Goal: Task Accomplishment & Management: Manage account settings

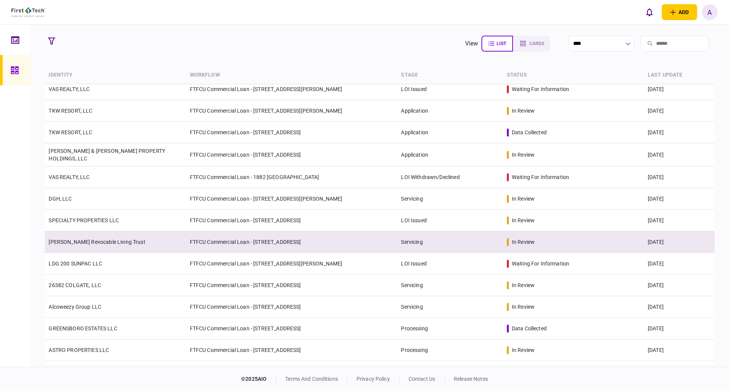
scroll to position [152, 0]
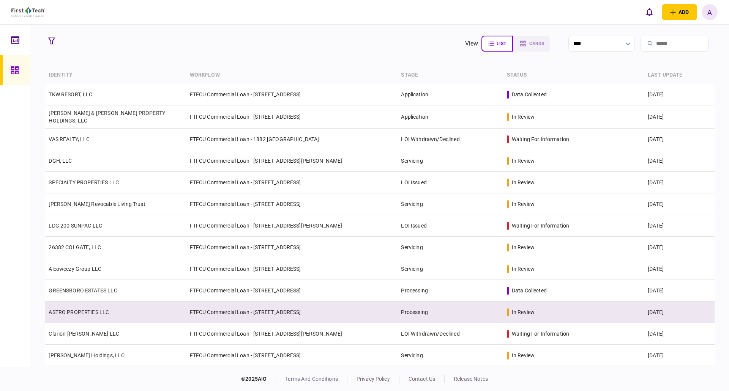
click at [83, 320] on td "ASTRO PROPERTIES LLC" at bounding box center [115, 313] width 141 height 22
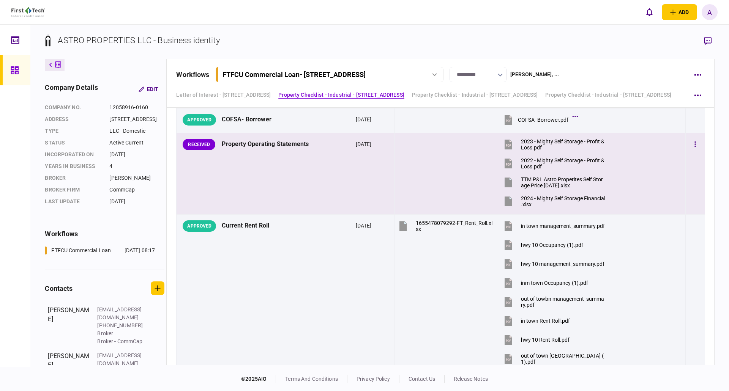
scroll to position [607, 0]
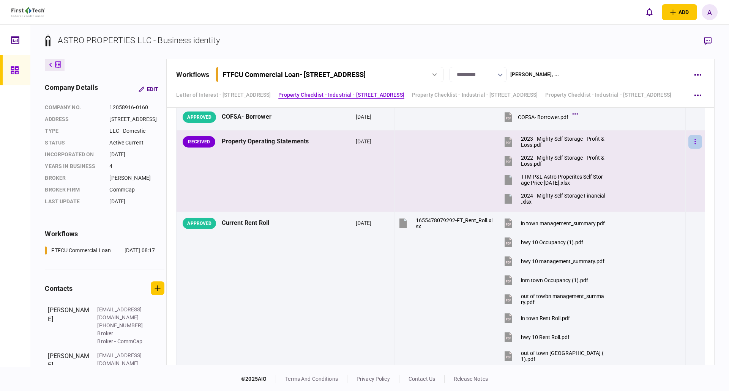
click at [694, 142] on icon "button" at bounding box center [695, 141] width 2 height 7
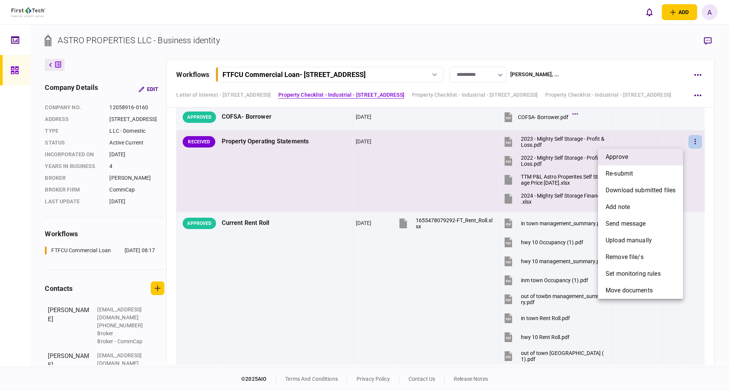
click at [638, 158] on li "approve" at bounding box center [640, 157] width 85 height 17
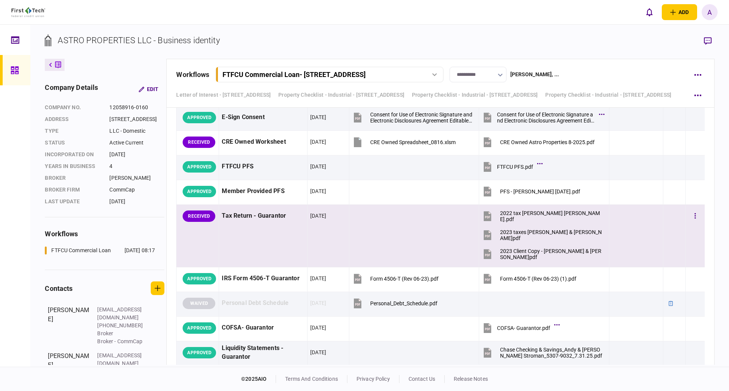
scroll to position [1709, 0]
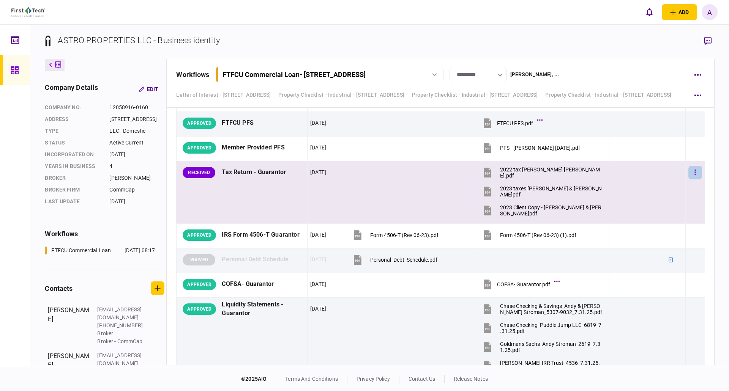
click at [694, 170] on icon "button" at bounding box center [694, 172] width 1 height 5
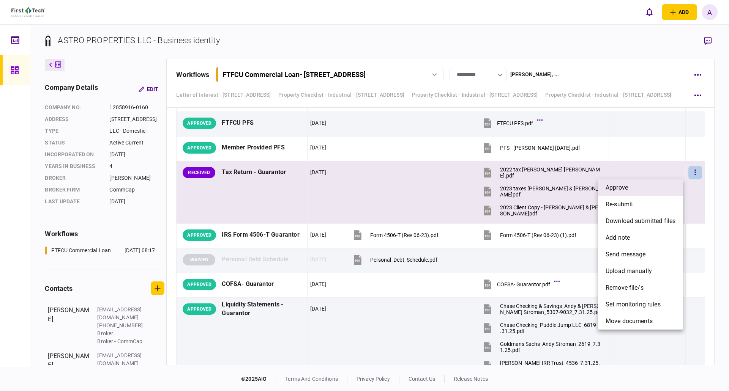
click at [629, 188] on li "approve" at bounding box center [640, 188] width 85 height 17
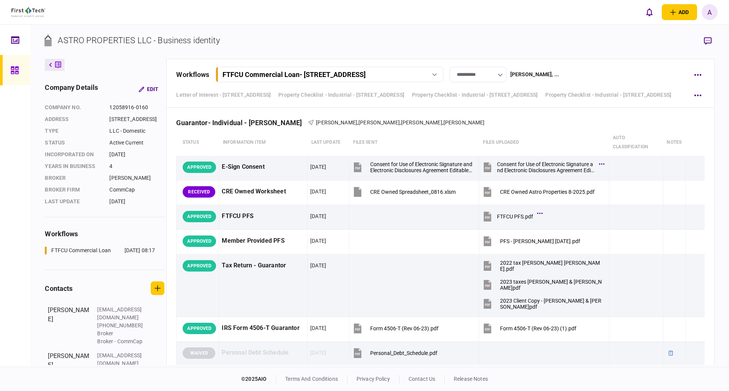
scroll to position [1595, 0]
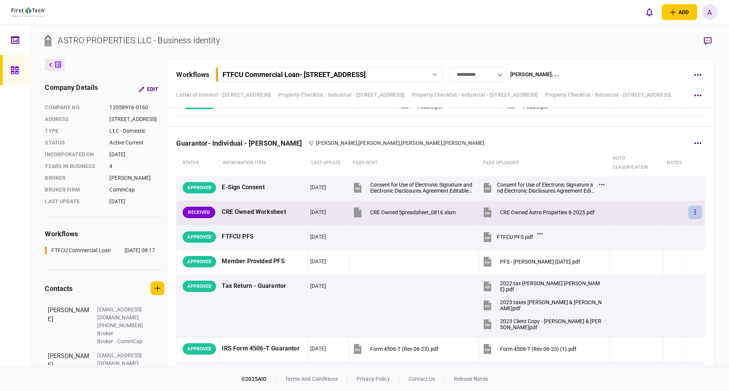
click at [694, 211] on icon "button" at bounding box center [695, 212] width 2 height 7
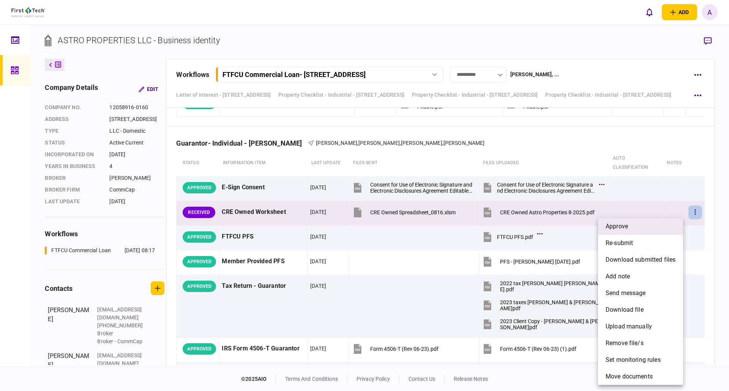
click at [630, 222] on li "approve" at bounding box center [640, 226] width 85 height 17
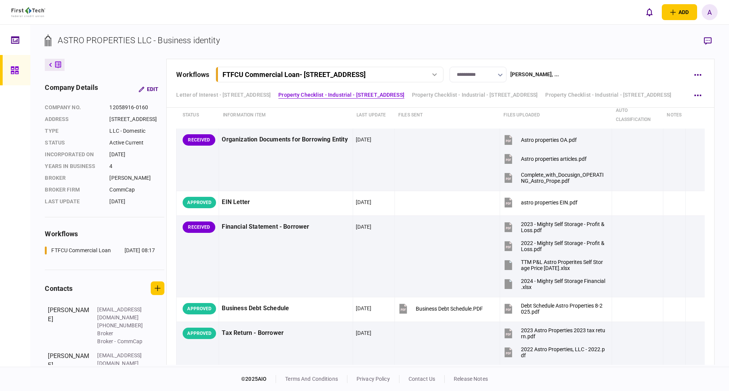
scroll to position [0, 0]
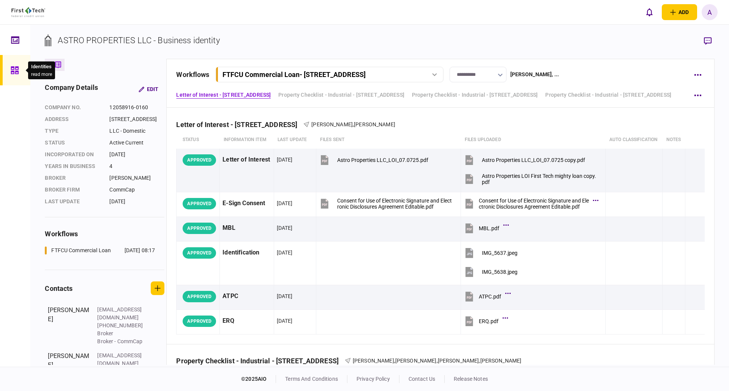
drag, startPoint x: 13, startPoint y: 68, endPoint x: 28, endPoint y: 80, distance: 19.0
click at [13, 68] on icon at bounding box center [15, 70] width 8 height 9
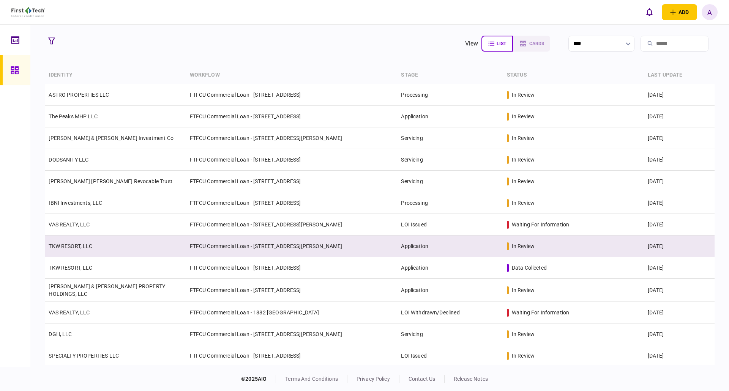
click at [66, 247] on link "TKW RESORT, LLC" at bounding box center [71, 246] width 44 height 6
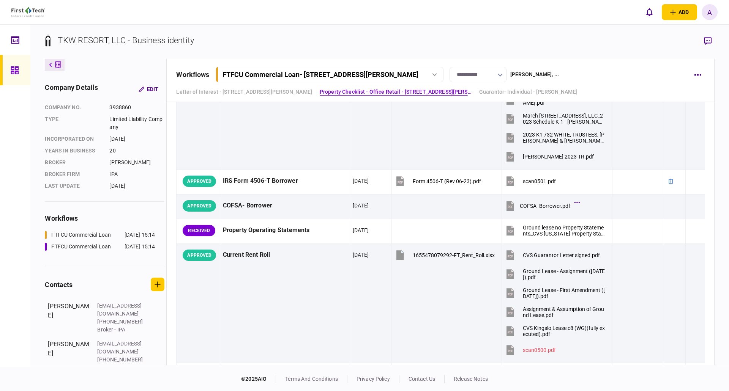
scroll to position [607, 0]
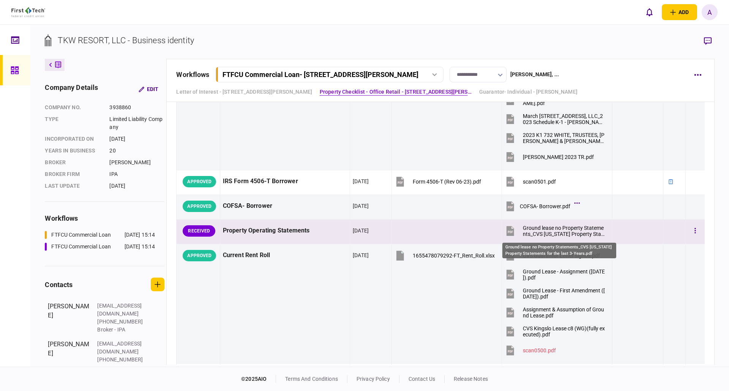
click at [551, 229] on div "Ground lease no Property Statements_CVS [US_STATE] Property Statements for the …" at bounding box center [564, 231] width 82 height 12
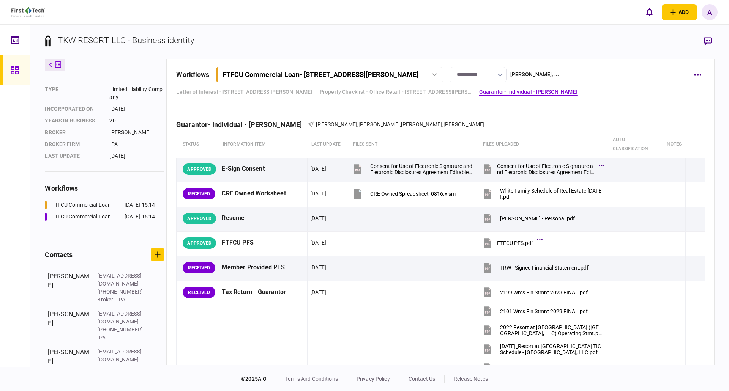
scroll to position [38, 0]
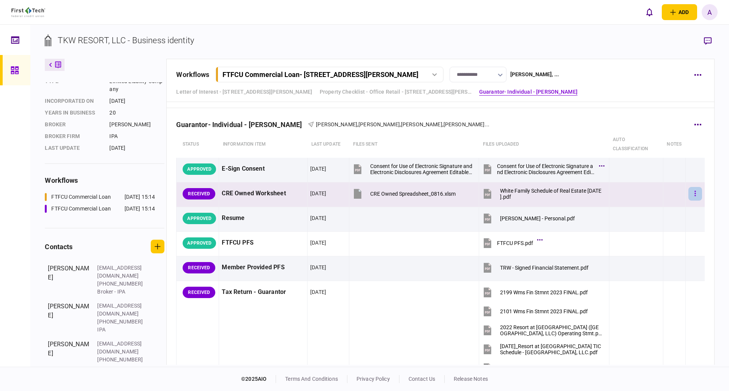
click at [694, 195] on icon "button" at bounding box center [695, 193] width 2 height 7
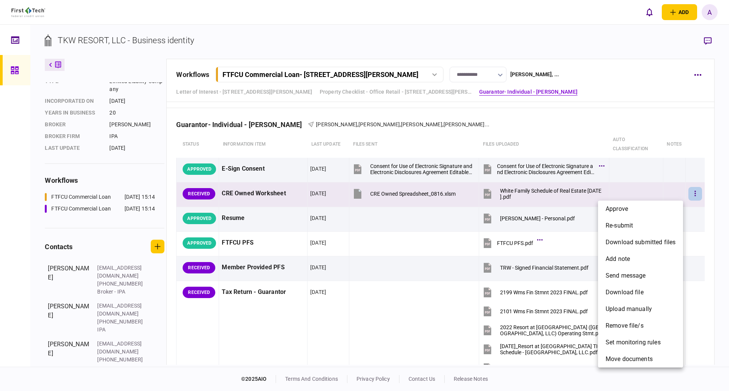
click at [300, 328] on div at bounding box center [364, 195] width 729 height 391
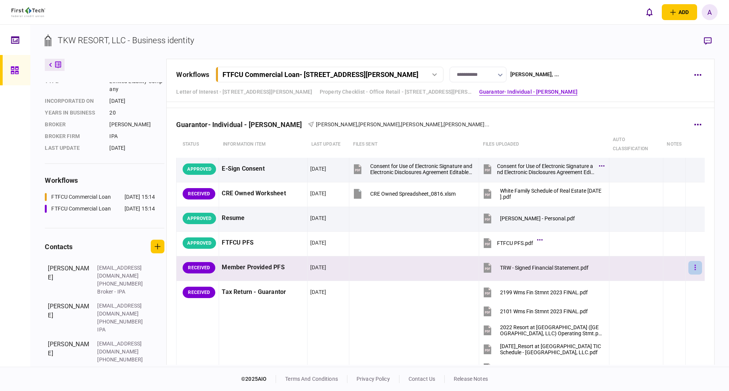
click at [694, 267] on icon "button" at bounding box center [695, 267] width 2 height 7
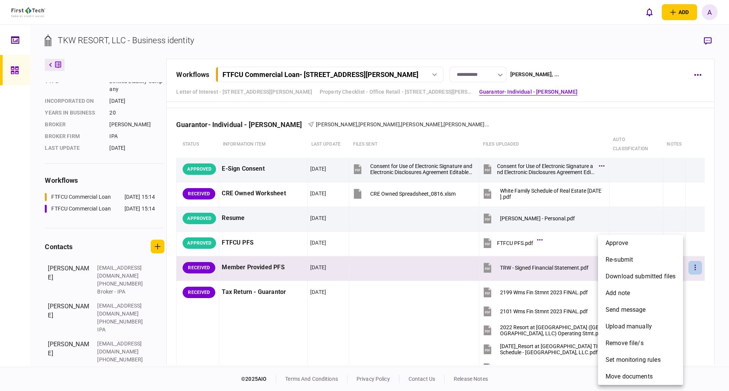
click at [347, 326] on div at bounding box center [364, 195] width 729 height 391
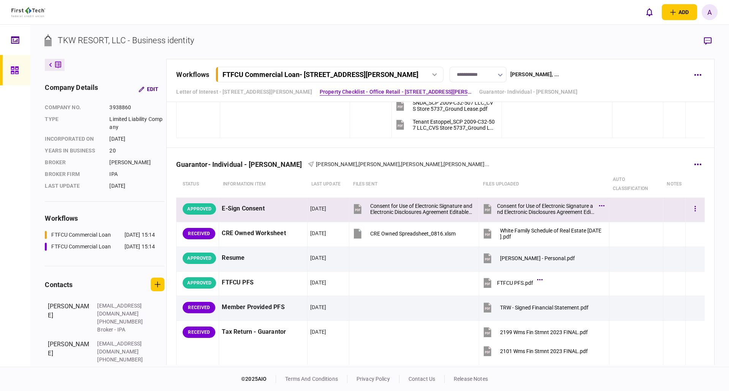
scroll to position [1139, 0]
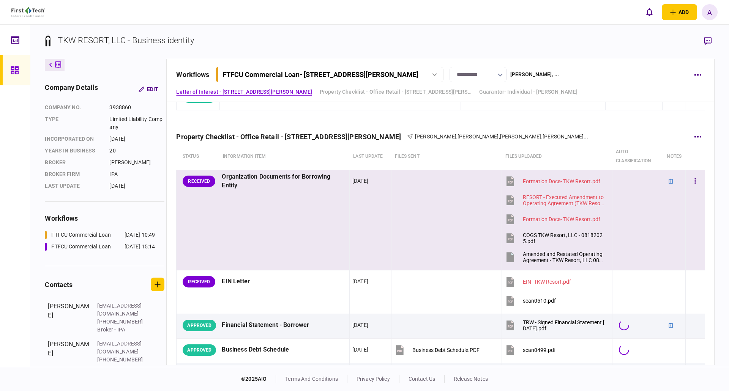
scroll to position [190, 0]
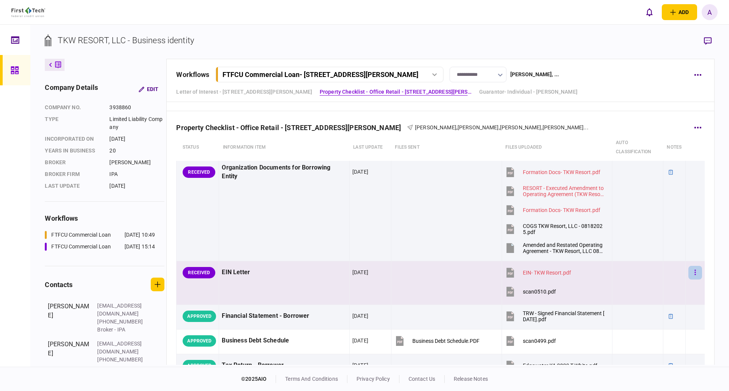
click at [691, 273] on button "button" at bounding box center [695, 273] width 14 height 14
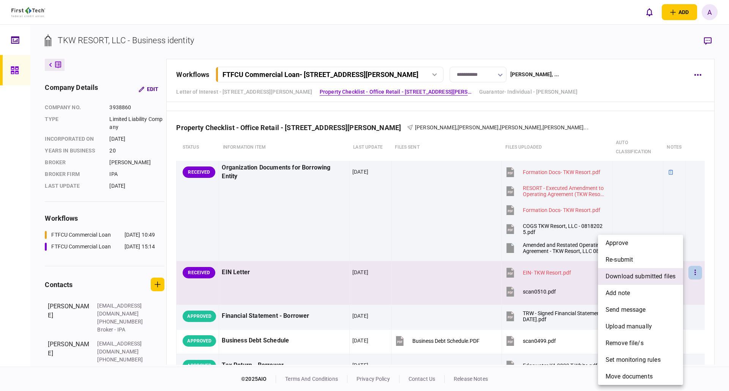
click at [627, 277] on span "download submitted files" at bounding box center [641, 276] width 70 height 9
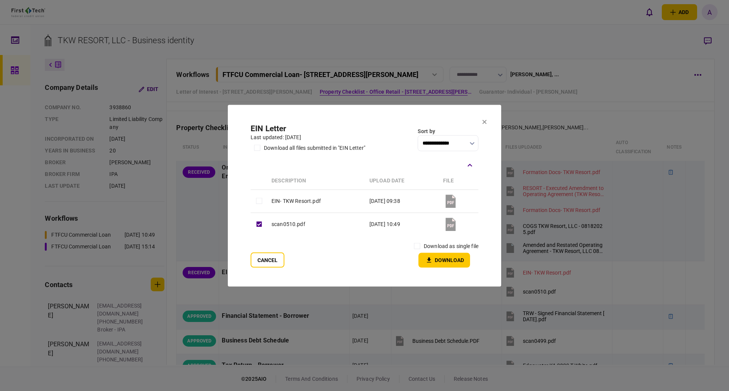
click at [439, 256] on button "Download" at bounding box center [444, 260] width 52 height 15
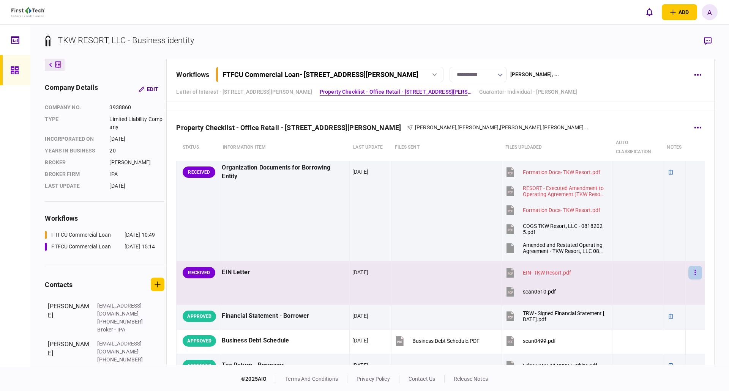
click at [688, 270] on button "button" at bounding box center [695, 273] width 14 height 14
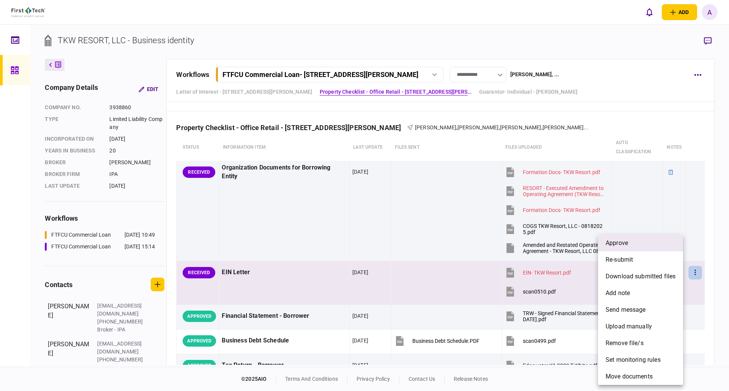
click at [622, 243] on span "approve" at bounding box center [617, 243] width 22 height 9
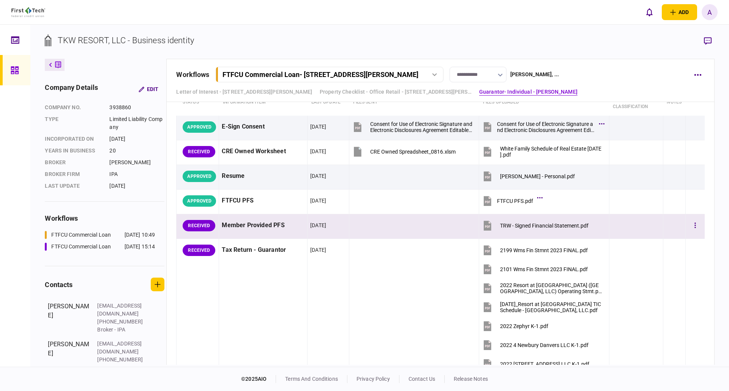
scroll to position [1253, 0]
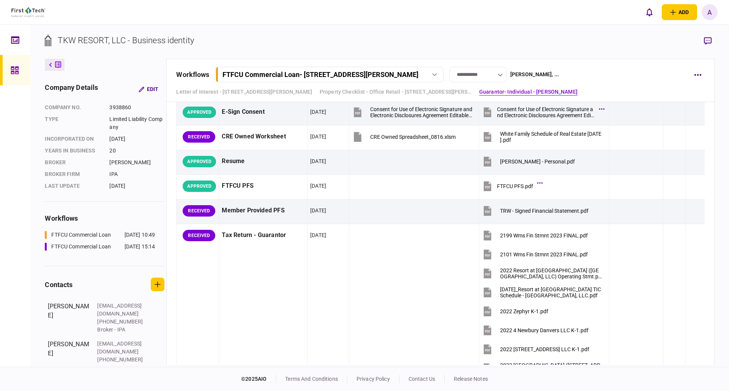
drag, startPoint x: 14, startPoint y: 71, endPoint x: 20, endPoint y: 69, distance: 6.3
click at [14, 71] on icon at bounding box center [15, 70] width 8 height 8
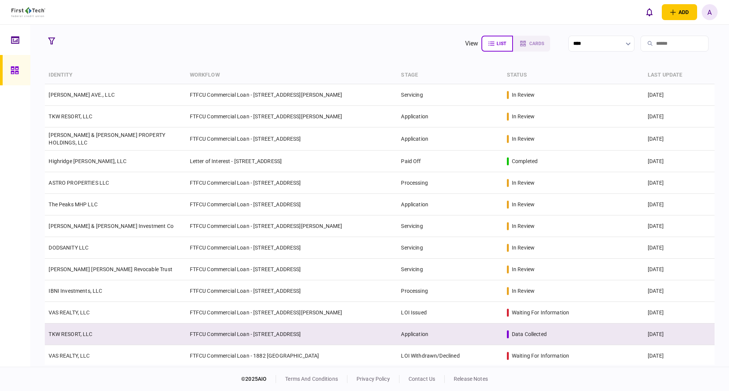
click at [70, 333] on link "TKW RESORT, LLC" at bounding box center [71, 334] width 44 height 6
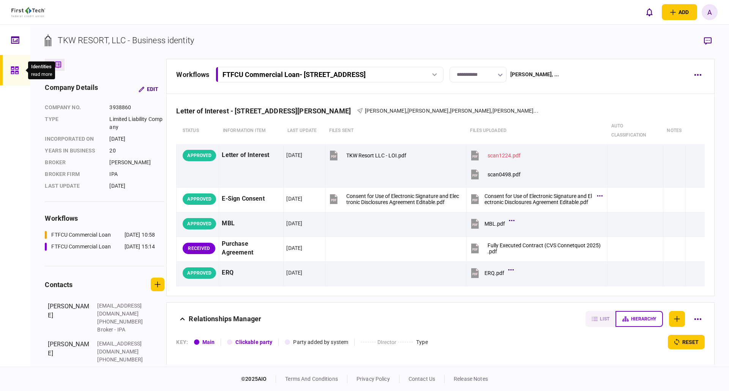
click at [15, 71] on icon at bounding box center [15, 70] width 8 height 9
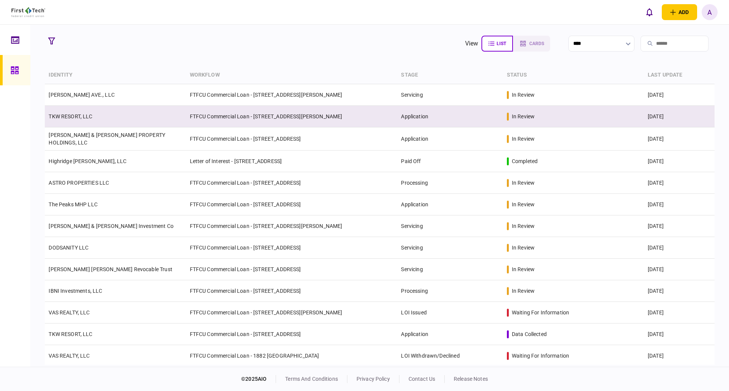
click at [71, 117] on link "TKW RESORT, LLC" at bounding box center [71, 117] width 44 height 6
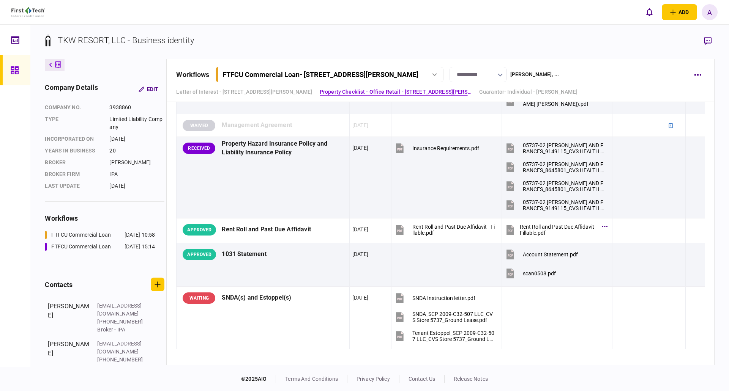
scroll to position [987, 0]
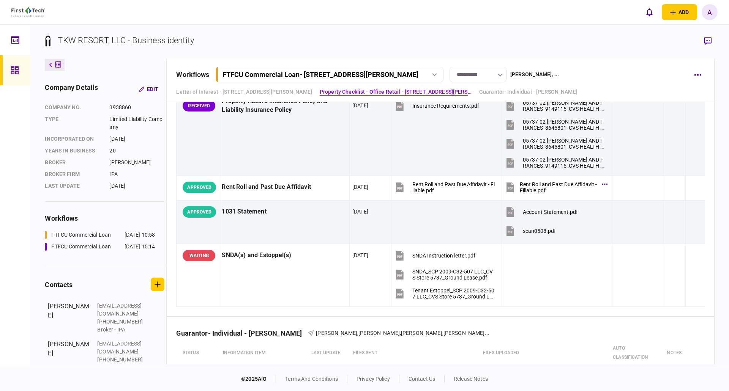
click at [693, 65] on div "**********" at bounding box center [440, 80] width 548 height 43
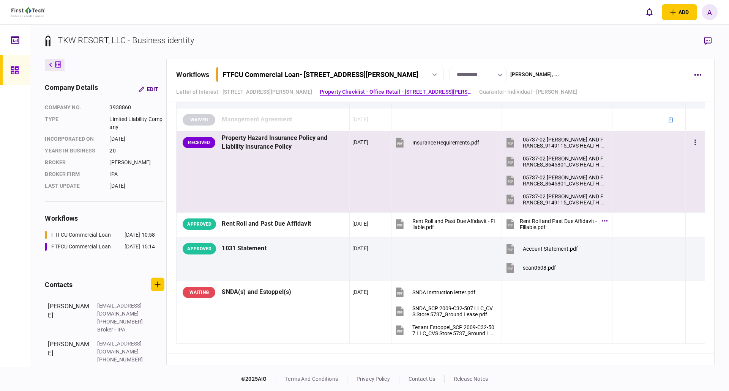
scroll to position [949, 0]
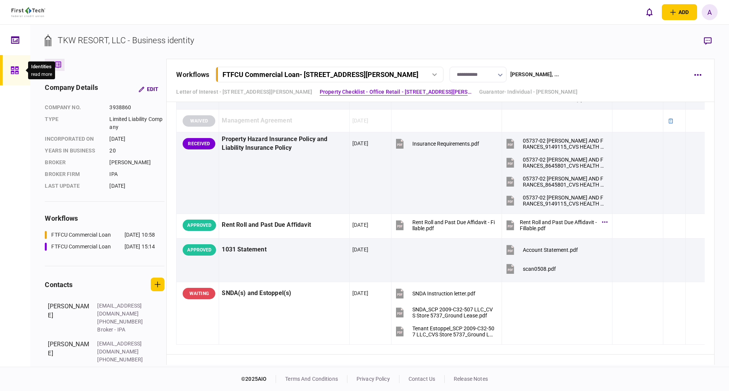
click at [14, 70] on icon at bounding box center [15, 70] width 8 height 9
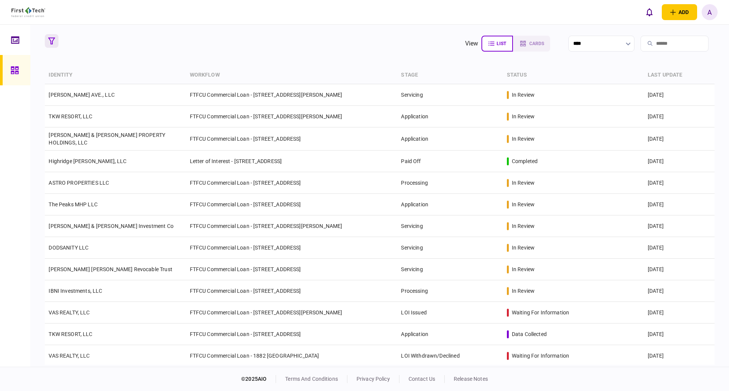
click at [53, 41] on icon "button" at bounding box center [51, 41] width 7 height 7
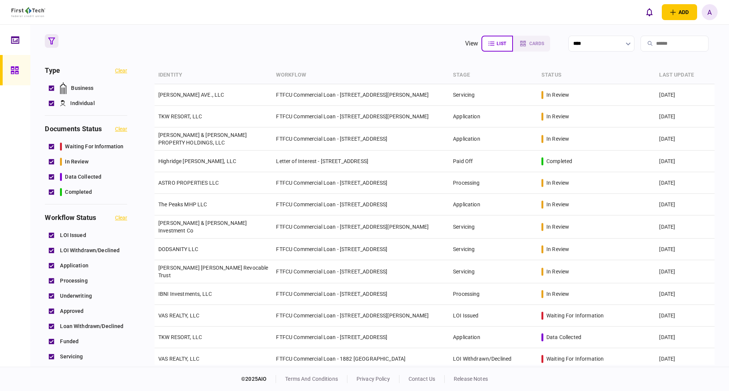
scroll to position [190, 0]
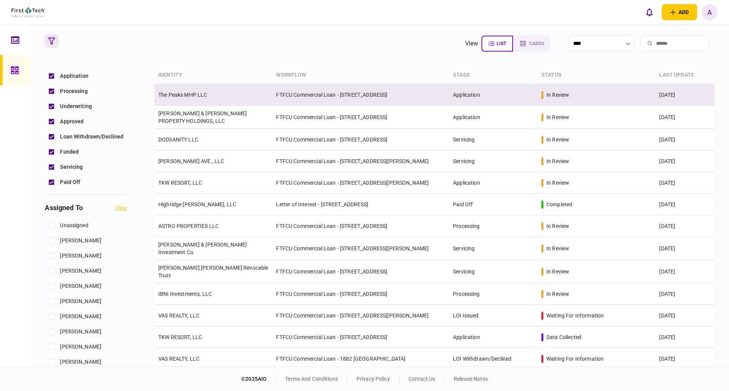
click at [177, 94] on link "The Peaks MHP LLC" at bounding box center [182, 95] width 49 height 6
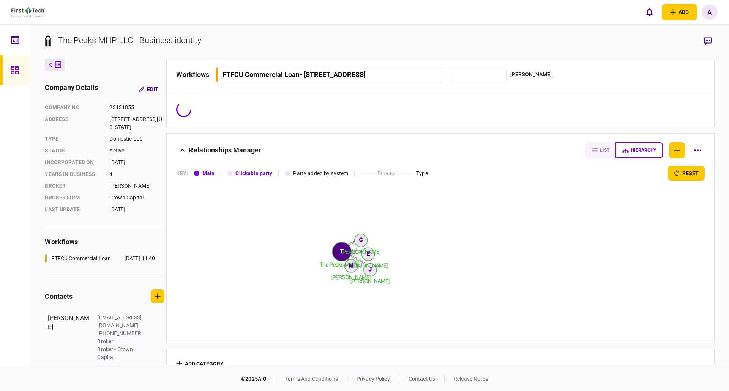
type input "**********"
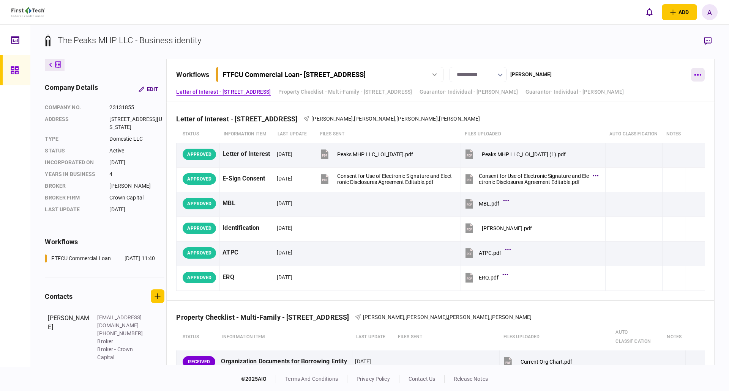
click at [701, 76] on icon "button" at bounding box center [697, 75] width 7 height 2
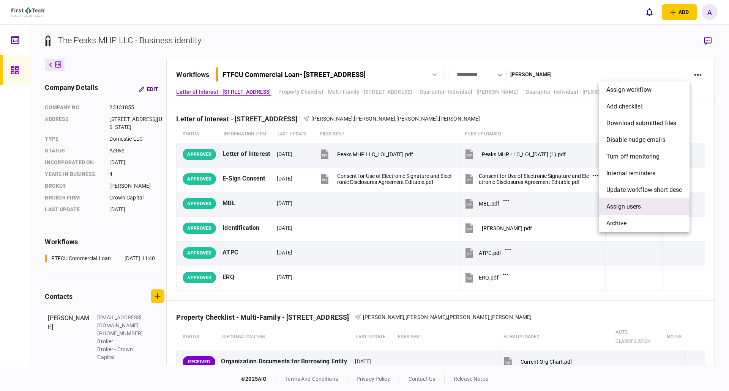
click at [620, 207] on span "Assign users" at bounding box center [623, 206] width 35 height 9
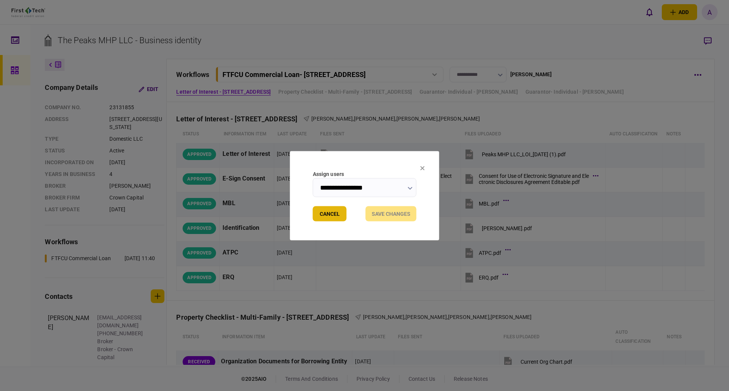
click at [323, 216] on button "Cancel" at bounding box center [330, 213] width 34 height 15
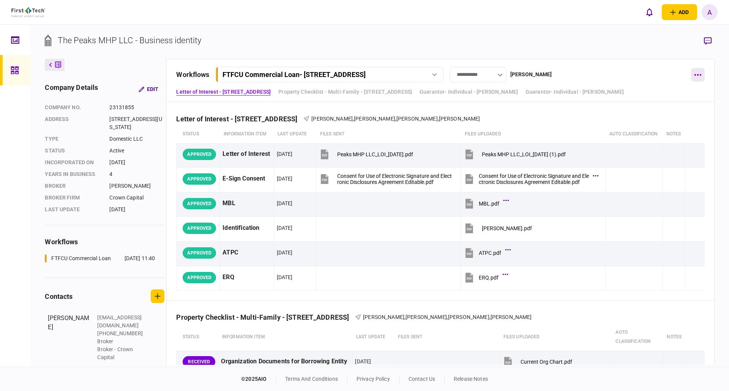
click at [696, 75] on icon "button" at bounding box center [697, 75] width 7 height 2
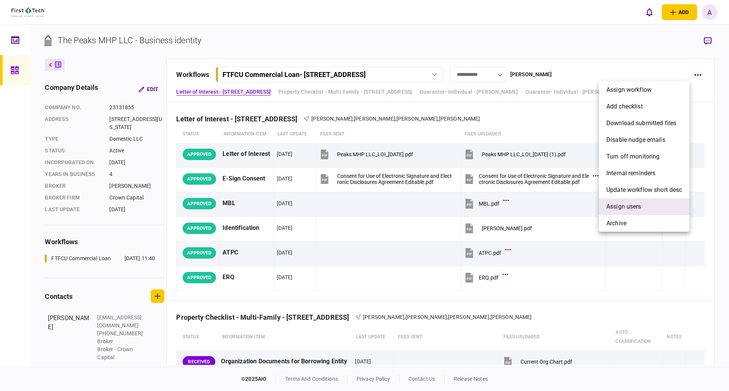
click at [622, 208] on span "Assign users" at bounding box center [623, 206] width 35 height 9
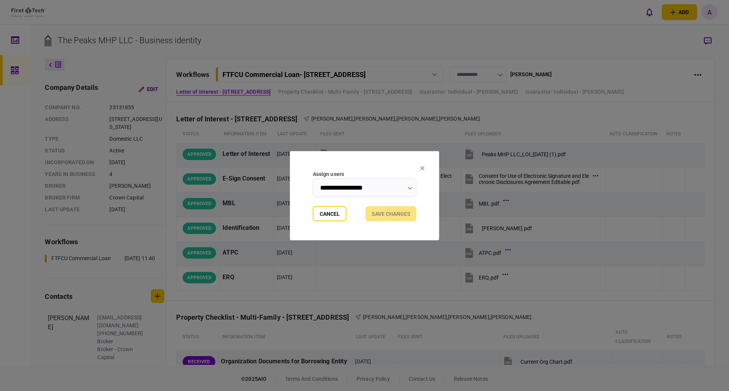
click at [410, 188] on icon "button" at bounding box center [410, 188] width 5 height 3
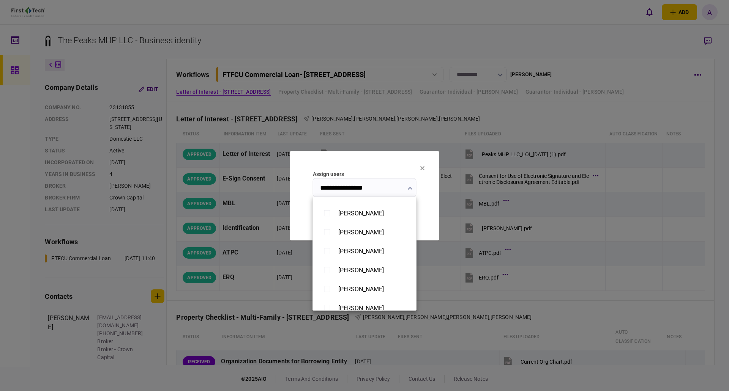
scroll to position [342, 0]
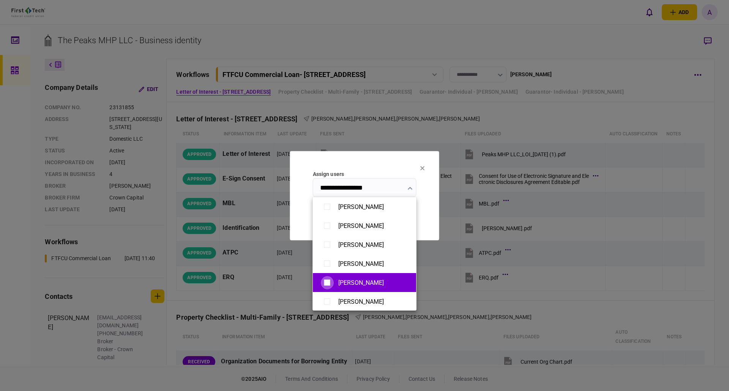
type input "**********"
click at [392, 161] on div at bounding box center [364, 195] width 729 height 391
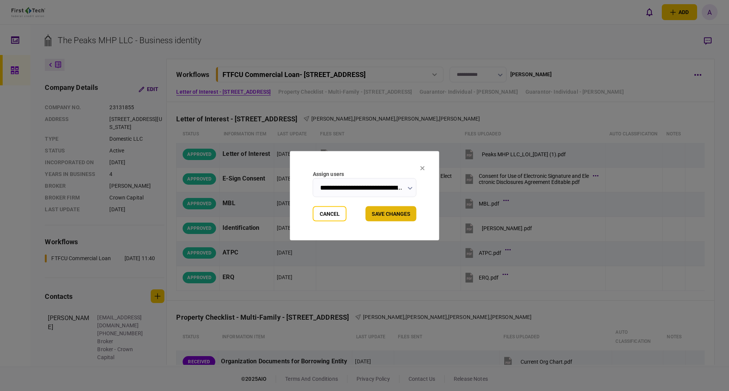
click at [403, 214] on button "Save changes" at bounding box center [391, 213] width 51 height 15
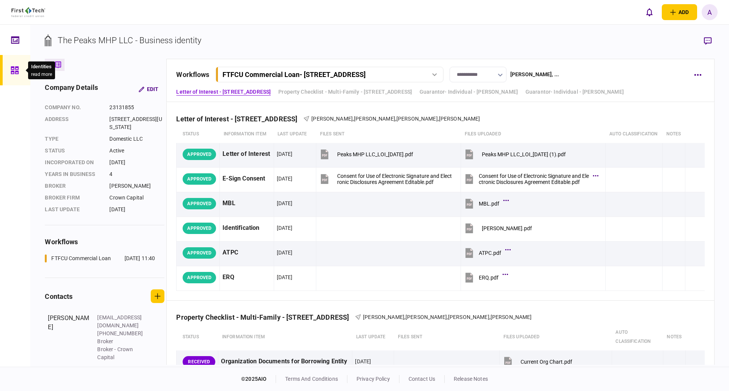
click at [14, 70] on icon at bounding box center [15, 70] width 8 height 9
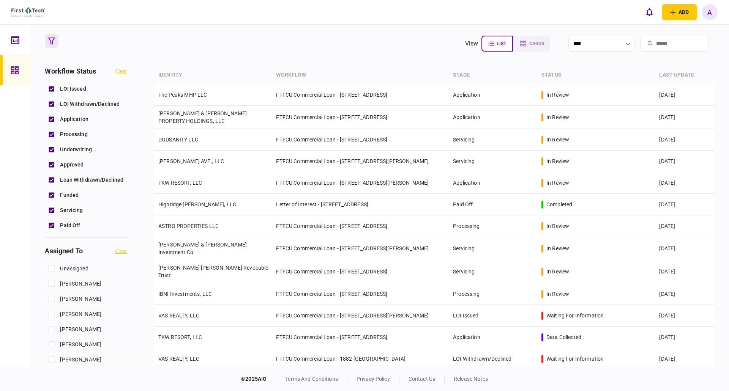
scroll to position [152, 0]
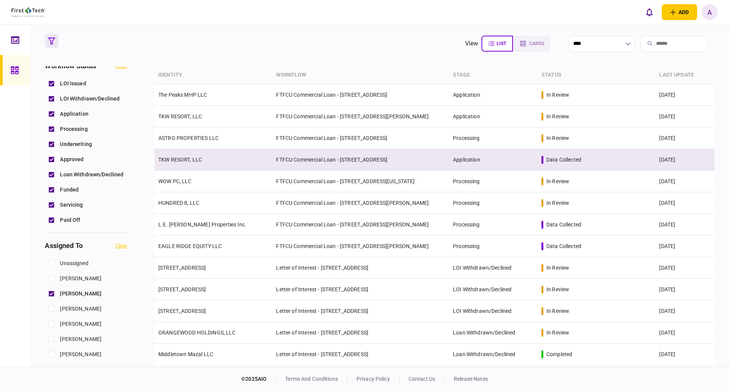
click at [171, 161] on link "TKW RESORT, LLC" at bounding box center [180, 160] width 44 height 6
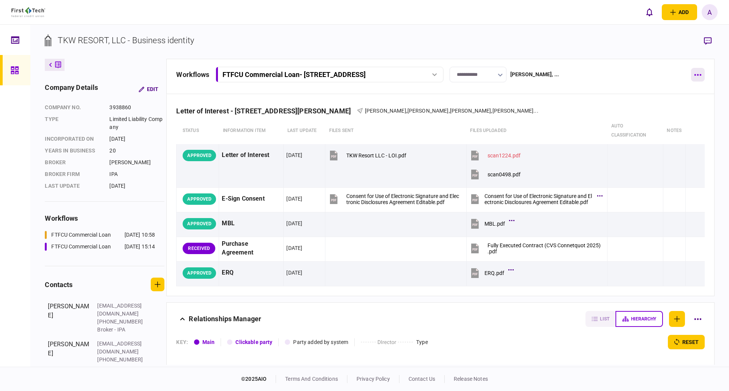
click at [699, 75] on icon "button" at bounding box center [697, 75] width 7 height 2
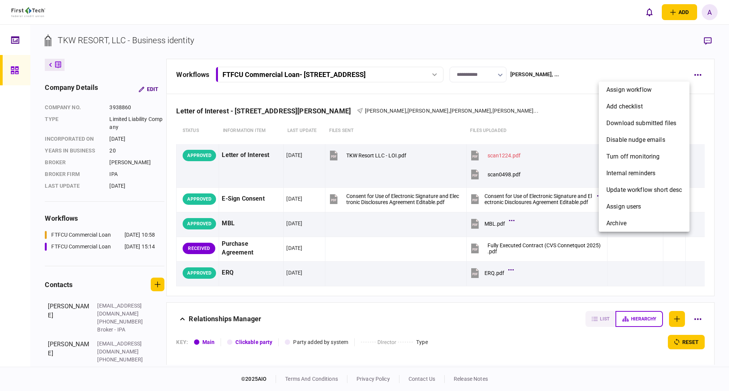
click at [608, 41] on div at bounding box center [364, 195] width 729 height 391
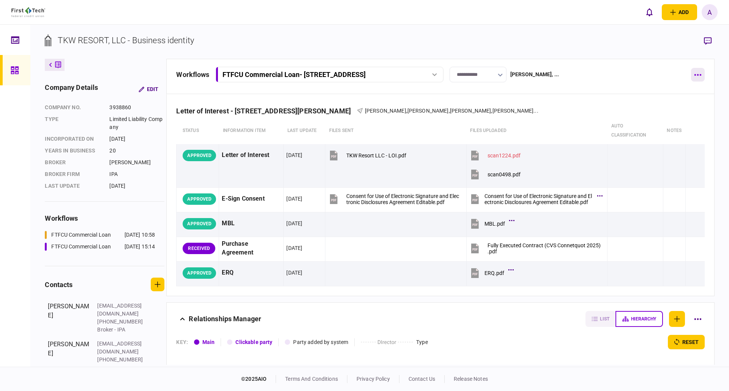
click at [695, 74] on icon "button" at bounding box center [697, 75] width 7 height 2
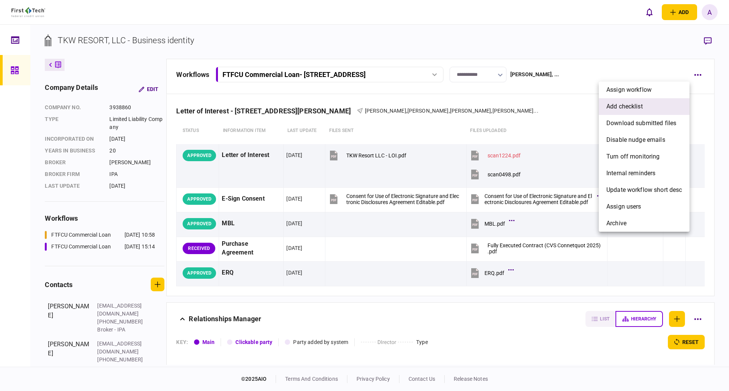
click at [626, 107] on span "add checklist" at bounding box center [624, 106] width 36 height 9
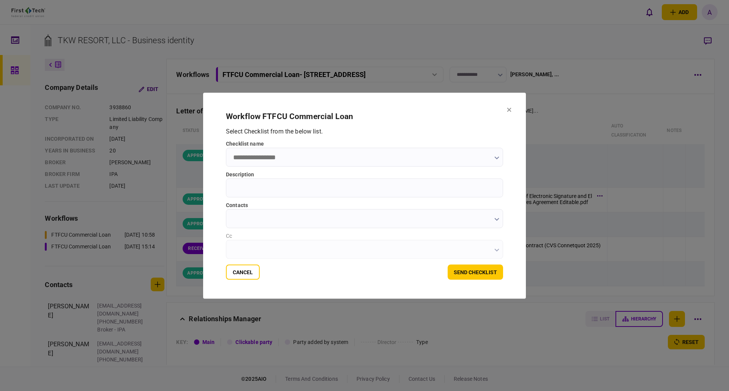
click at [270, 156] on input "checklist name" at bounding box center [364, 157] width 277 height 19
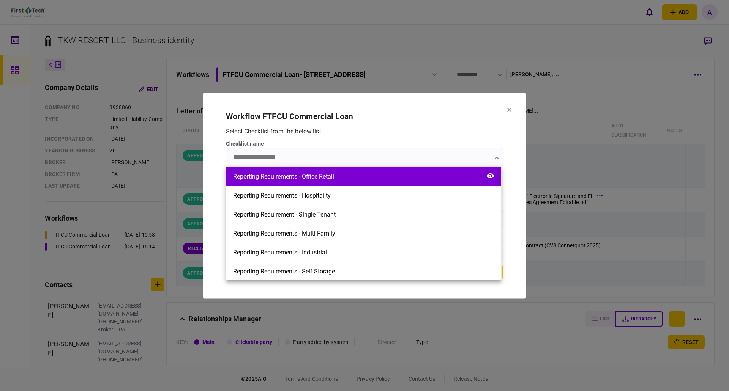
click at [316, 178] on div "Reporting Requirements - Office Retail" at bounding box center [283, 176] width 101 height 7
type input "**********"
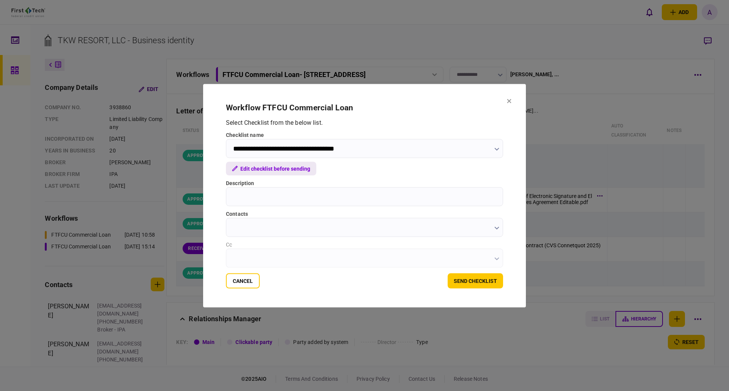
click at [265, 169] on button "Edit checklist before sending" at bounding box center [271, 169] width 90 height 14
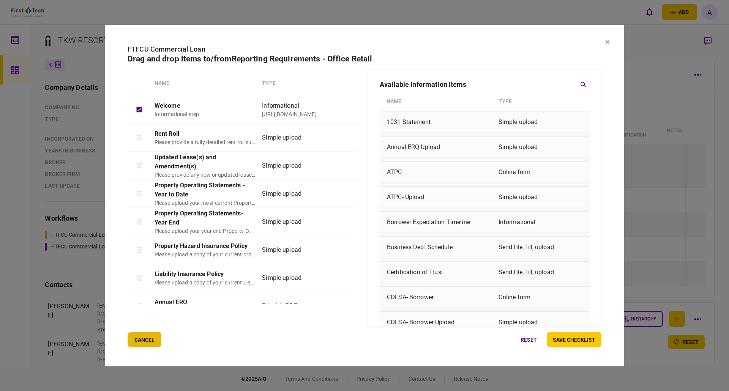
click at [137, 338] on button "cancel" at bounding box center [145, 340] width 34 height 15
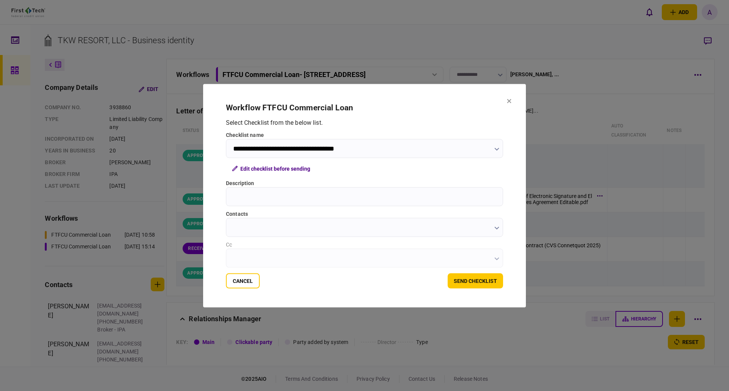
click at [495, 148] on icon "button" at bounding box center [496, 149] width 5 height 3
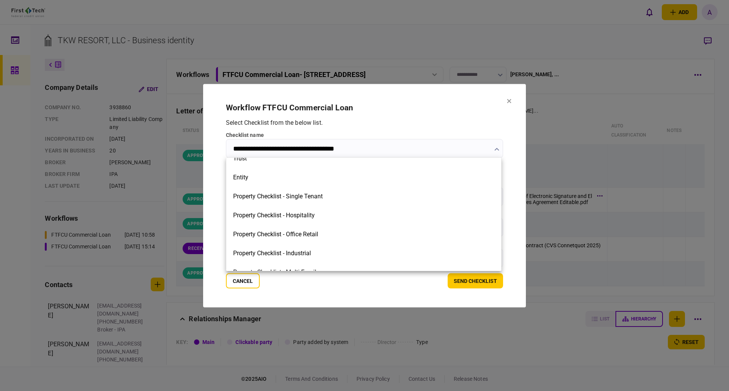
scroll to position [323, 0]
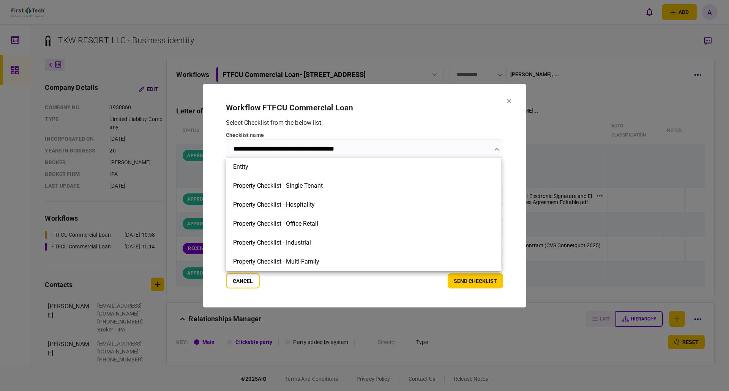
click at [242, 285] on div at bounding box center [364, 195] width 729 height 391
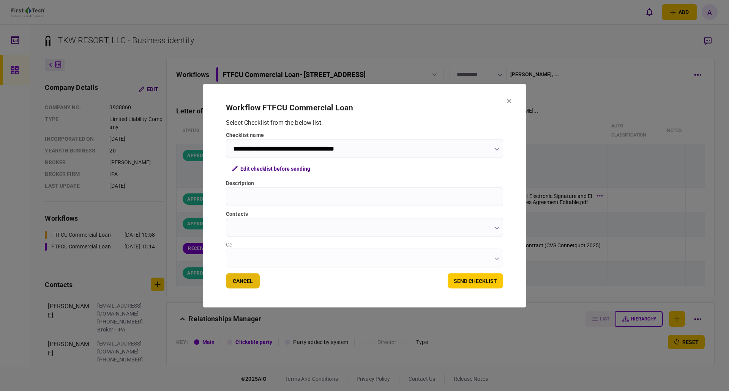
click at [243, 283] on button "Cancel" at bounding box center [243, 280] width 34 height 15
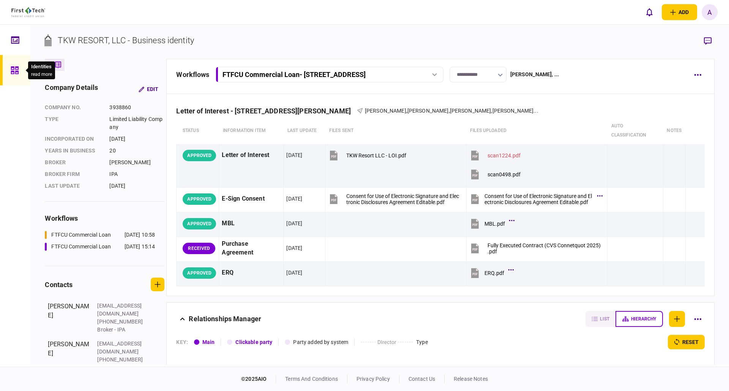
click at [18, 71] on icon at bounding box center [15, 70] width 8 height 8
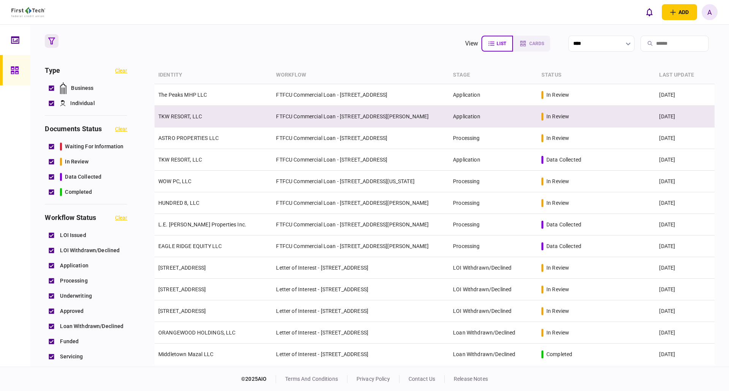
click at [181, 117] on link "TKW RESORT, LLC" at bounding box center [180, 117] width 44 height 6
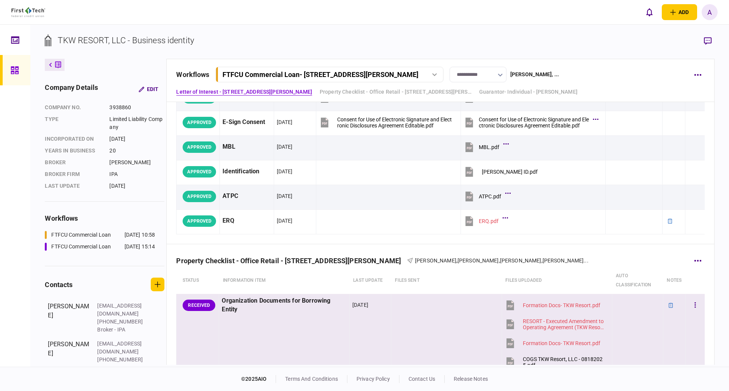
scroll to position [152, 0]
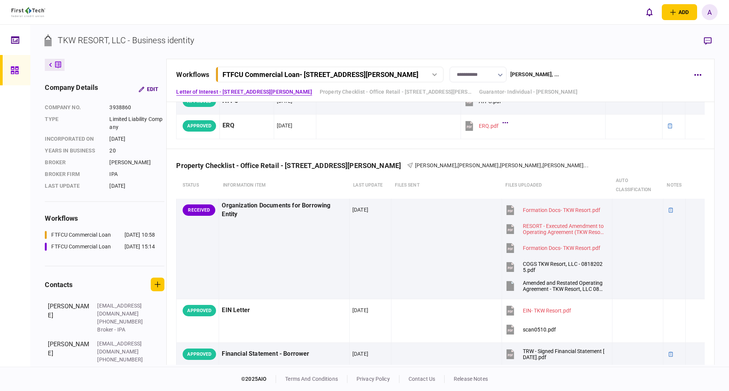
click at [13, 70] on icon at bounding box center [15, 70] width 8 height 9
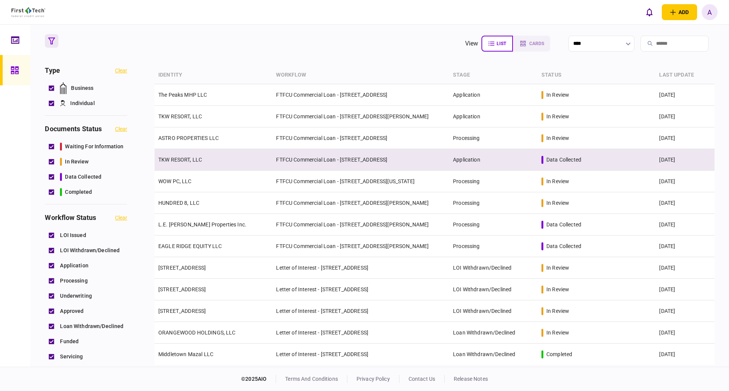
click at [178, 159] on link "TKW RESORT, LLC" at bounding box center [180, 160] width 44 height 6
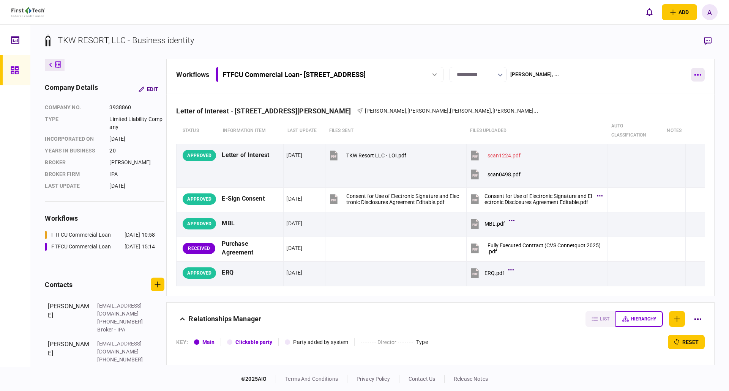
click at [697, 73] on button "button" at bounding box center [698, 75] width 14 height 14
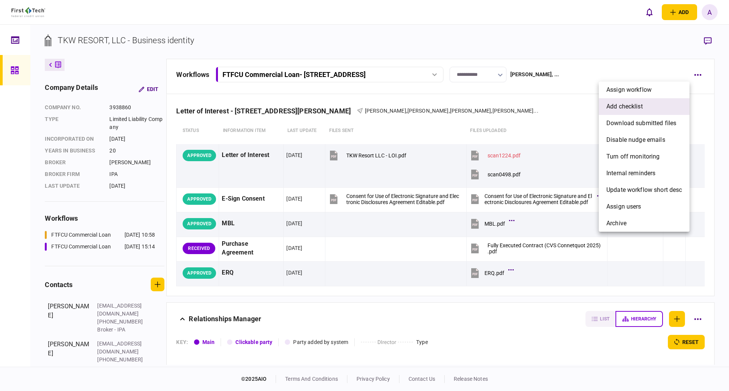
click at [628, 106] on span "add checklist" at bounding box center [624, 106] width 36 height 9
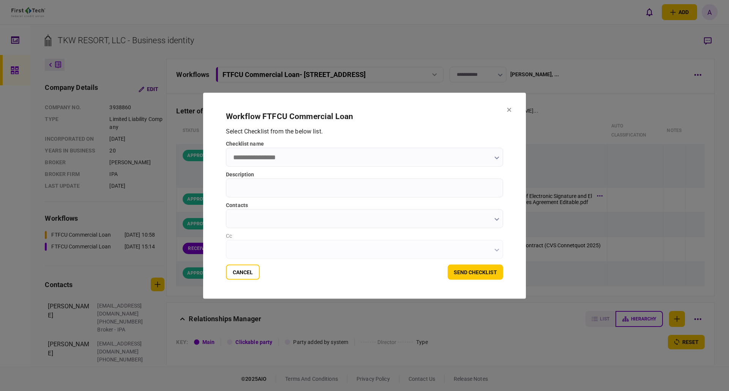
click at [286, 155] on input "checklist name" at bounding box center [364, 157] width 277 height 19
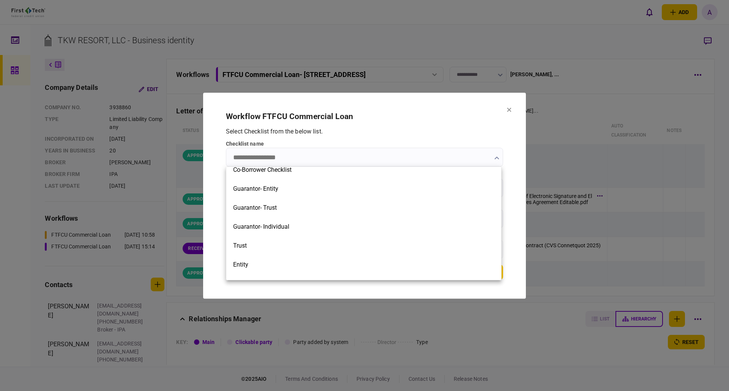
scroll to position [304, 0]
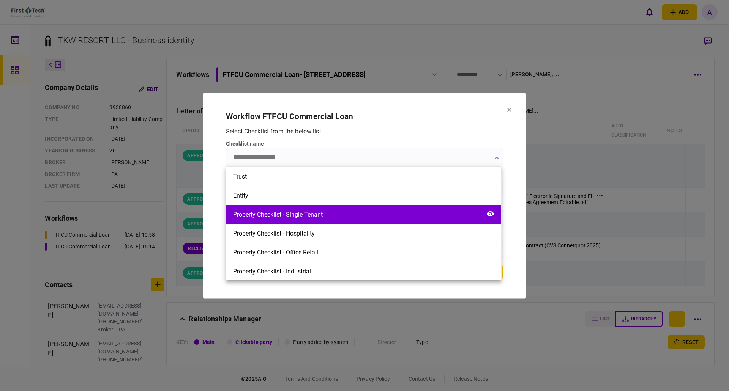
click at [314, 216] on div "Property Checklist - Single Tenant" at bounding box center [278, 214] width 90 height 7
type input "**********"
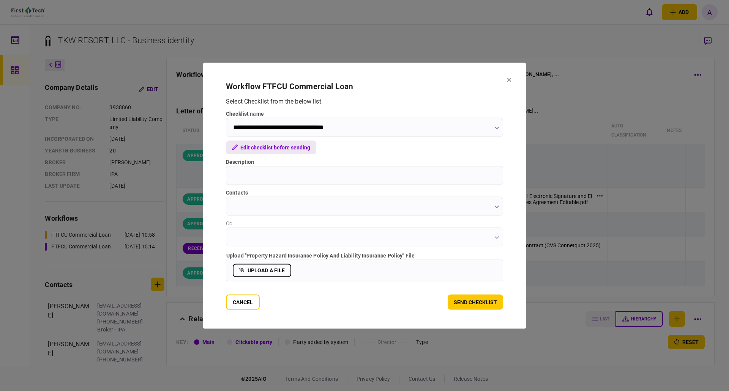
click at [272, 146] on button "Edit checklist before sending" at bounding box center [271, 147] width 90 height 14
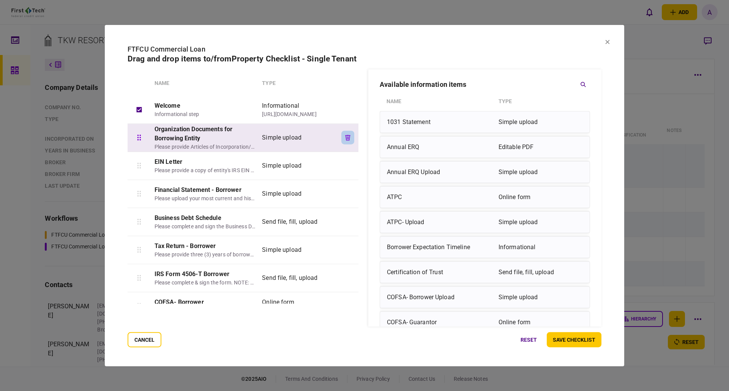
click at [349, 137] on icon "button" at bounding box center [347, 138] width 5 height 6
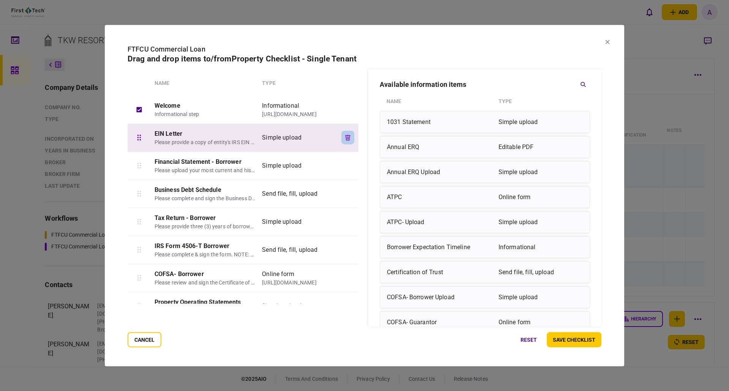
click at [347, 137] on icon "button" at bounding box center [347, 138] width 5 height 6
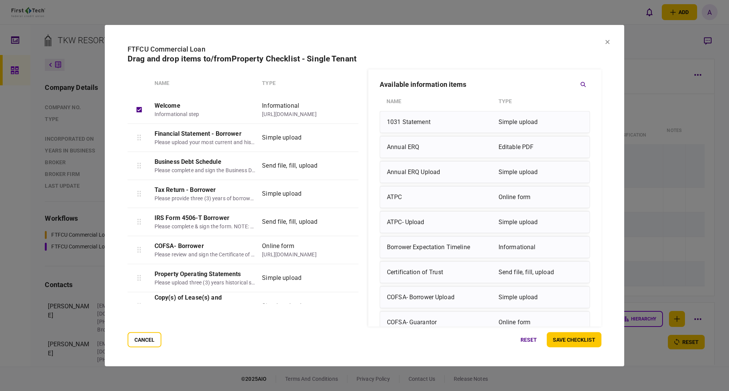
click at [347, 137] on icon "button" at bounding box center [347, 138] width 5 height 6
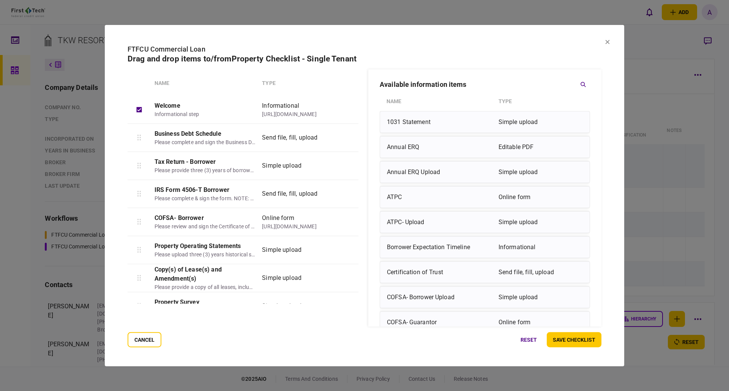
click at [347, 137] on icon "button" at bounding box center [347, 138] width 5 height 6
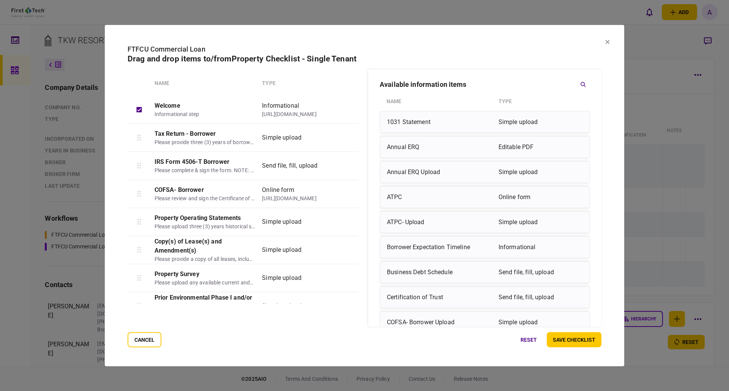
click at [347, 137] on icon "button" at bounding box center [347, 138] width 5 height 6
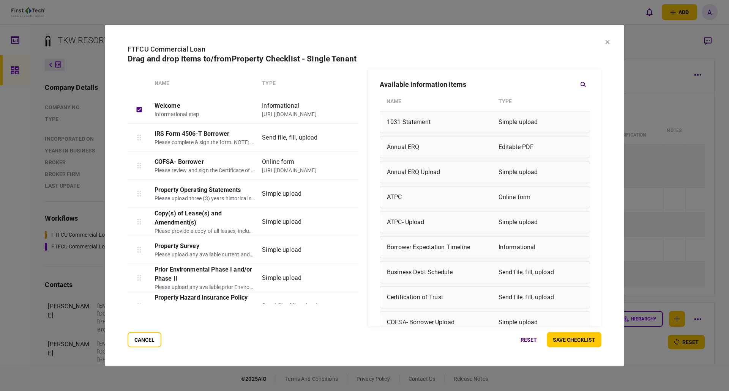
click at [347, 137] on icon "button" at bounding box center [347, 138] width 5 height 6
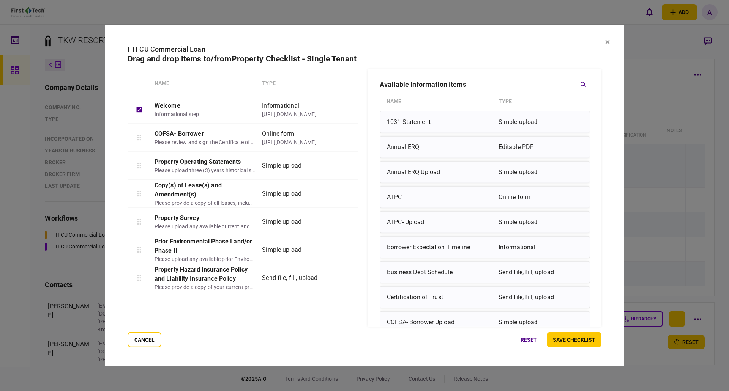
click at [347, 137] on icon "button" at bounding box center [347, 138] width 5 height 6
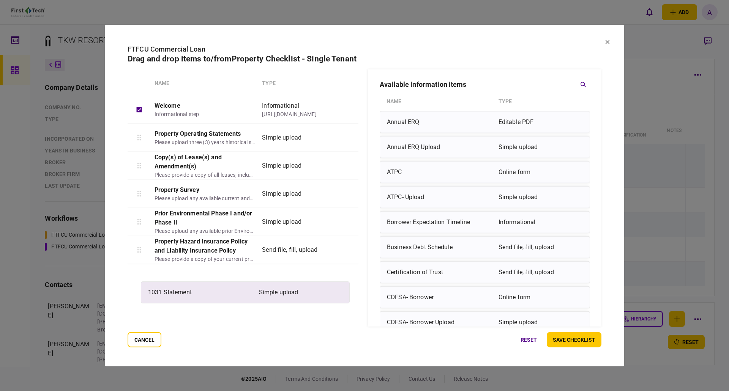
drag, startPoint x: 463, startPoint y: 123, endPoint x: 222, endPoint y: 295, distance: 296.1
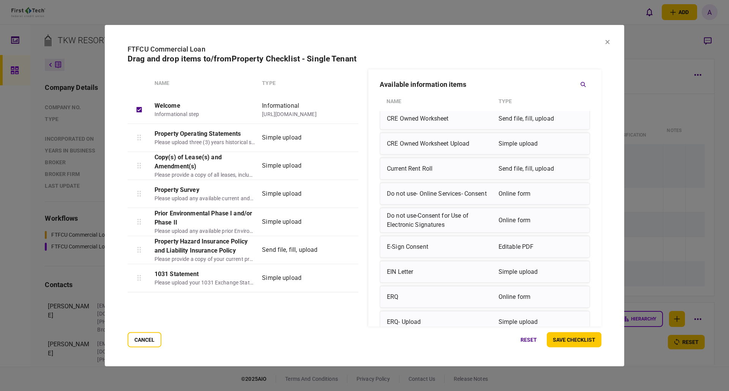
scroll to position [266, 0]
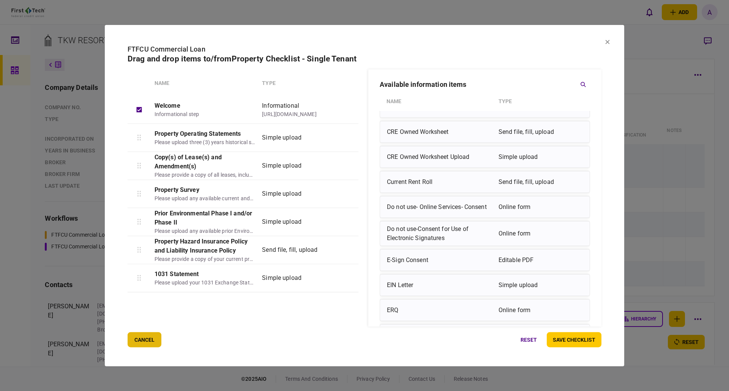
click at [150, 341] on button "cancel" at bounding box center [145, 340] width 34 height 15
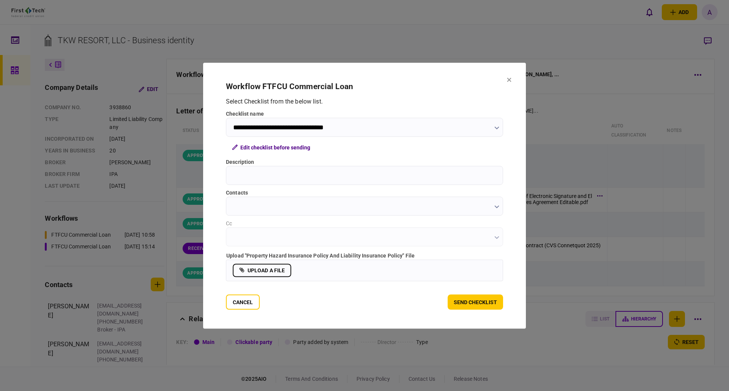
click at [494, 126] on icon "button" at bounding box center [496, 127] width 5 height 3
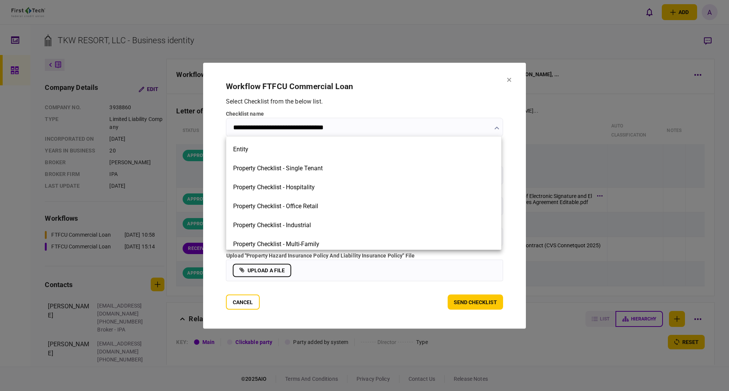
scroll to position [323, 0]
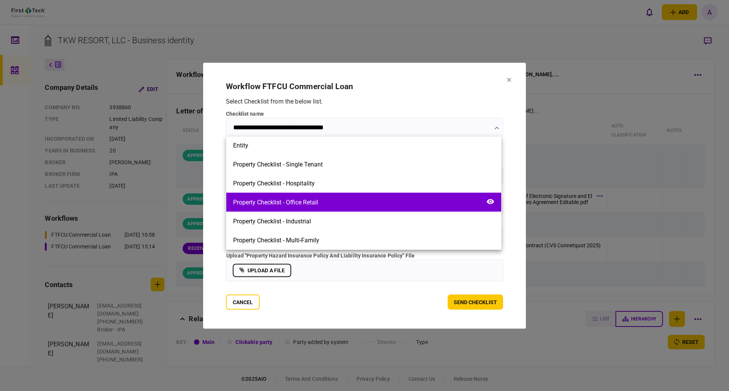
click at [292, 201] on div "Property Checklist - Office Retail" at bounding box center [275, 202] width 85 height 7
type input "**********"
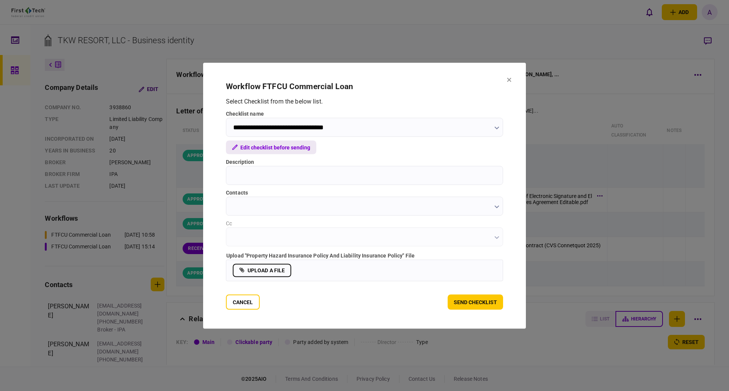
click at [269, 149] on button "Edit checklist before sending" at bounding box center [271, 147] width 90 height 14
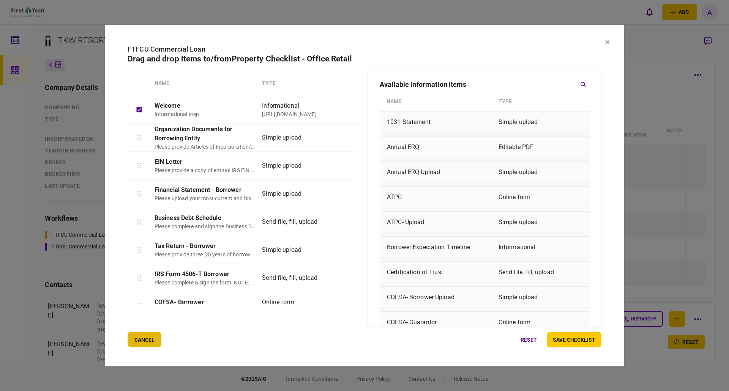
click at [148, 341] on button "cancel" at bounding box center [145, 340] width 34 height 15
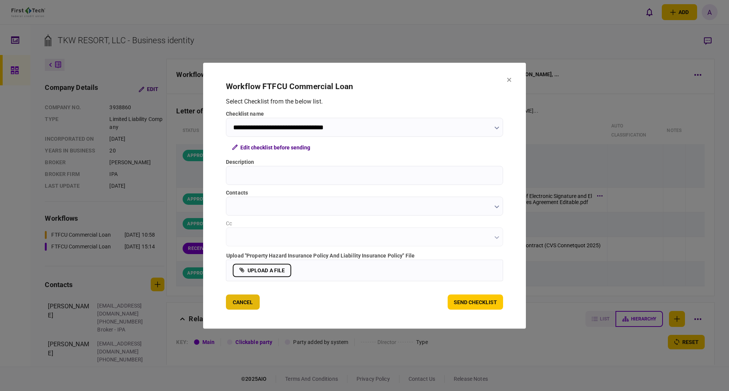
click at [245, 305] on button "Cancel" at bounding box center [243, 302] width 34 height 15
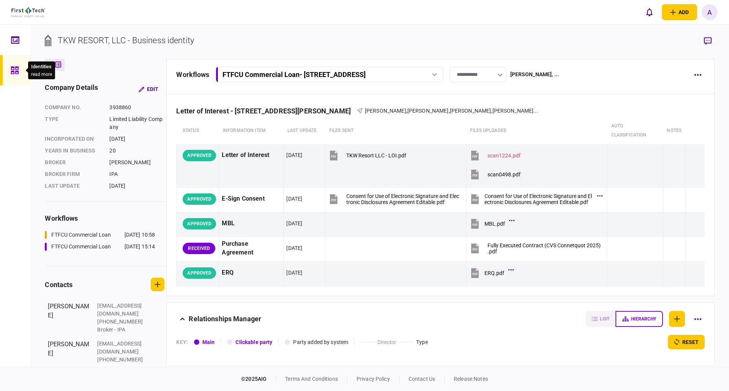
click at [14, 67] on icon at bounding box center [15, 70] width 8 height 8
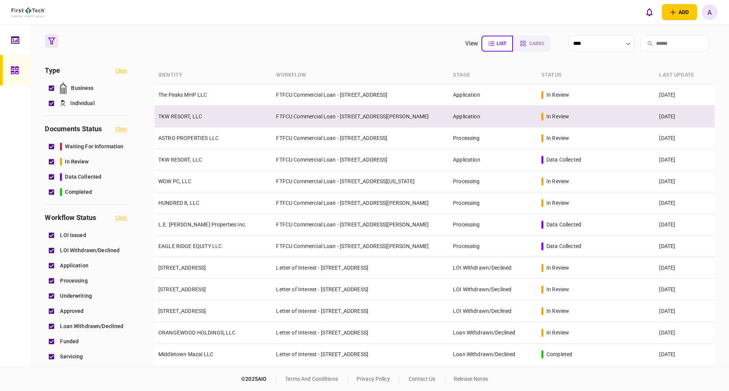
click at [174, 115] on link "TKW RESORT, LLC" at bounding box center [180, 117] width 44 height 6
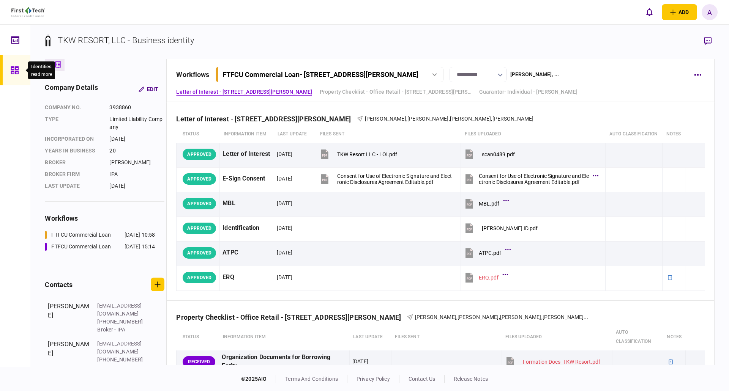
click at [13, 71] on icon at bounding box center [15, 70] width 8 height 8
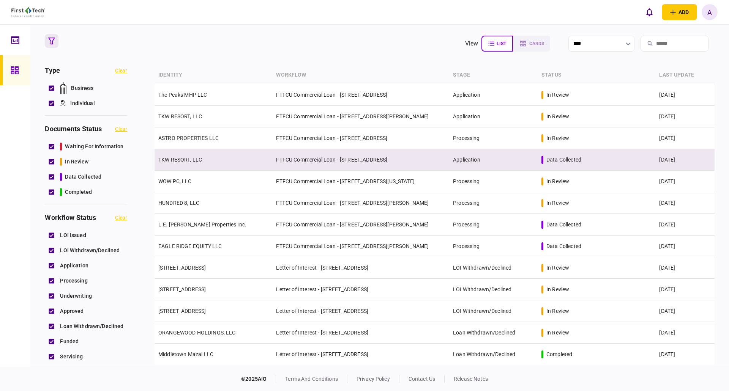
click at [178, 158] on link "TKW RESORT, LLC" at bounding box center [180, 160] width 44 height 6
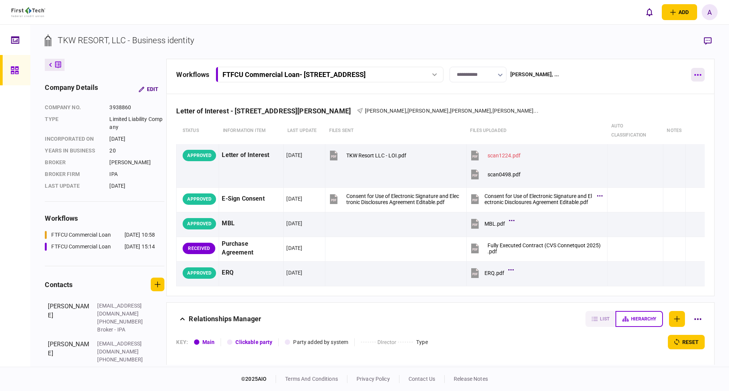
click at [696, 76] on icon "button" at bounding box center [697, 75] width 7 height 2
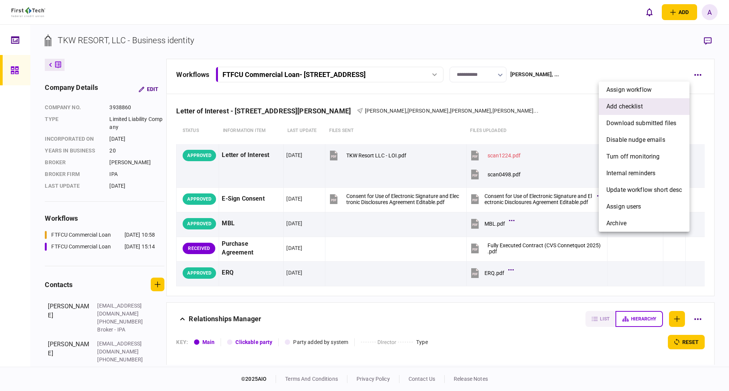
click at [630, 106] on span "add checklist" at bounding box center [624, 106] width 36 height 9
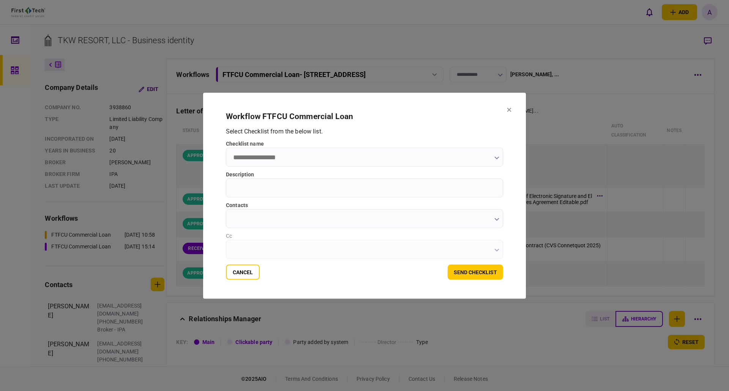
click at [494, 158] on icon "button" at bounding box center [496, 157] width 5 height 3
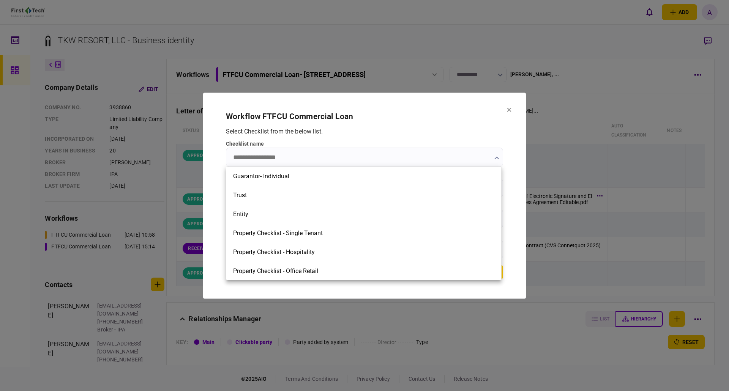
scroll to position [304, 0]
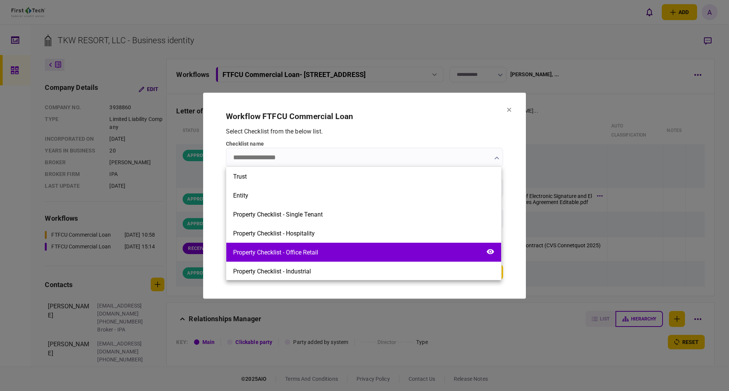
click at [297, 254] on div "Property Checklist - Office Retail" at bounding box center [275, 252] width 85 height 7
type input "**********"
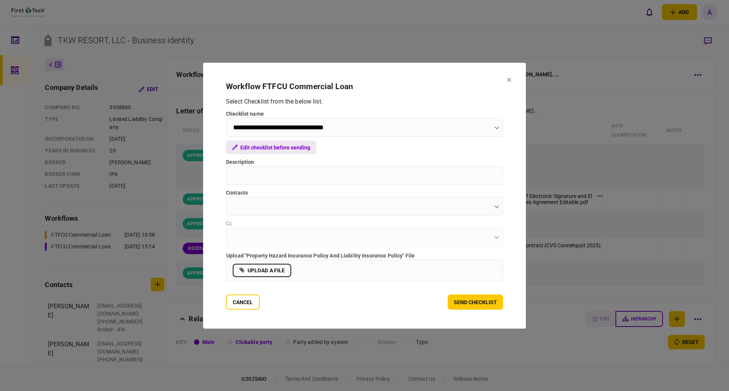
click at [260, 146] on button "Edit checklist before sending" at bounding box center [271, 147] width 90 height 14
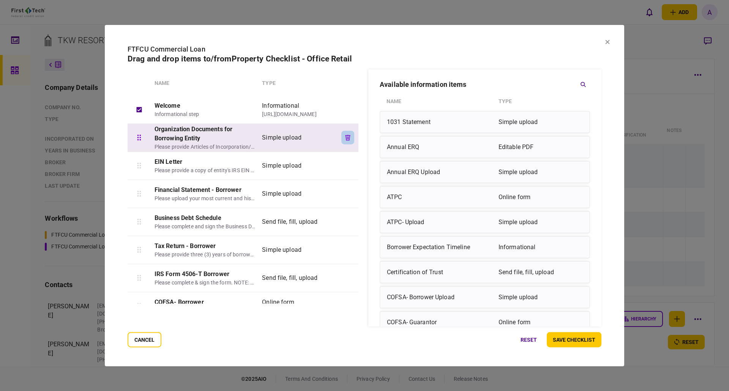
click at [347, 136] on icon "button" at bounding box center [347, 138] width 5 height 6
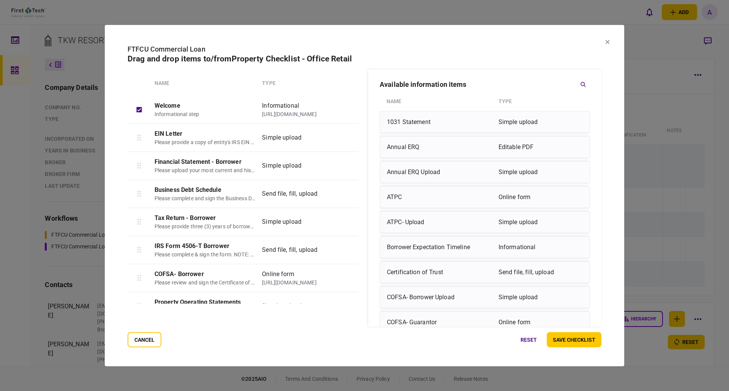
click at [347, 136] on icon "button" at bounding box center [347, 138] width 5 height 6
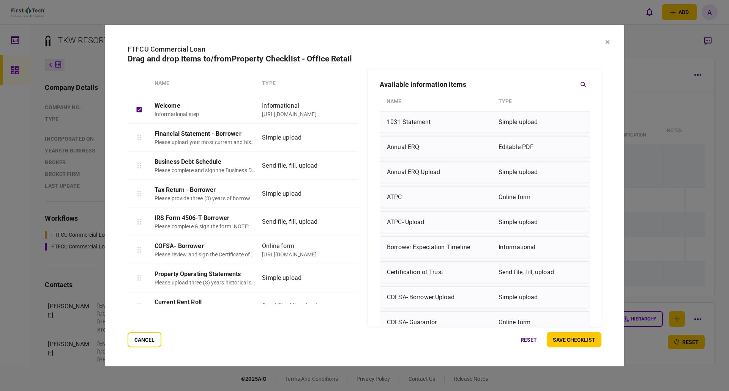
click at [347, 136] on icon "button" at bounding box center [347, 138] width 5 height 6
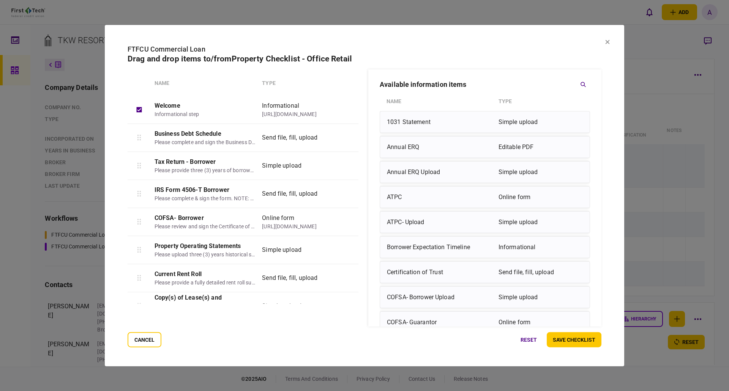
click at [347, 136] on icon "button" at bounding box center [347, 138] width 5 height 6
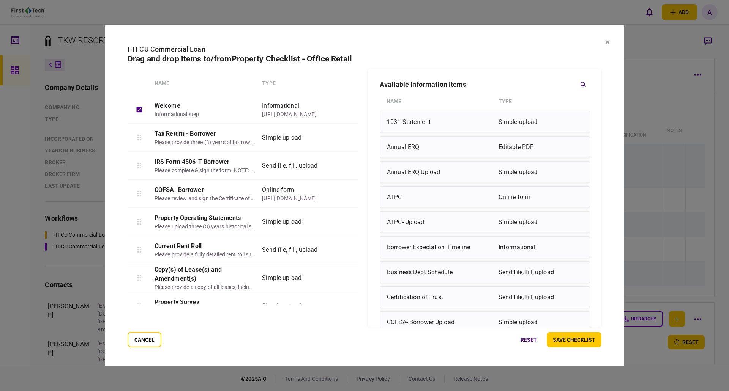
click at [347, 136] on icon "button" at bounding box center [347, 138] width 5 height 6
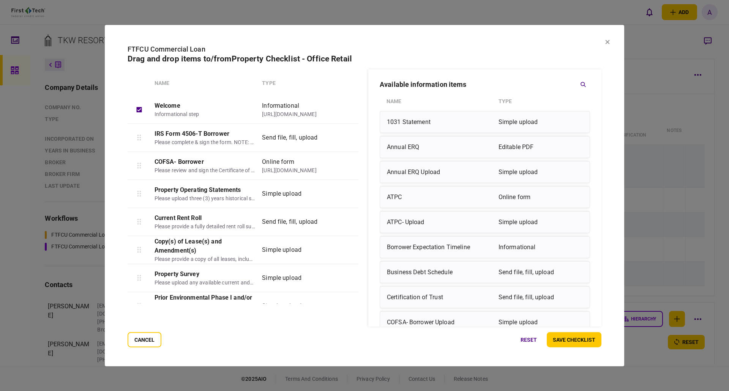
click at [347, 136] on icon "button" at bounding box center [347, 138] width 5 height 6
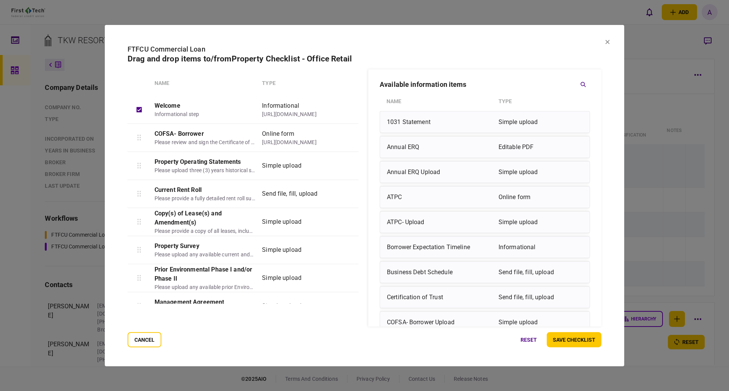
click at [347, 136] on icon "button" at bounding box center [347, 138] width 5 height 6
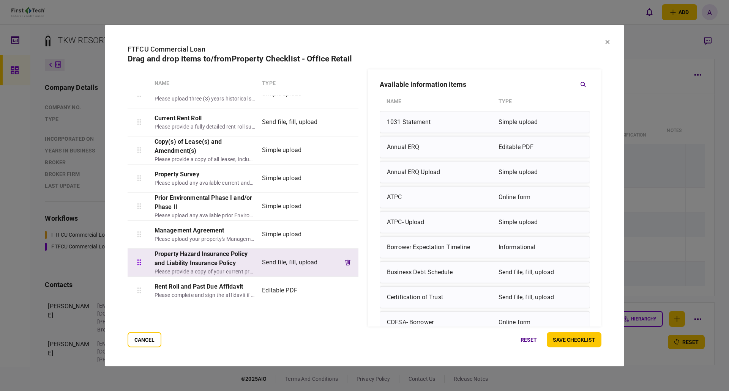
scroll to position [44, 0]
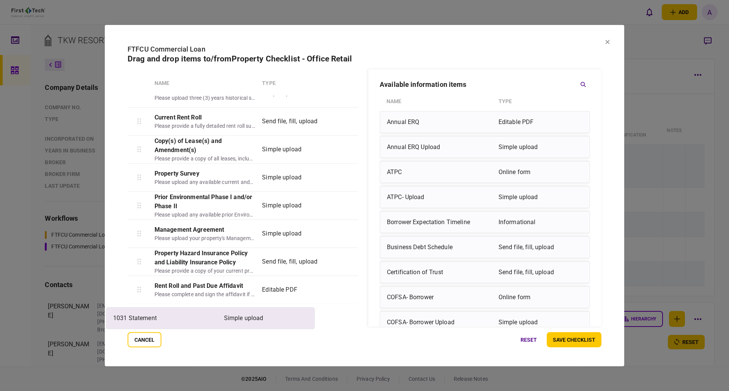
drag, startPoint x: 473, startPoint y: 121, endPoint x: 194, endPoint y: 321, distance: 343.6
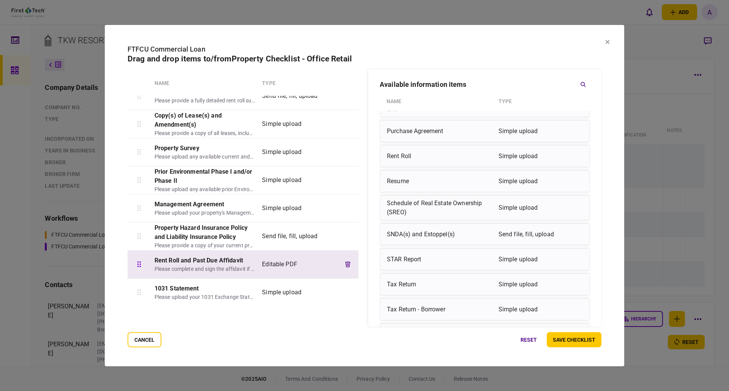
scroll to position [73, 0]
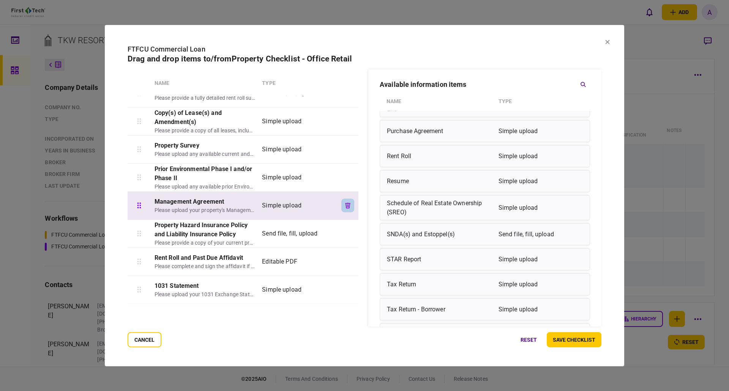
click at [347, 205] on icon "button" at bounding box center [347, 206] width 5 height 6
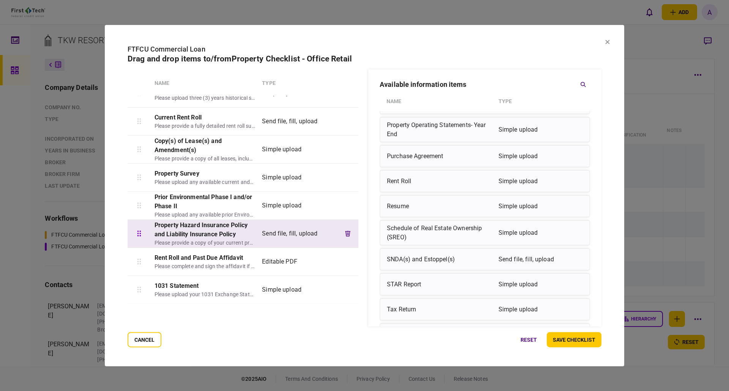
scroll to position [0, 0]
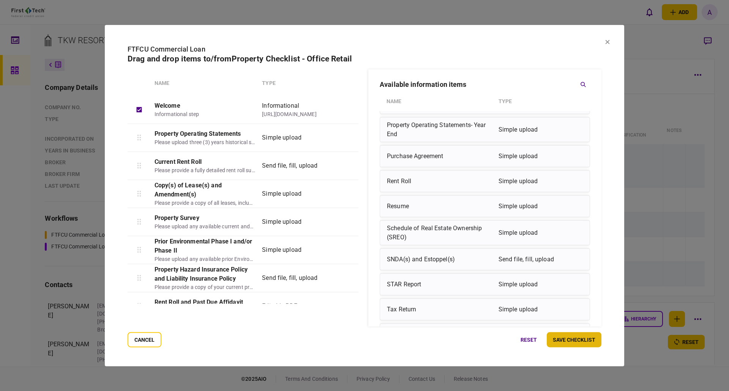
click at [583, 341] on button "save checklist" at bounding box center [574, 340] width 55 height 15
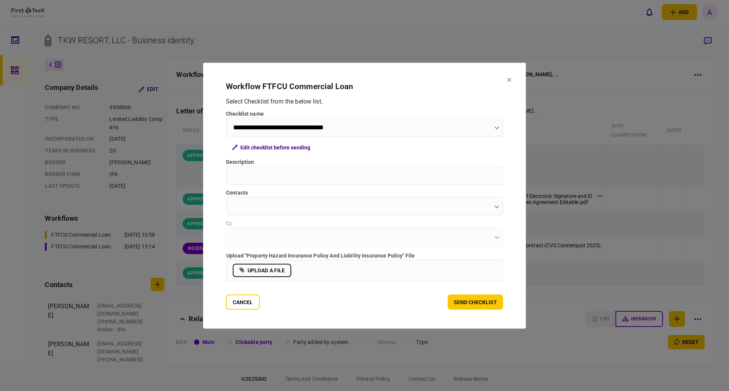
click at [264, 178] on input "Description" at bounding box center [364, 175] width 277 height 19
type input "**********"
click at [494, 207] on icon "button" at bounding box center [496, 206] width 5 height 3
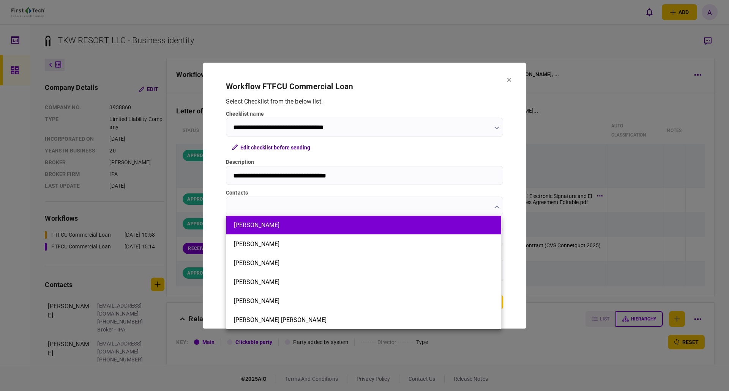
scroll to position [39, 0]
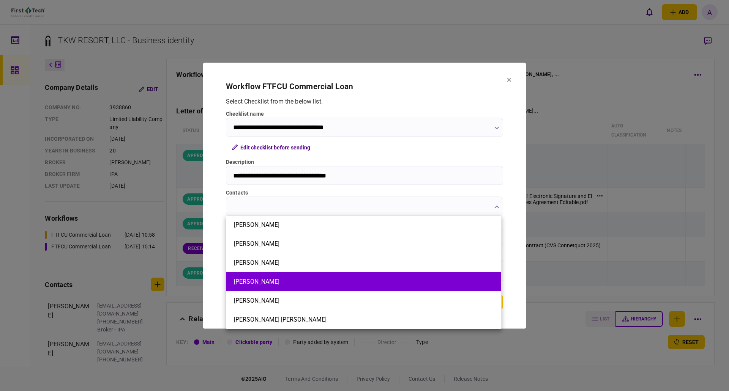
click at [259, 280] on button "[PERSON_NAME]" at bounding box center [364, 281] width 260 height 7
type input "*********"
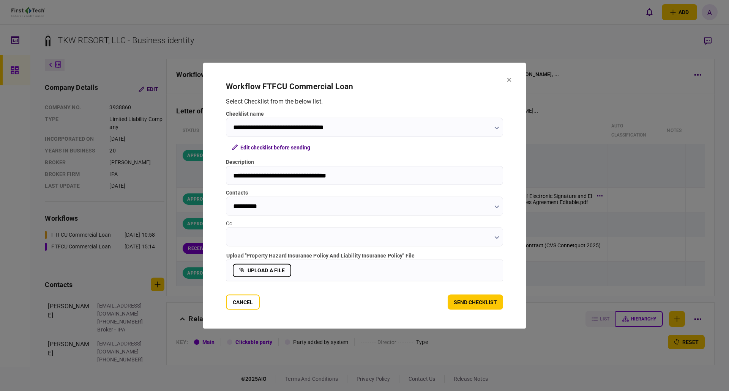
click at [496, 237] on icon "button" at bounding box center [496, 237] width 5 height 3
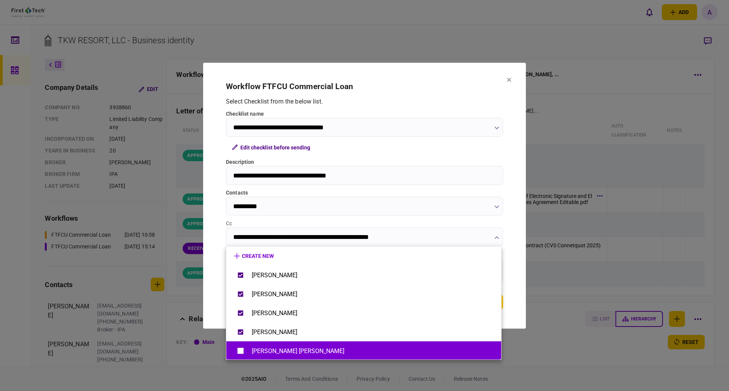
scroll to position [1, 0]
type input "**********"
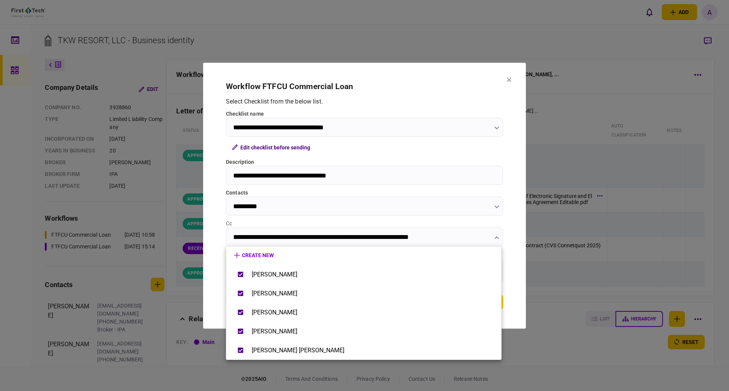
click at [418, 89] on div at bounding box center [364, 195] width 729 height 391
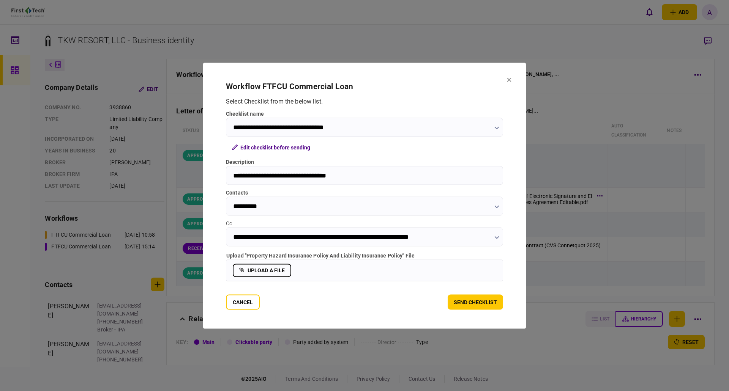
click at [260, 271] on label "upload a file" at bounding box center [262, 270] width 58 height 13
click at [0, 0] on input "upload a file" at bounding box center [0, 0] width 0 height 0
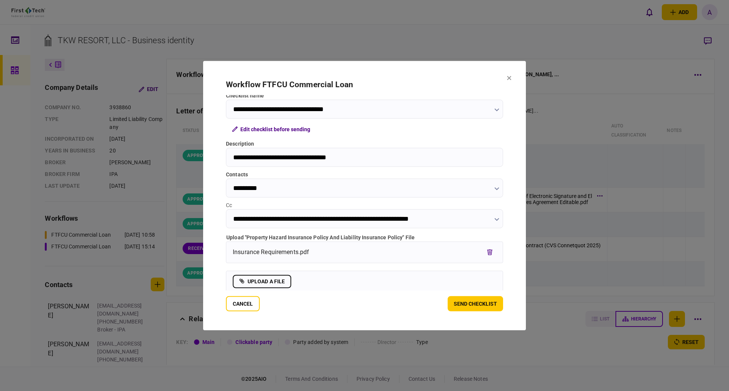
scroll to position [0, 0]
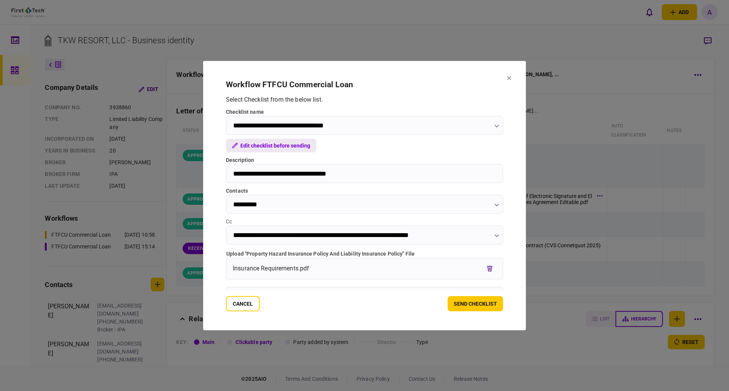
click at [278, 145] on button "Edit checklist before sending" at bounding box center [271, 146] width 90 height 14
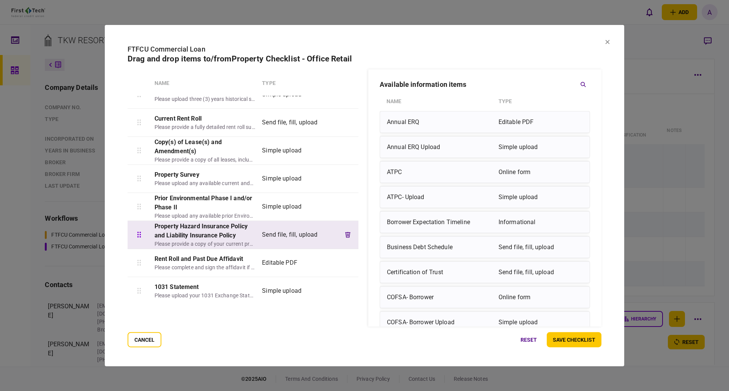
scroll to position [44, 0]
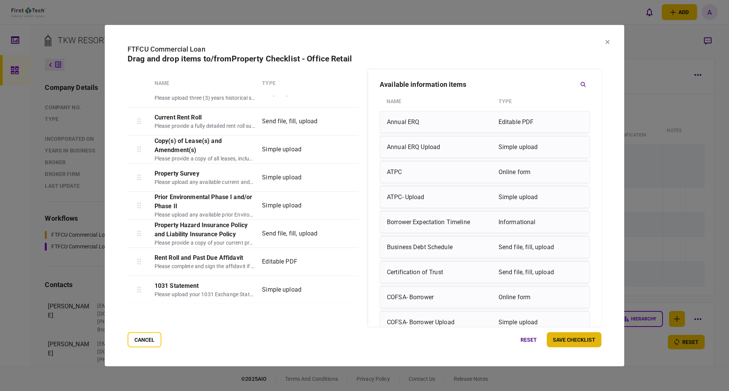
click at [571, 339] on button "save checklist" at bounding box center [574, 340] width 55 height 15
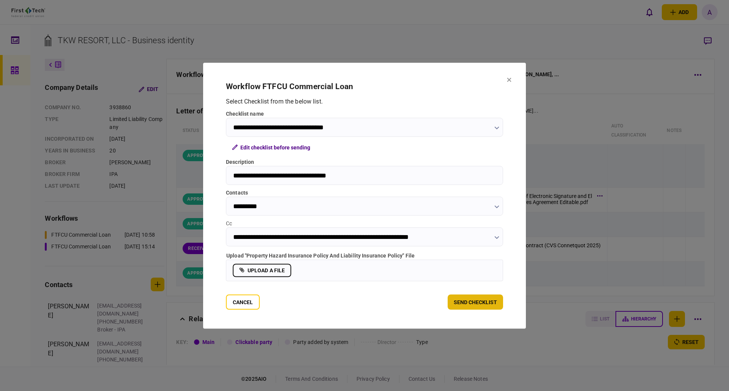
click at [468, 302] on button "send checklist" at bounding box center [475, 302] width 55 height 15
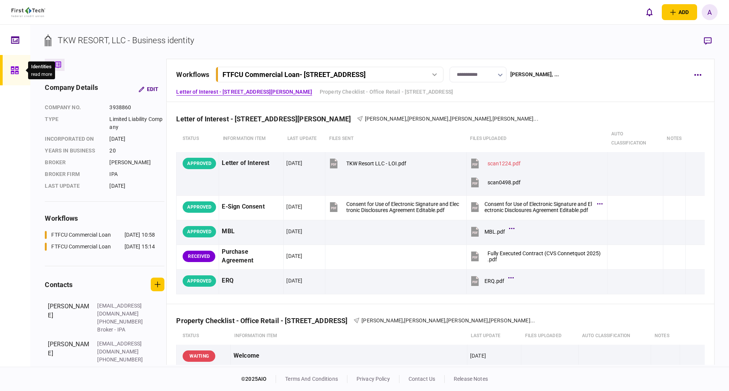
click at [15, 71] on icon at bounding box center [15, 70] width 8 height 9
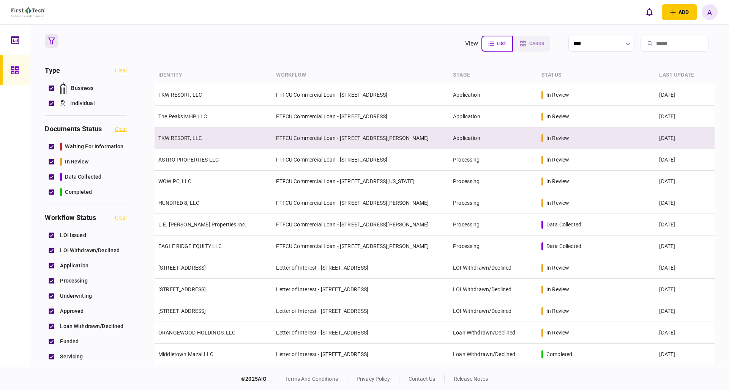
click at [185, 139] on link "TKW RESORT, LLC" at bounding box center [180, 138] width 44 height 6
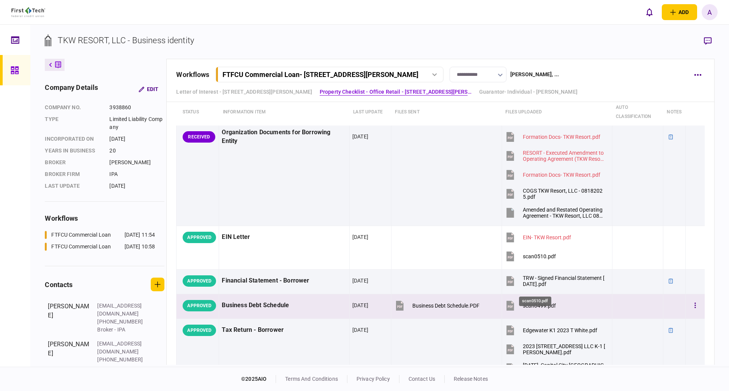
scroll to position [244, 0]
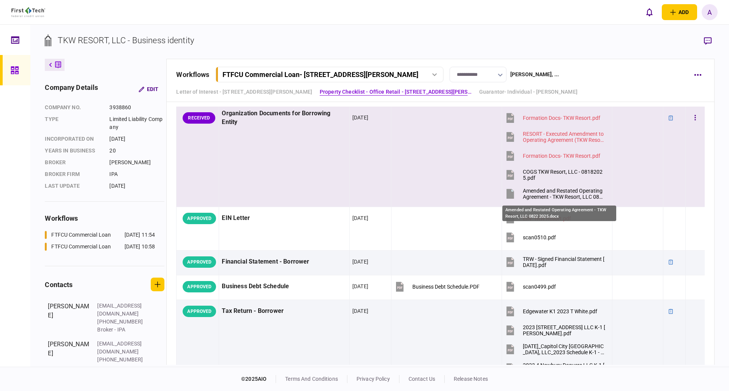
click at [581, 197] on div "Amended and Restated Operating Agreement - TKW Resort, LLC 0822 2025.docx" at bounding box center [564, 194] width 83 height 12
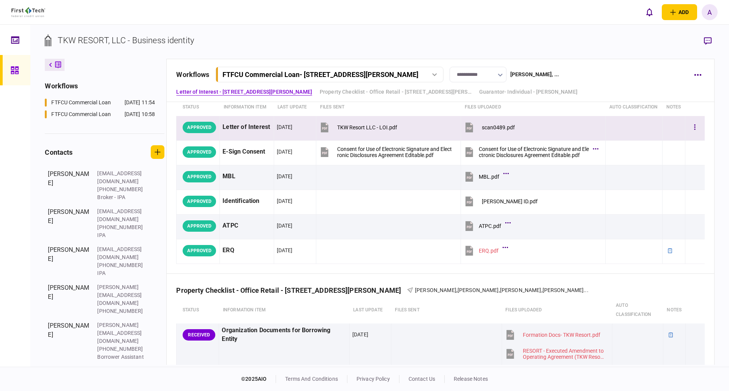
scroll to position [0, 0]
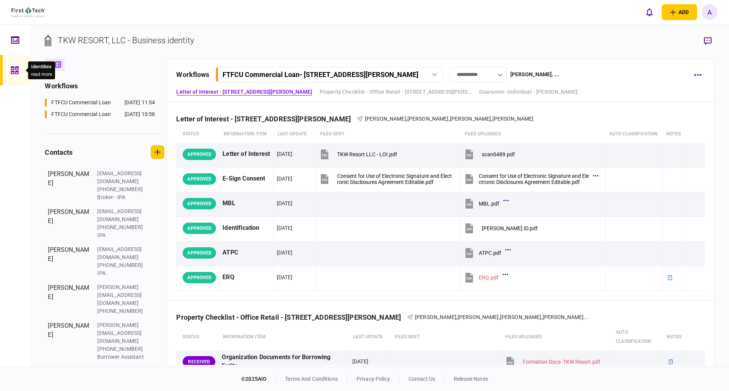
click at [14, 70] on icon at bounding box center [15, 70] width 8 height 9
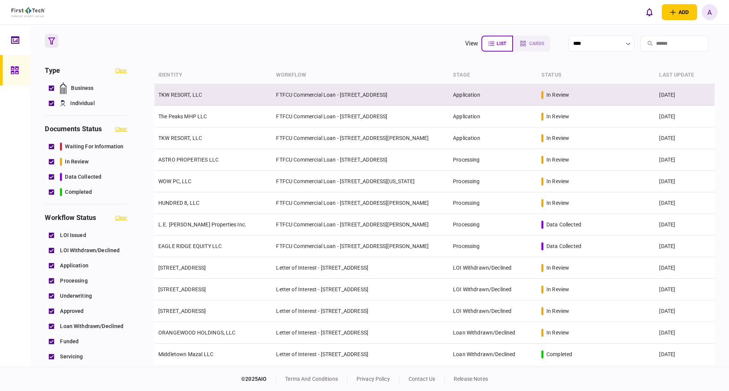
click at [181, 94] on link "TKW RESORT, LLC" at bounding box center [180, 95] width 44 height 6
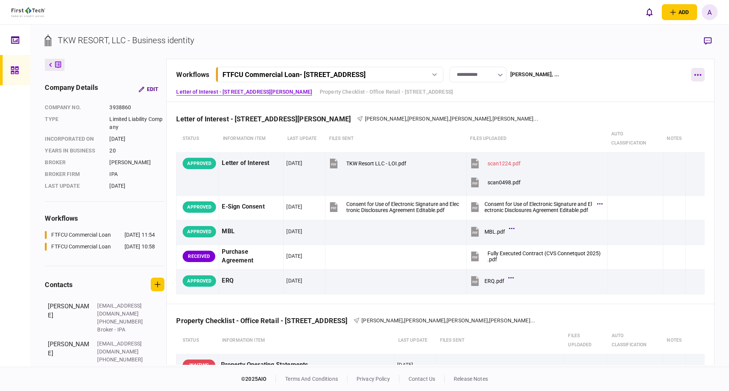
click at [701, 73] on button "button" at bounding box center [698, 75] width 14 height 14
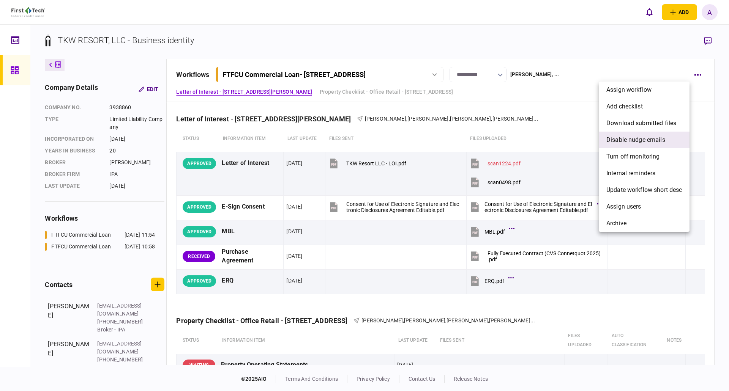
click at [642, 141] on span "Disable nudge emails" at bounding box center [635, 140] width 59 height 9
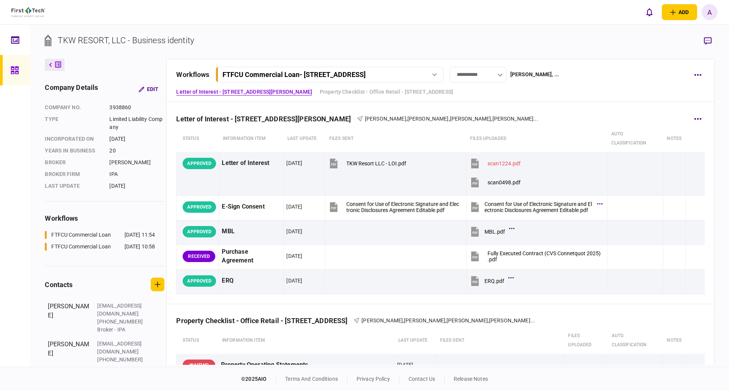
click at [284, 119] on div "Letter of Interest - [STREET_ADDRESS][PERSON_NAME]" at bounding box center [266, 119] width 181 height 8
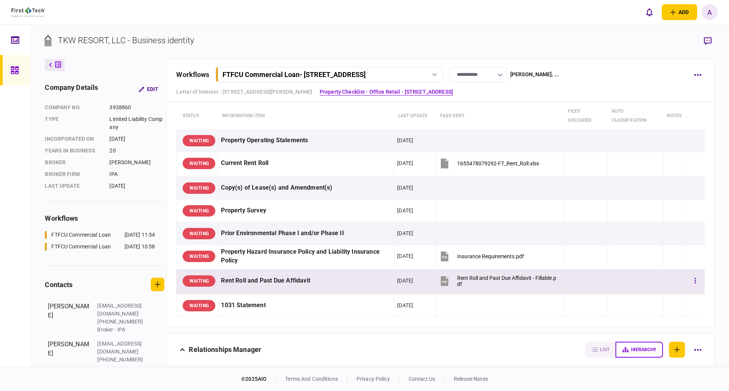
scroll to position [228, 0]
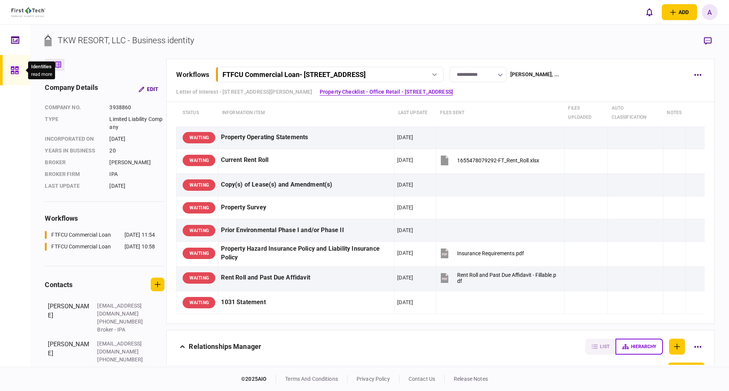
click at [14, 69] on icon at bounding box center [15, 70] width 8 height 8
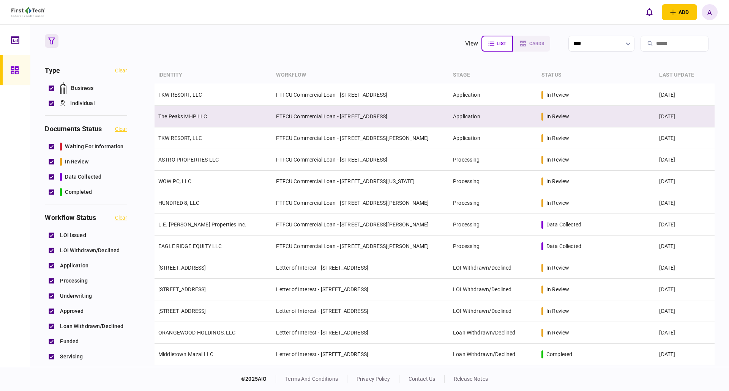
click at [183, 115] on link "The Peaks MHP LLC" at bounding box center [182, 117] width 49 height 6
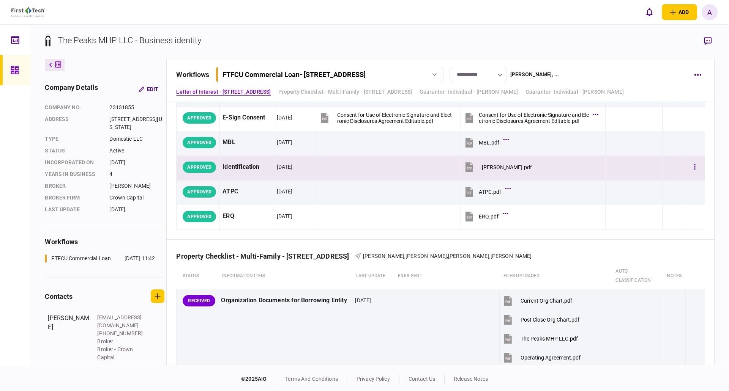
scroll to position [152, 0]
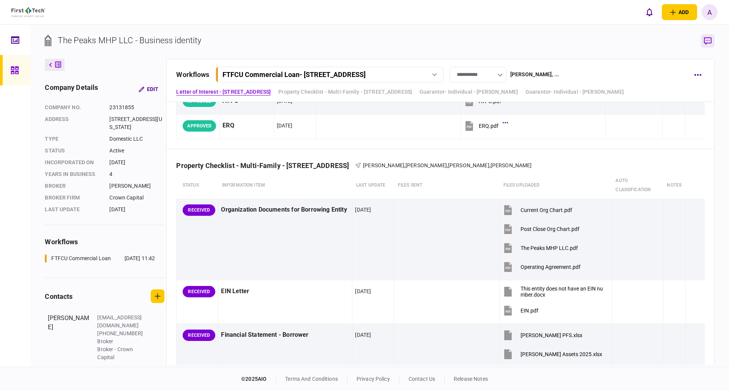
click at [704, 41] on icon "button" at bounding box center [708, 41] width 8 height 8
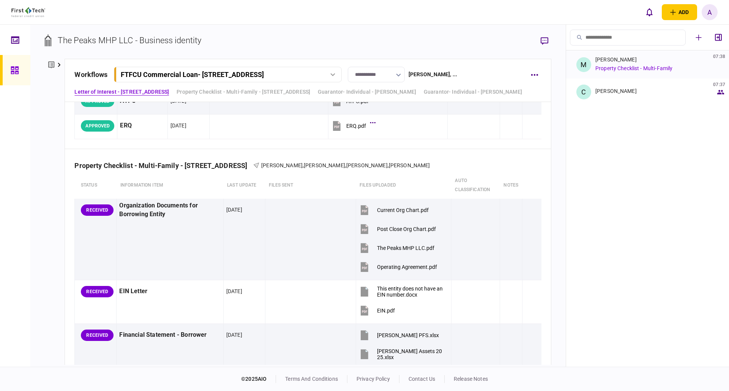
click at [615, 70] on link "Property Checklist - Multi-Family" at bounding box center [633, 68] width 77 height 6
click at [603, 95] on div "Cristian Sosa 07:37" at bounding box center [655, 92] width 120 height 8
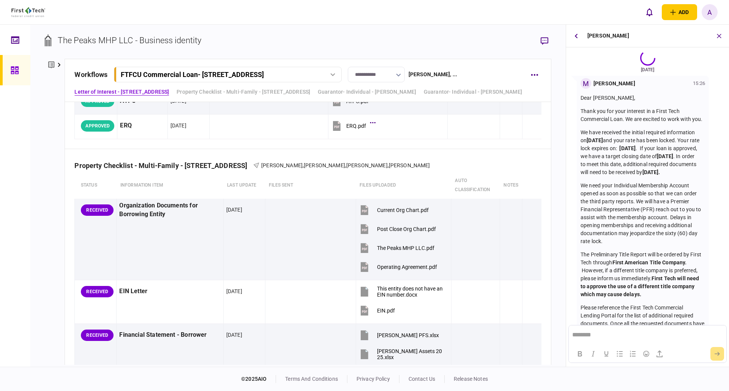
scroll to position [0, 0]
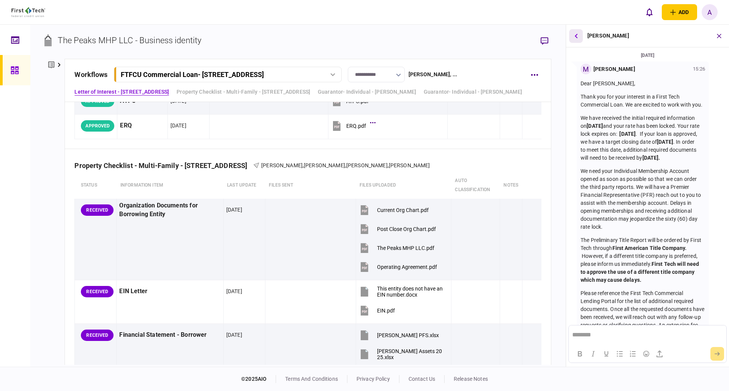
click at [579, 36] on button "button" at bounding box center [576, 36] width 14 height 14
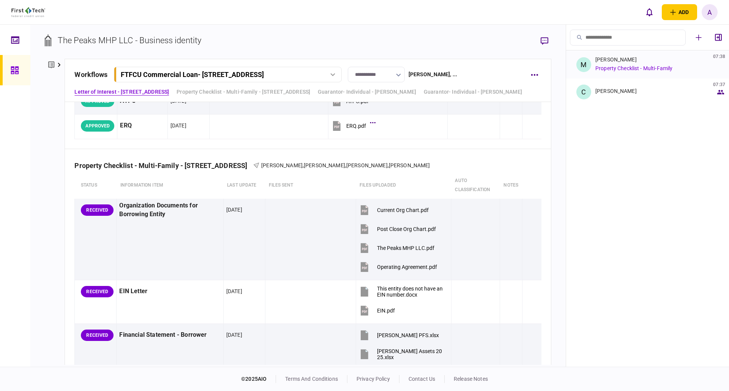
click at [617, 63] on div "Mary Heath 07:38 Property Checklist - Multi-Family" at bounding box center [655, 65] width 120 height 16
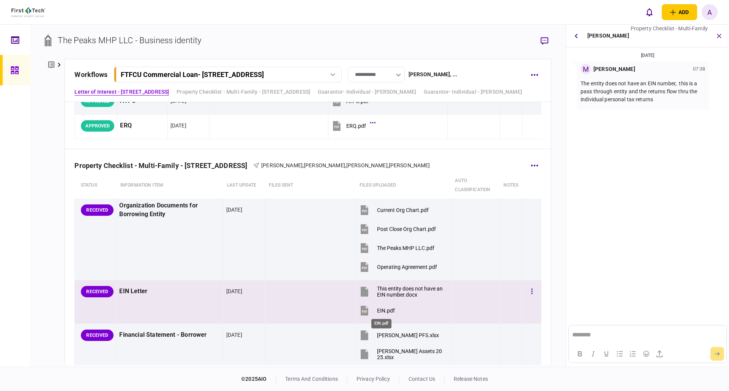
click at [382, 311] on div "EIN.pdf" at bounding box center [386, 311] width 18 height 6
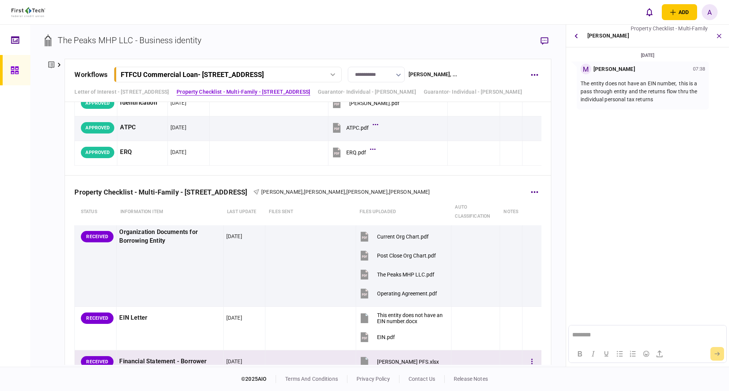
scroll to position [47, 0]
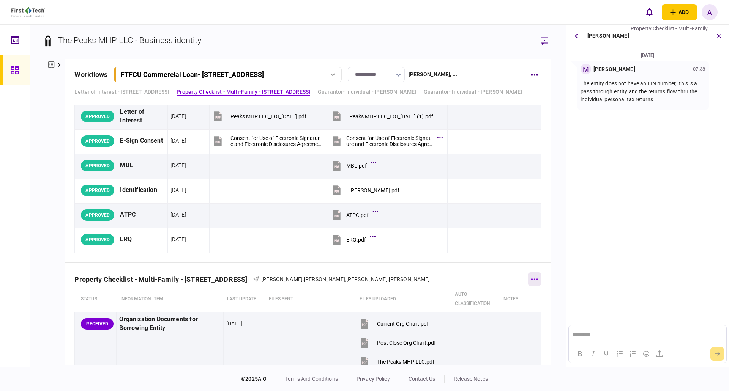
click at [532, 279] on icon "button" at bounding box center [534, 280] width 7 height 2
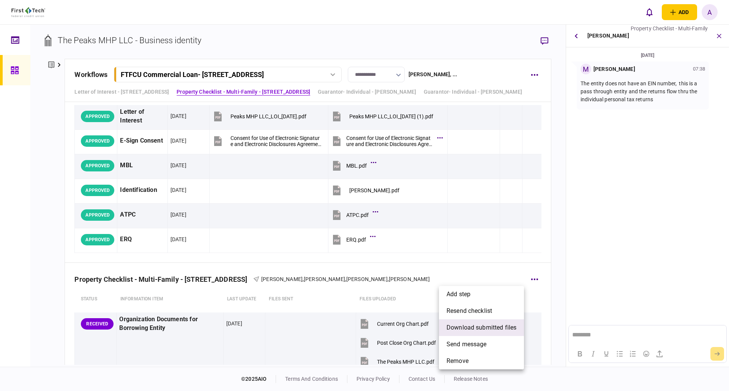
click at [472, 328] on span "download submitted files" at bounding box center [482, 327] width 70 height 9
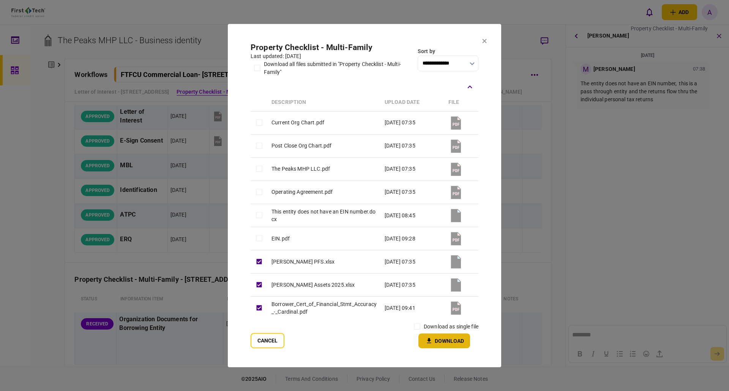
click at [444, 342] on button "Download" at bounding box center [444, 341] width 52 height 15
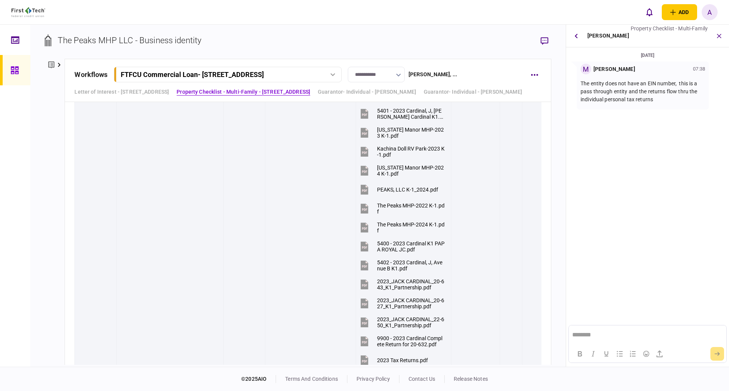
scroll to position [808, 0]
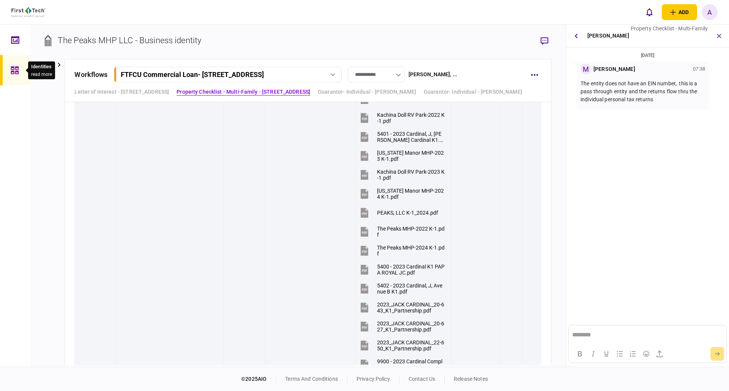
click at [18, 72] on icon at bounding box center [15, 70] width 8 height 8
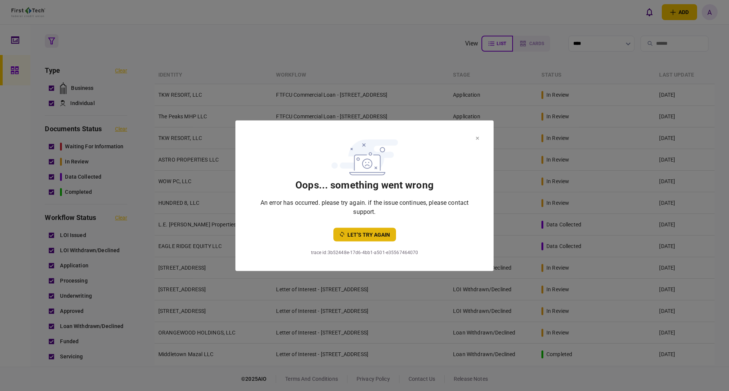
click at [361, 234] on button "let’s try again" at bounding box center [364, 235] width 63 height 14
click at [477, 137] on icon at bounding box center [477, 138] width 3 height 3
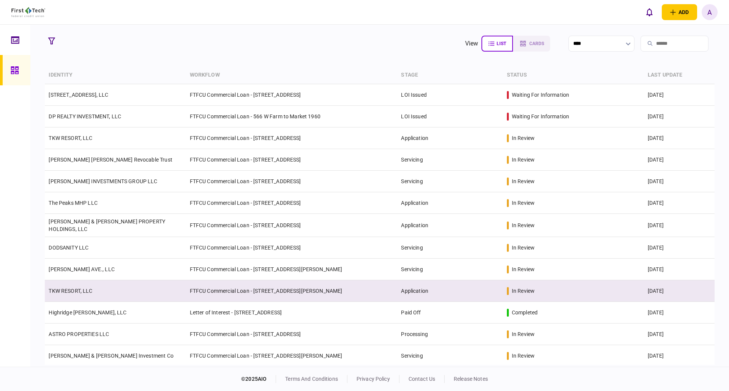
click at [76, 292] on link "TKW RESORT, LLC" at bounding box center [71, 291] width 44 height 6
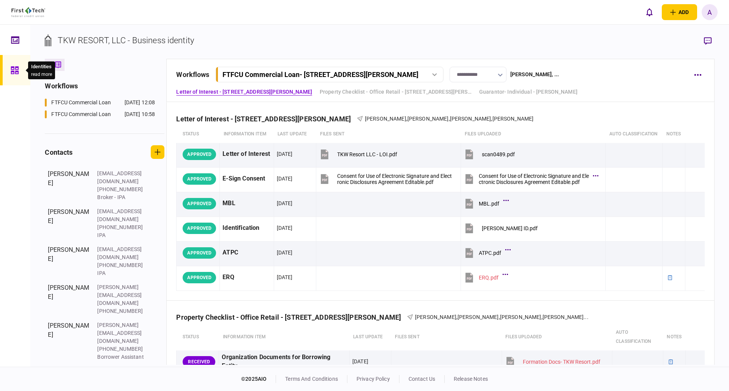
click at [12, 68] on icon at bounding box center [15, 70] width 8 height 9
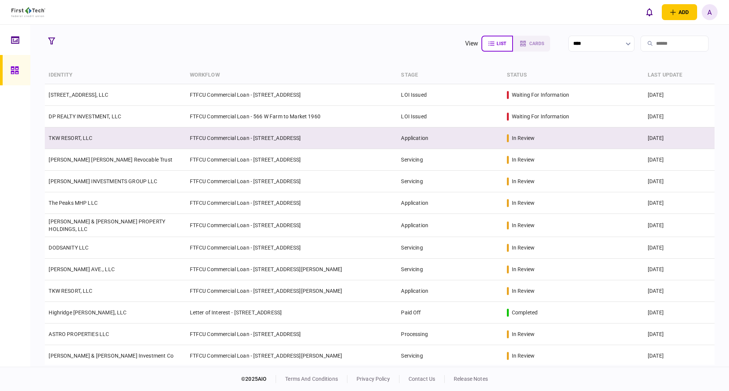
click at [69, 137] on link "TKW RESORT, LLC" at bounding box center [71, 138] width 44 height 6
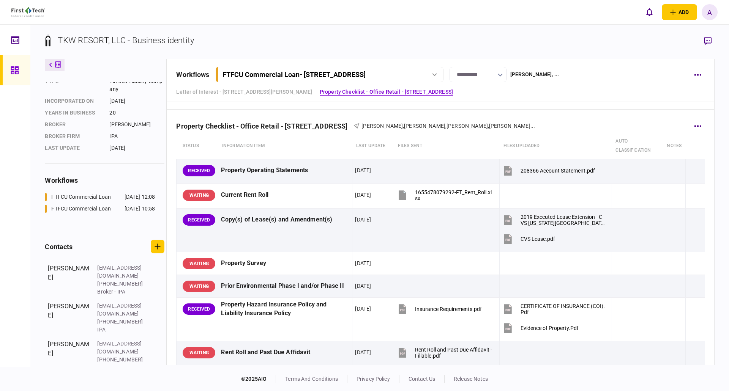
scroll to position [114, 0]
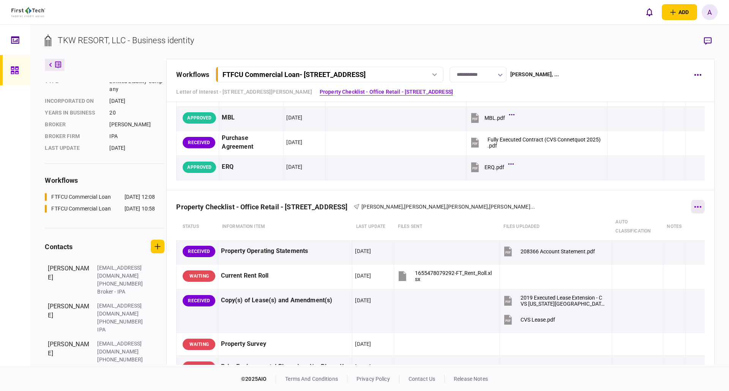
click at [694, 206] on button "button" at bounding box center [698, 207] width 14 height 14
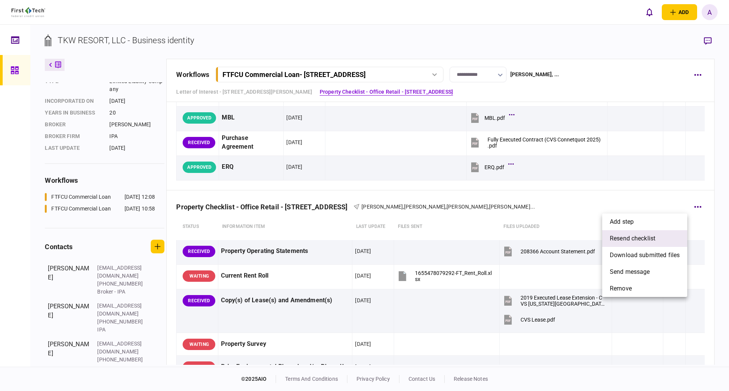
click at [639, 240] on span "resend checklist" at bounding box center [633, 238] width 46 height 9
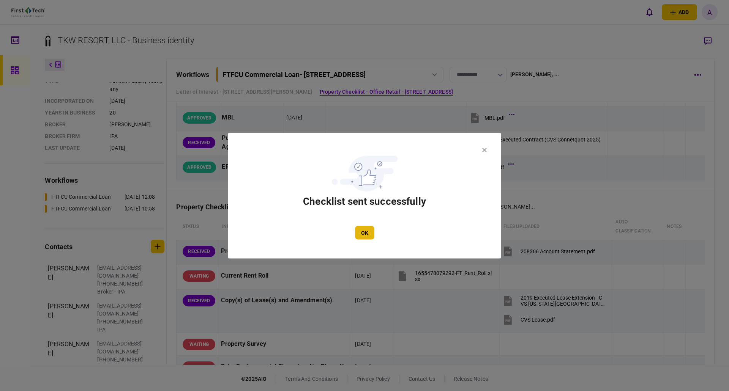
click at [366, 235] on button "OK" at bounding box center [364, 233] width 19 height 14
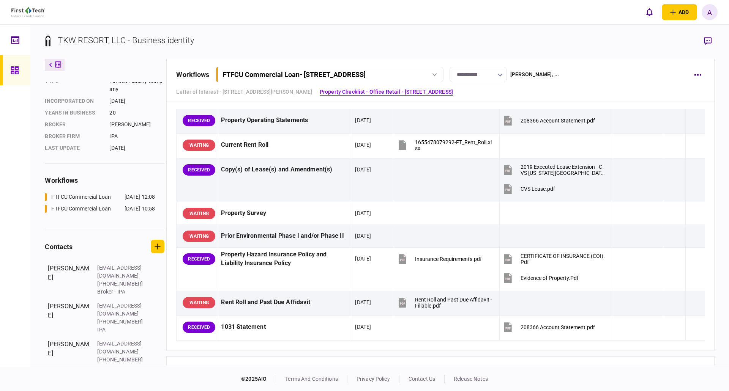
scroll to position [228, 0]
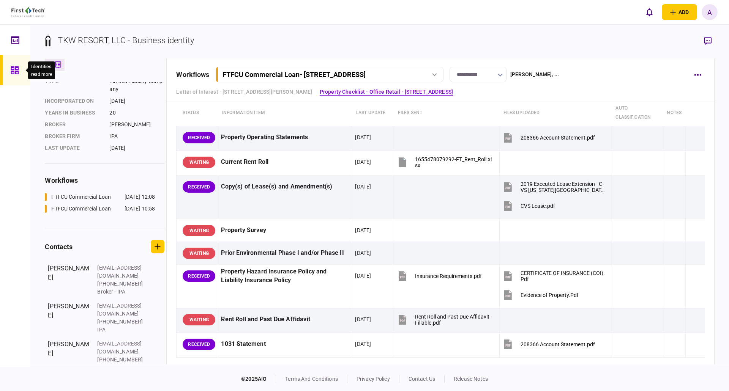
click at [14, 70] on icon at bounding box center [15, 70] width 8 height 9
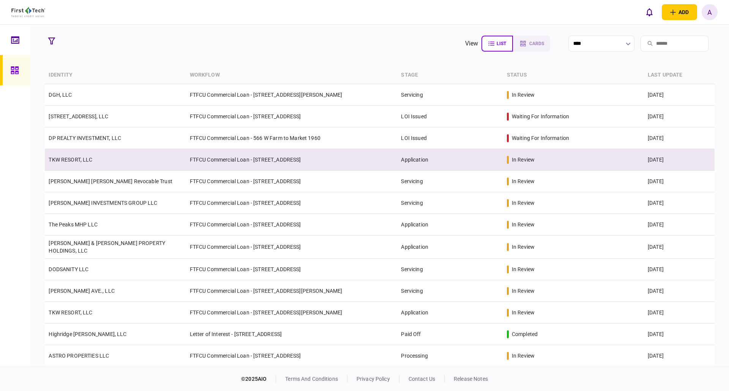
click at [76, 160] on link "TKW RESORT, LLC" at bounding box center [71, 160] width 44 height 6
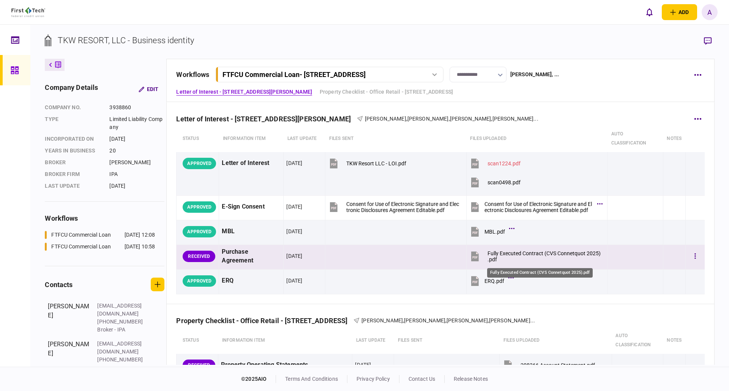
click at [512, 254] on div "Fully Executed Contract (CVS Connetquot 2025).pdf" at bounding box center [544, 257] width 113 height 12
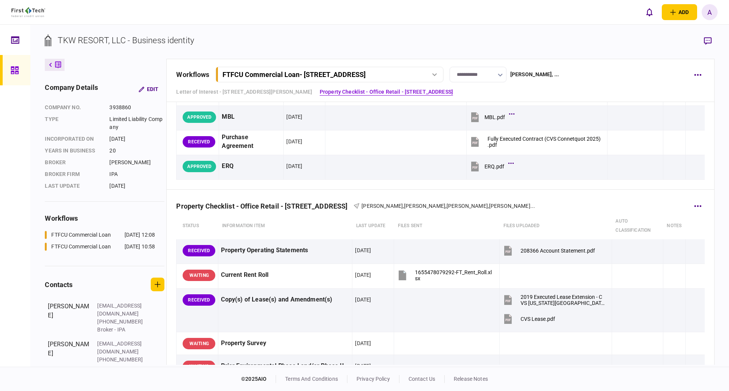
scroll to position [114, 0]
click at [694, 207] on icon "button" at bounding box center [697, 207] width 7 height 2
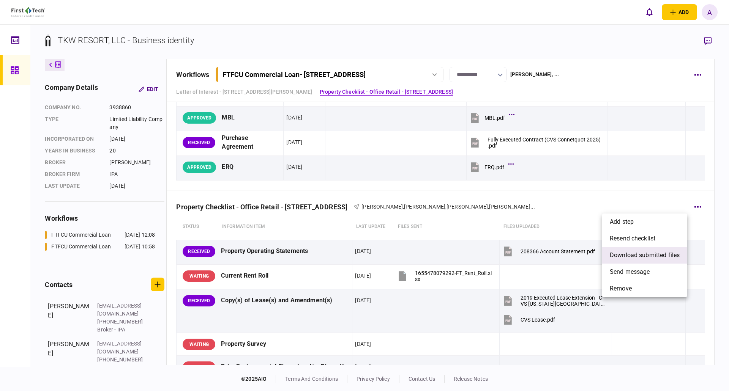
click at [632, 256] on span "download submitted files" at bounding box center [645, 255] width 70 height 9
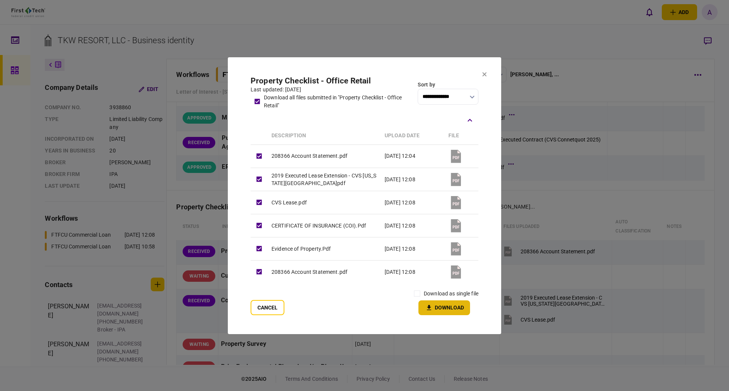
click at [436, 308] on button "Download" at bounding box center [444, 308] width 52 height 15
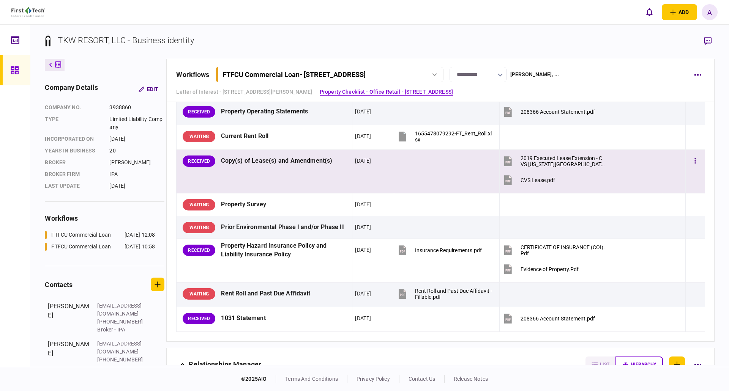
scroll to position [266, 0]
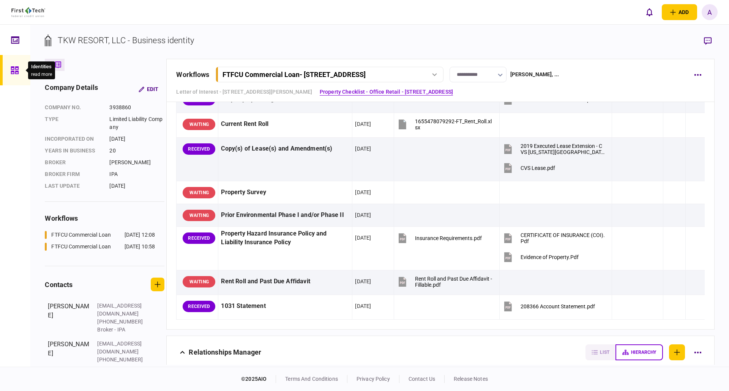
click at [14, 69] on icon at bounding box center [15, 70] width 8 height 8
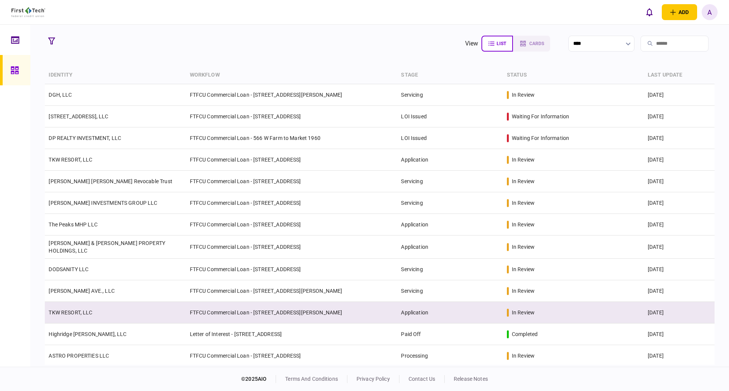
click at [77, 313] on link "TKW RESORT, LLC" at bounding box center [71, 313] width 44 height 6
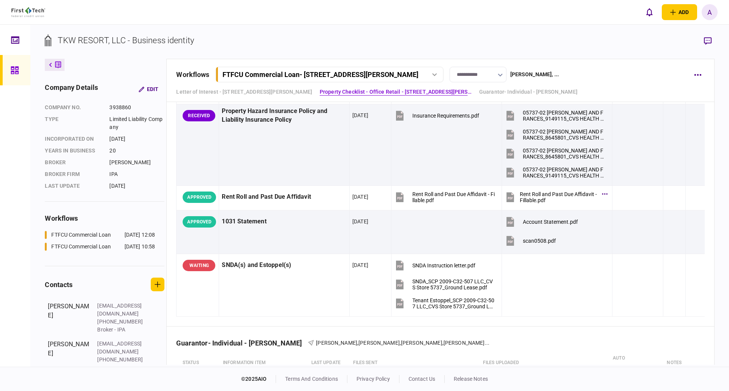
scroll to position [987, 0]
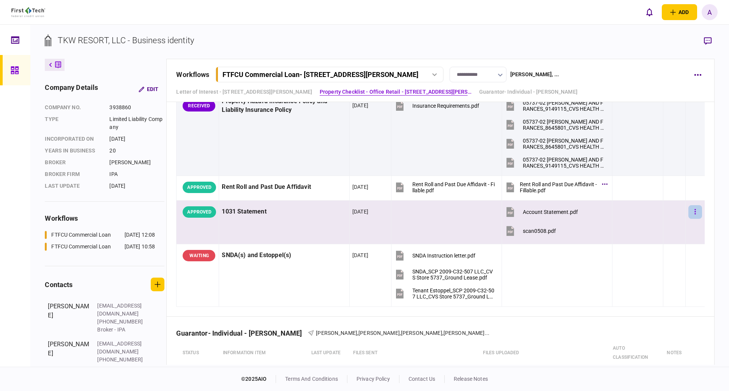
click at [688, 212] on button "button" at bounding box center [695, 212] width 14 height 14
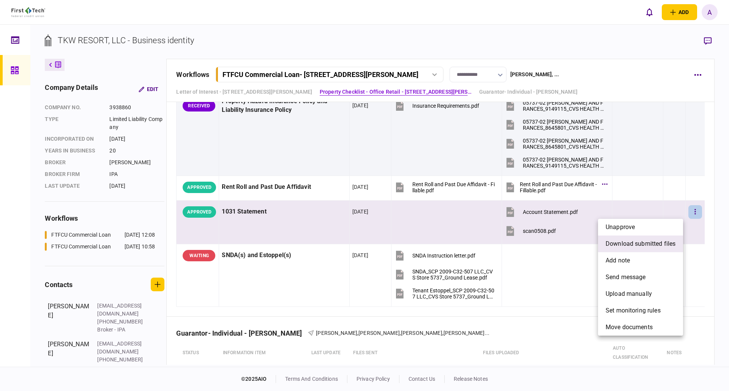
click at [627, 246] on span "download submitted files" at bounding box center [641, 244] width 70 height 9
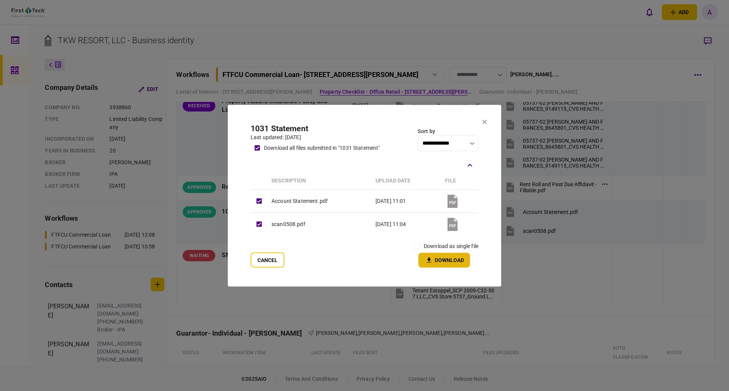
click at [443, 260] on button "Download" at bounding box center [444, 260] width 52 height 15
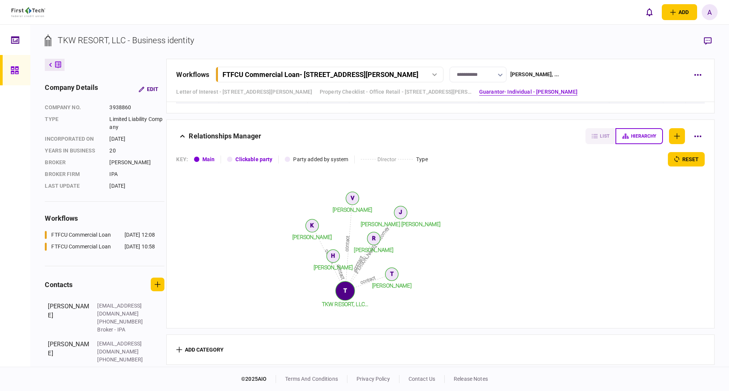
scroll to position [3005, 0]
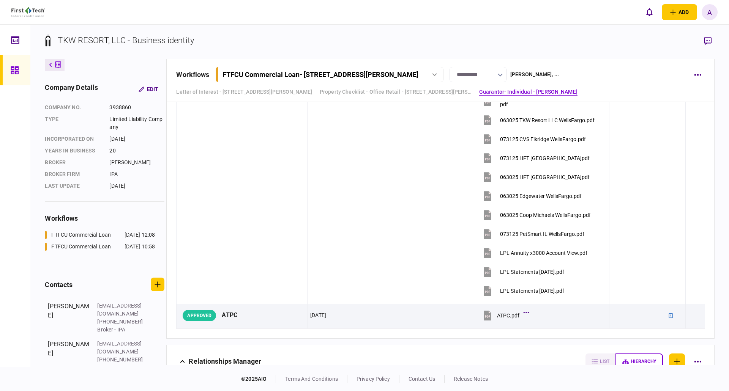
drag, startPoint x: 12, startPoint y: 72, endPoint x: 16, endPoint y: 71, distance: 4.6
click at [12, 72] on icon at bounding box center [15, 70] width 8 height 8
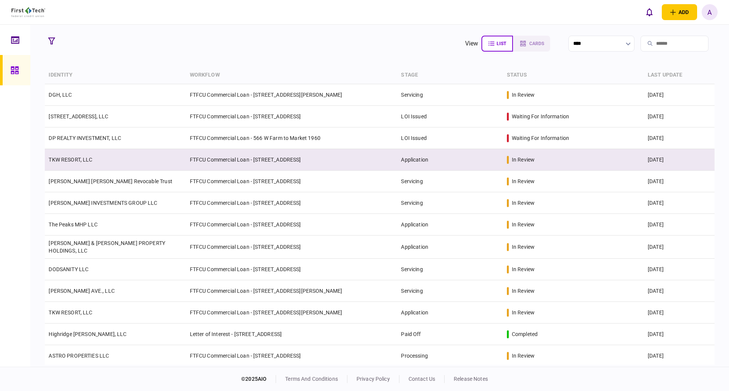
click at [80, 157] on link "TKW RESORT, LLC" at bounding box center [71, 160] width 44 height 6
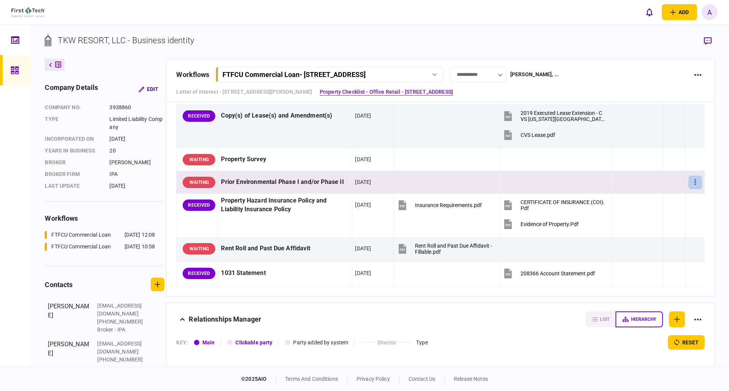
scroll to position [304, 0]
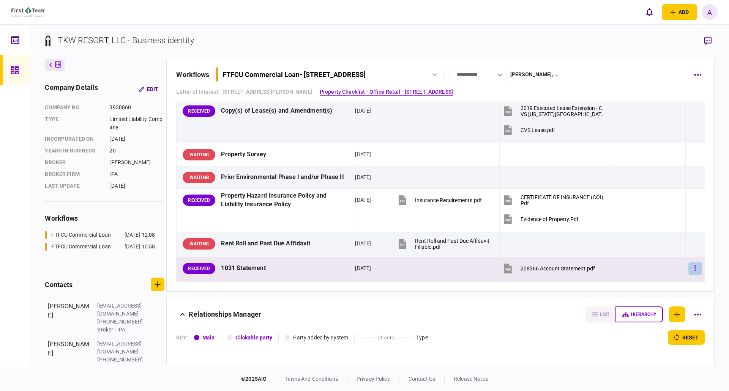
click at [694, 271] on icon "button" at bounding box center [694, 268] width 1 height 5
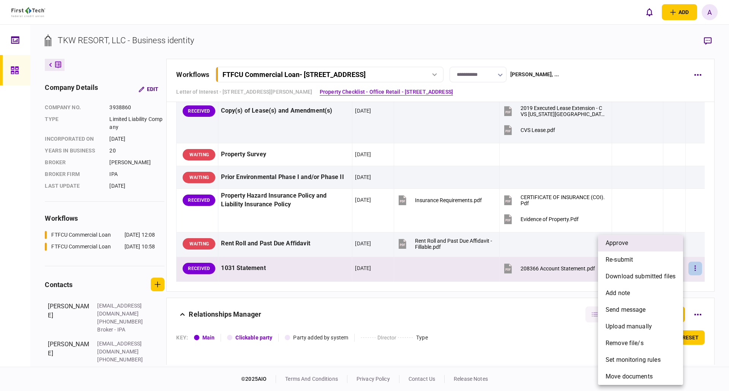
click at [625, 246] on span "approve" at bounding box center [617, 243] width 22 height 9
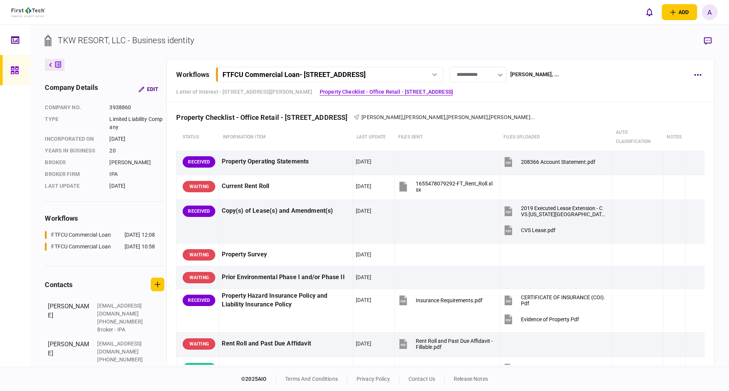
scroll to position [181, 0]
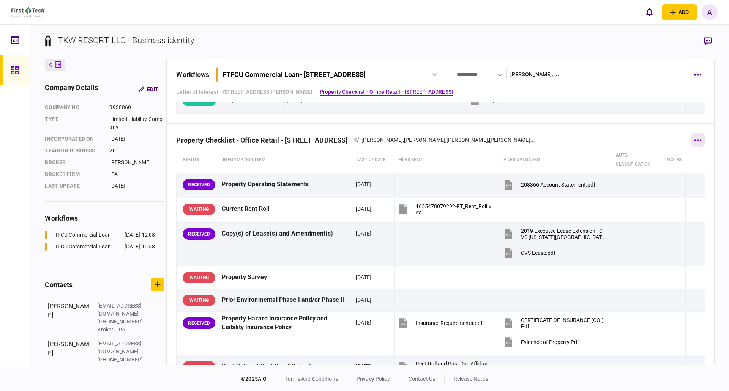
click at [694, 140] on icon "button" at bounding box center [697, 140] width 7 height 2
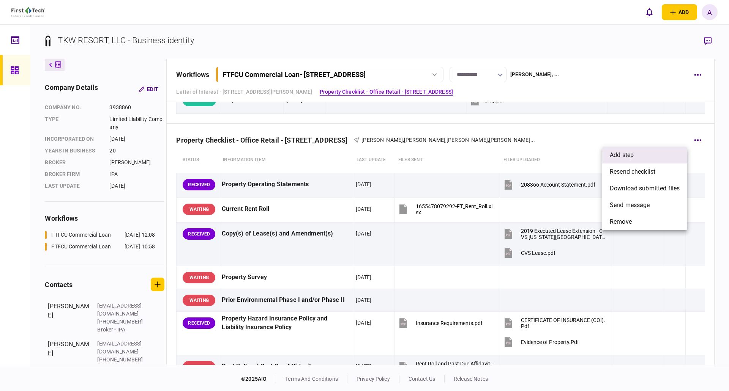
click at [628, 156] on span "add step" at bounding box center [622, 155] width 24 height 9
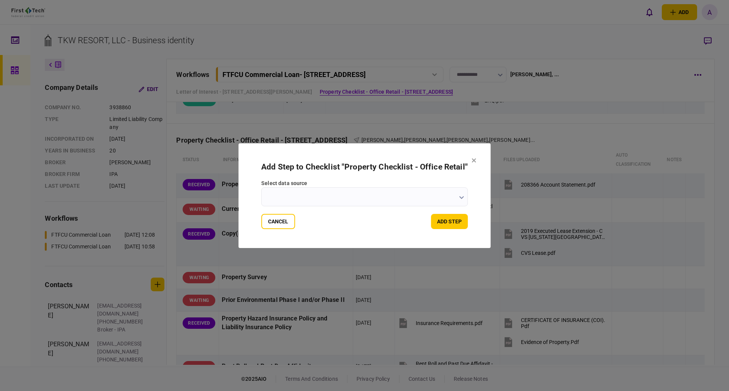
click at [461, 195] on button "button" at bounding box center [461, 197] width 5 height 6
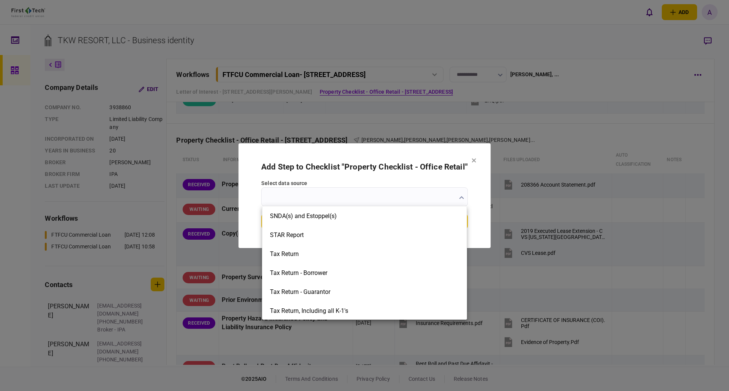
scroll to position [1216, 0]
click at [437, 151] on div at bounding box center [364, 195] width 729 height 391
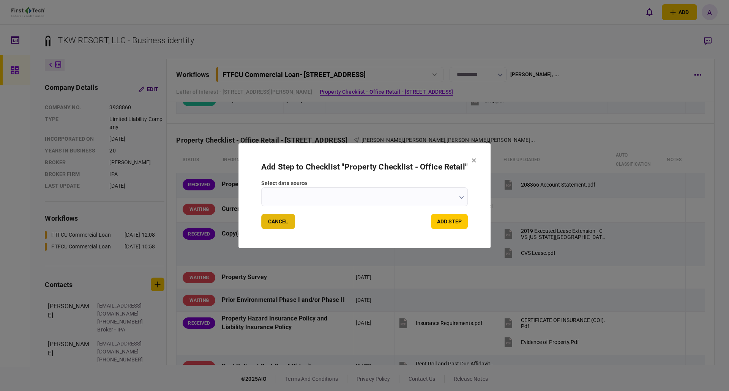
click at [276, 219] on button "Cancel" at bounding box center [278, 221] width 34 height 15
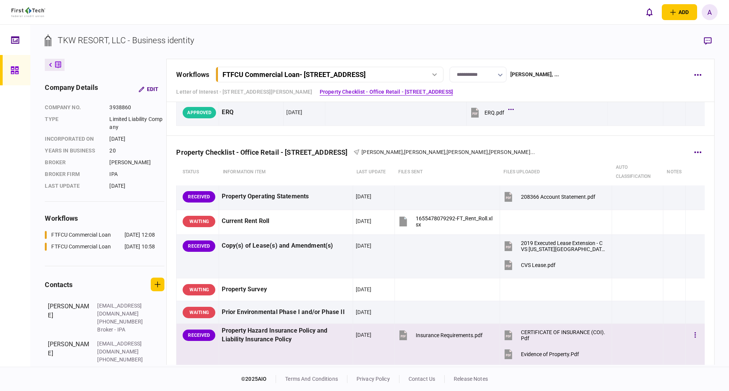
scroll to position [228, 0]
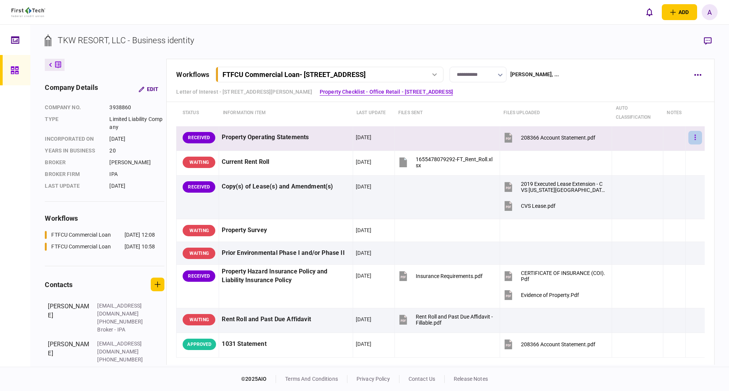
click at [694, 137] on icon "button" at bounding box center [695, 137] width 2 height 7
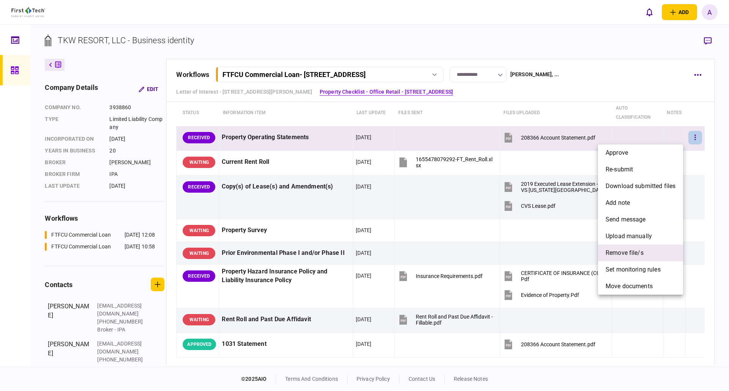
click at [630, 256] on span "remove file/s" at bounding box center [625, 253] width 38 height 9
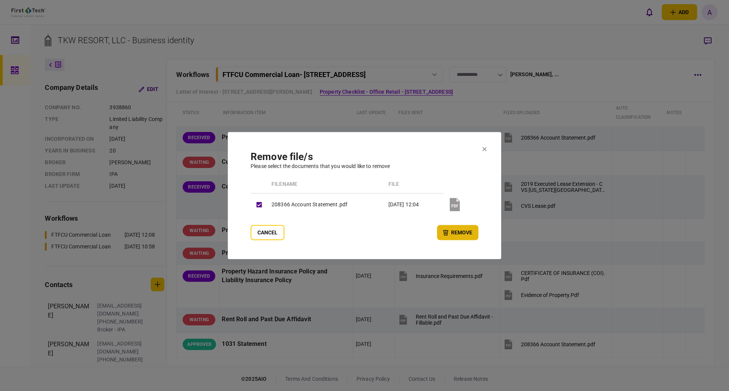
click at [458, 235] on button "remove" at bounding box center [457, 232] width 41 height 15
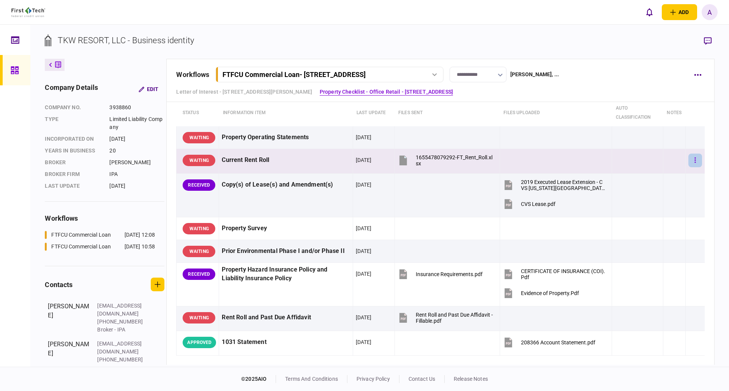
click at [694, 160] on icon "button" at bounding box center [695, 160] width 2 height 7
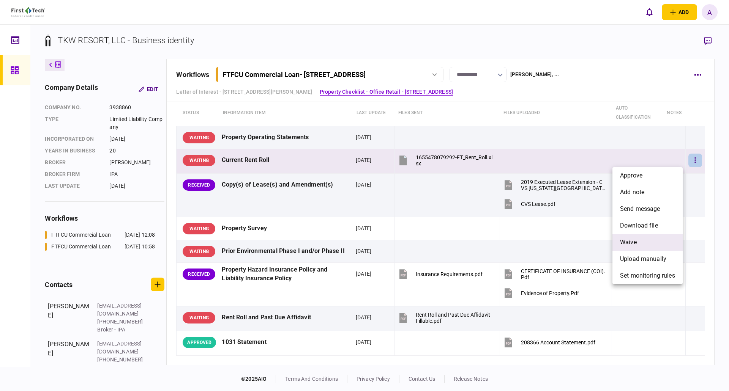
click at [636, 242] on span "waive" at bounding box center [628, 242] width 17 height 9
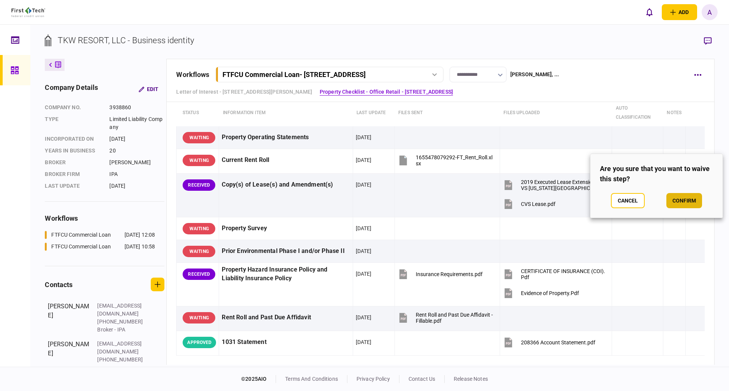
click at [686, 200] on button "confirm" at bounding box center [684, 200] width 36 height 15
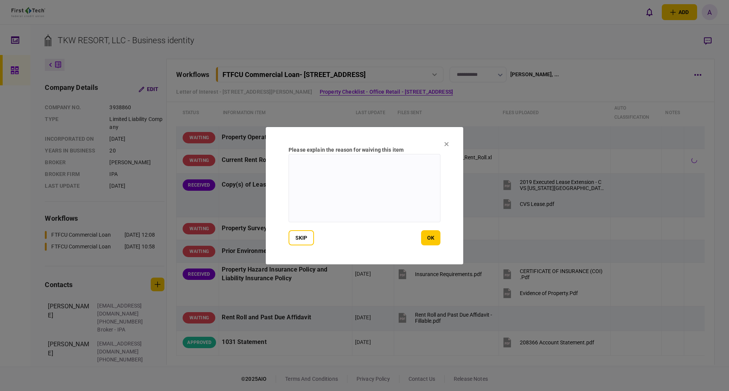
click at [341, 174] on textarea at bounding box center [365, 188] width 152 height 68
type textarea "**********"
click at [430, 240] on button "ok" at bounding box center [430, 237] width 19 height 15
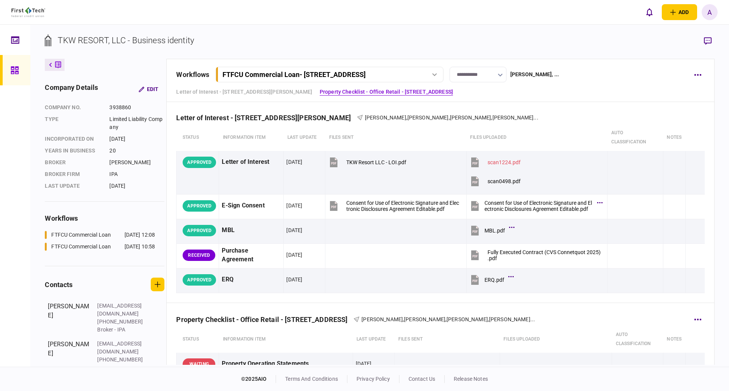
scroll to position [0, 0]
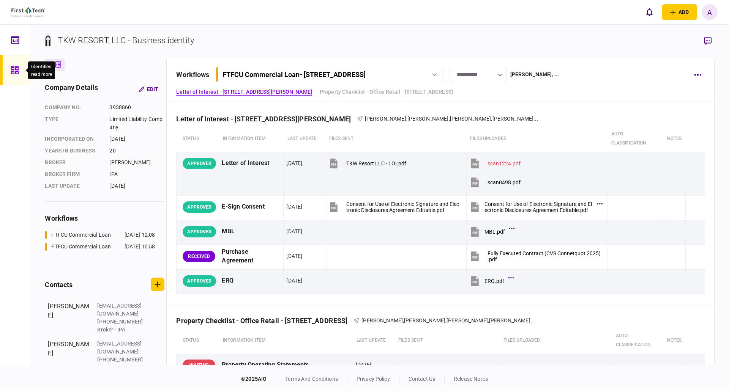
click at [13, 68] on icon at bounding box center [15, 70] width 8 height 9
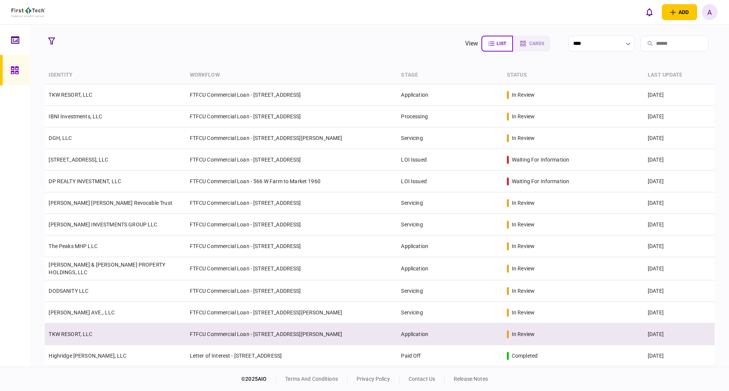
click at [79, 331] on link "TKW RESORT, LLC" at bounding box center [71, 334] width 44 height 6
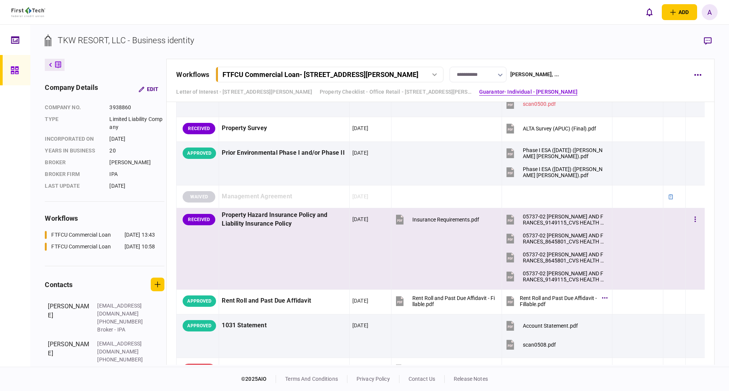
scroll to position [607, 0]
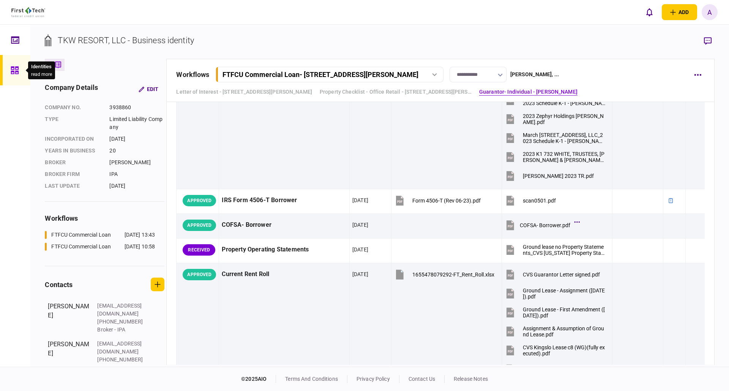
click at [19, 74] on icon at bounding box center [15, 70] width 8 height 9
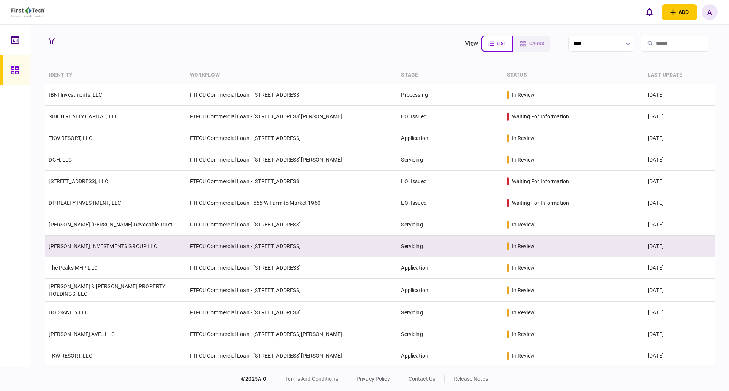
scroll to position [76, 0]
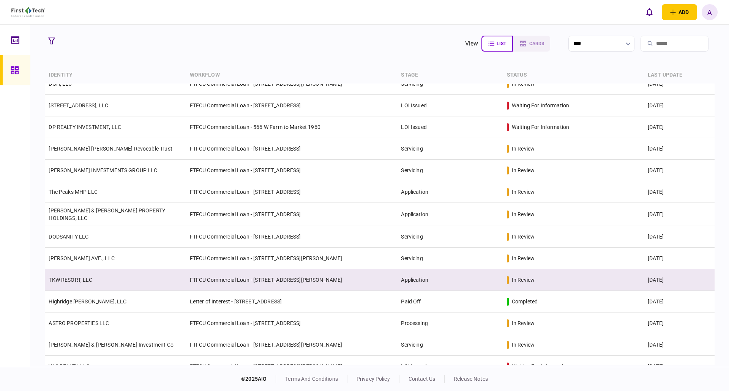
click at [75, 279] on link "TKW RESORT, LLC" at bounding box center [71, 280] width 44 height 6
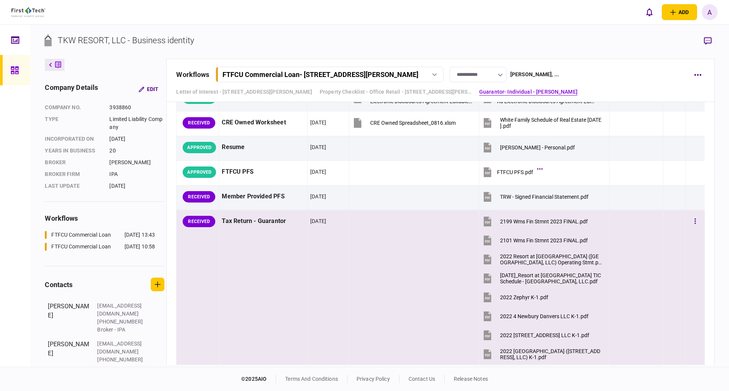
scroll to position [1269, 0]
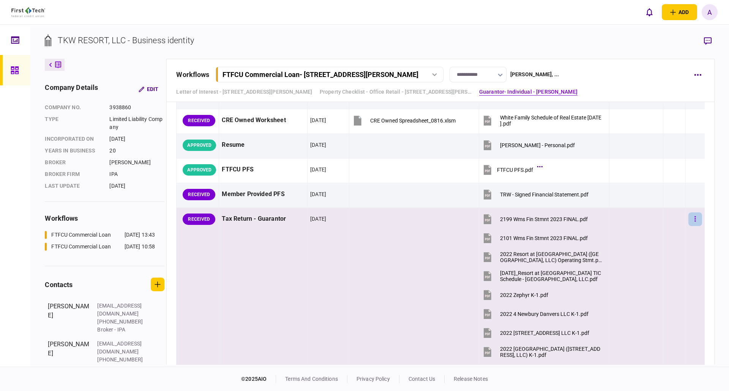
click at [694, 220] on icon "button" at bounding box center [695, 219] width 2 height 7
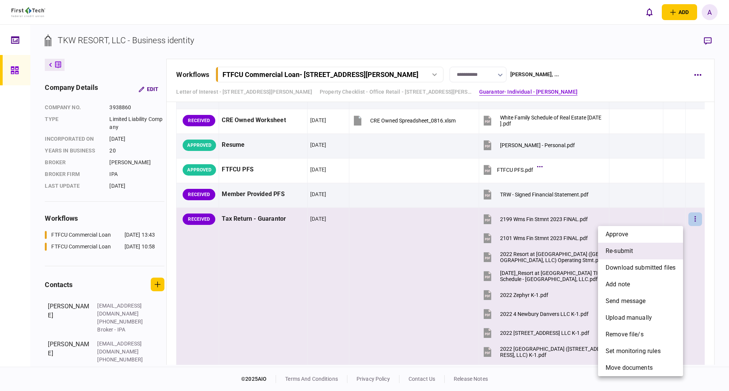
click at [626, 252] on span "re-submit" at bounding box center [619, 251] width 27 height 9
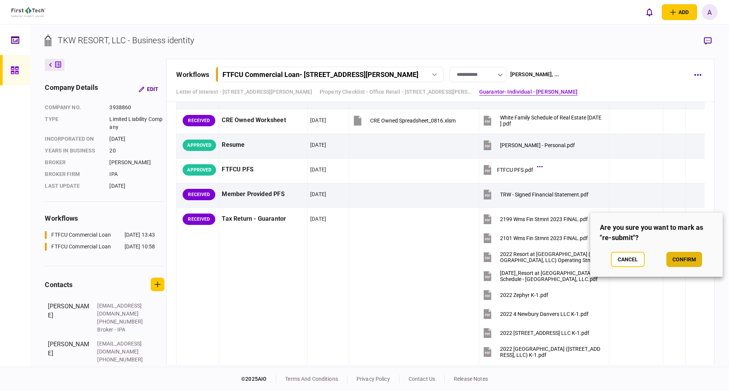
click at [682, 260] on button "confirm" at bounding box center [684, 259] width 36 height 15
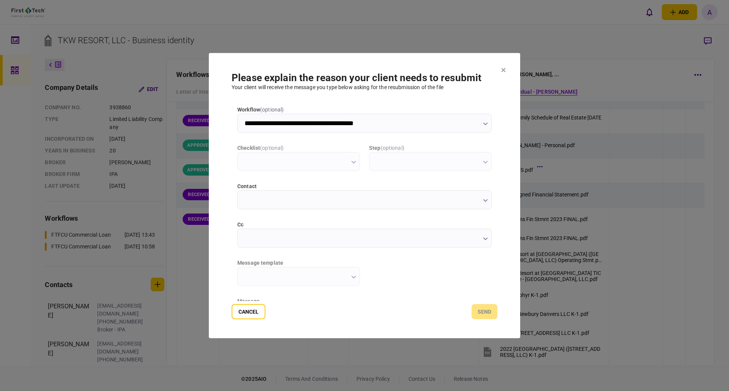
scroll to position [0, 0]
type input "**********"
type input "*********"
click at [484, 239] on icon "button" at bounding box center [485, 238] width 5 height 3
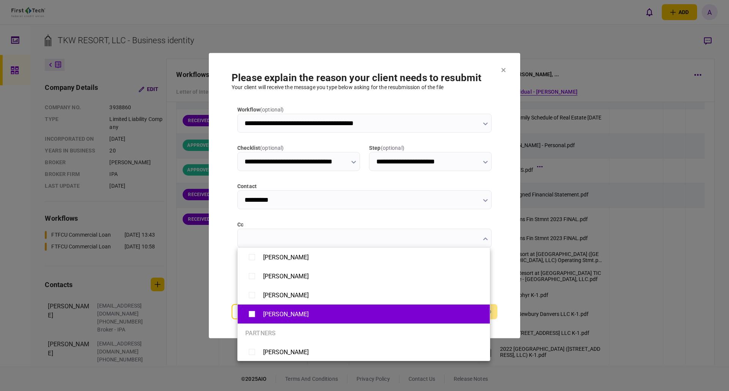
type input "**********"
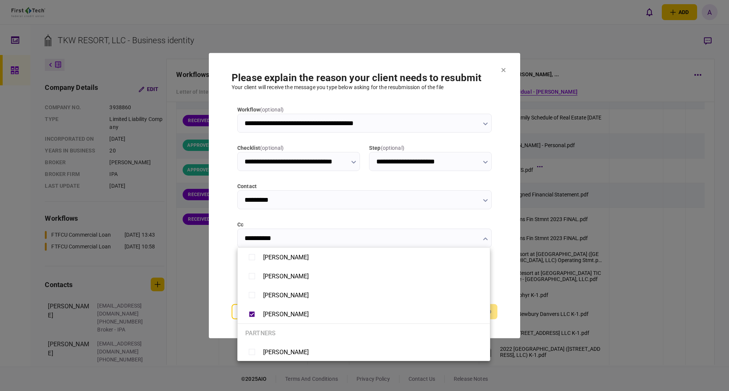
click at [509, 228] on div at bounding box center [364, 195] width 729 height 391
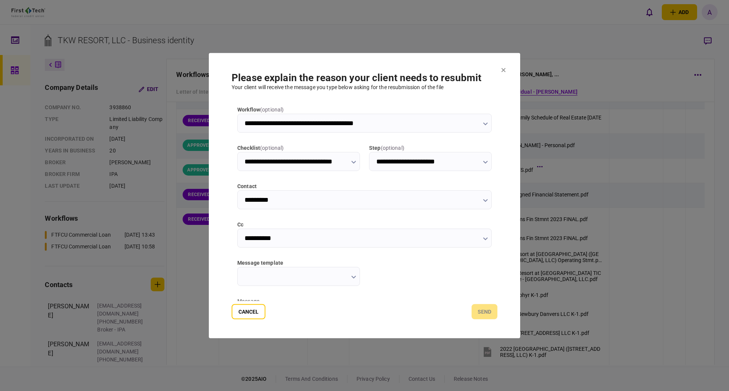
click at [353, 279] on button "button" at bounding box center [353, 277] width 5 height 6
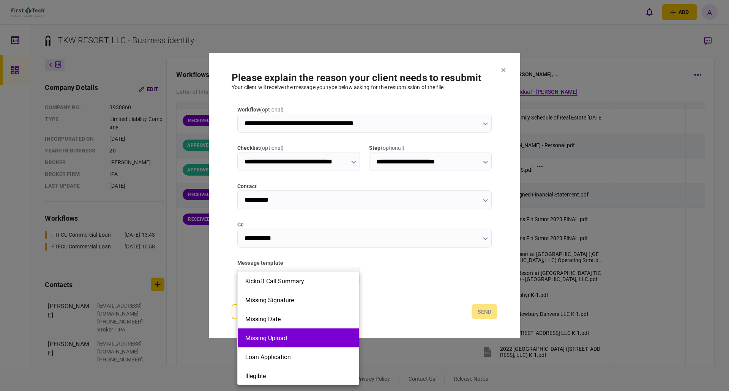
click at [282, 338] on button "Missing Upload" at bounding box center [298, 338] width 106 height 7
type input "**********"
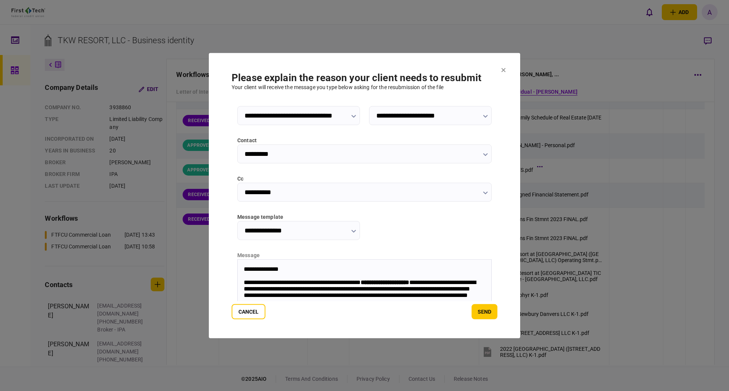
scroll to position [99, 0]
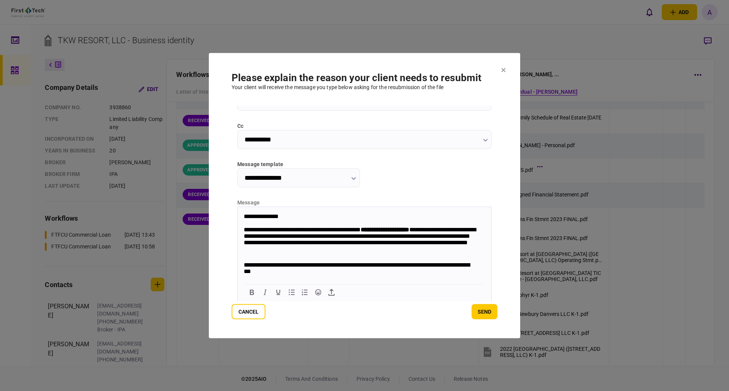
click at [390, 229] on strong "**********" at bounding box center [385, 230] width 49 height 6
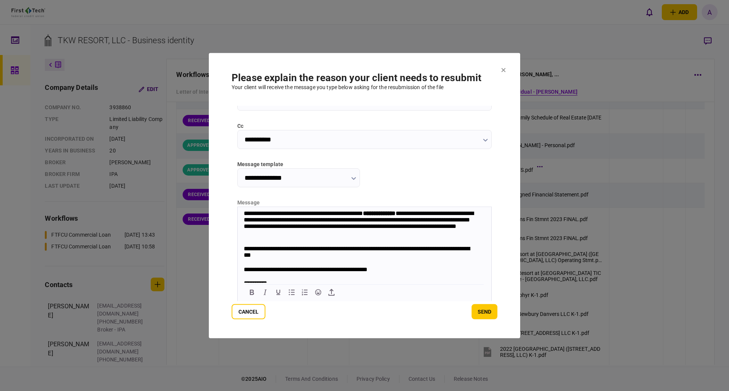
scroll to position [30, 0]
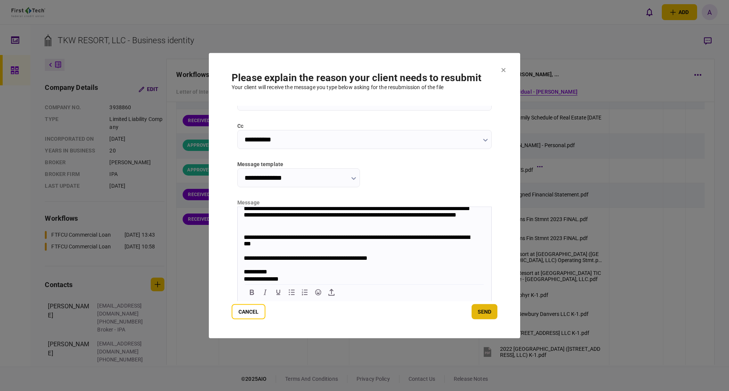
click at [484, 312] on button "send" at bounding box center [485, 312] width 26 height 15
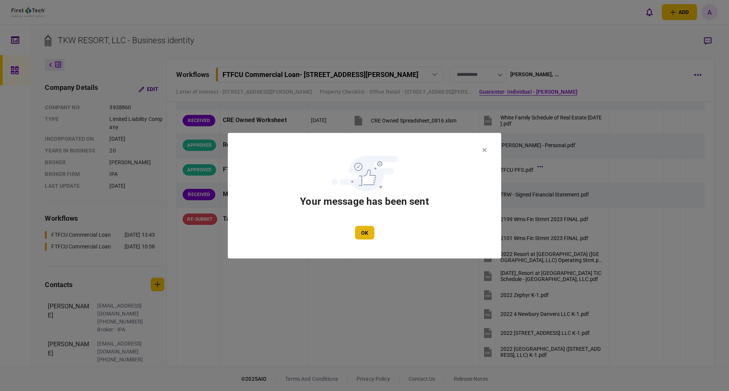
click at [370, 232] on button "OK" at bounding box center [364, 233] width 19 height 14
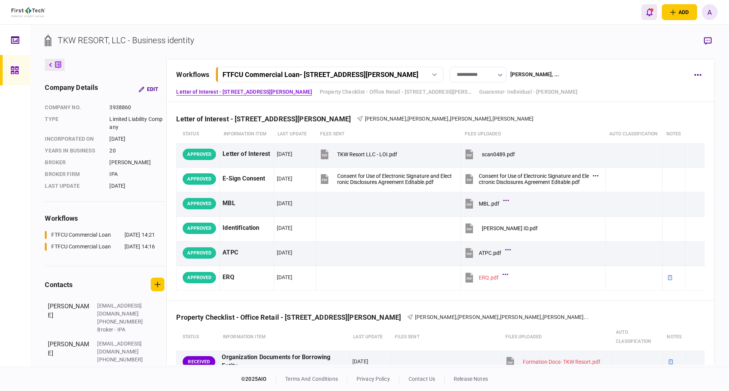
click at [648, 11] on icon "open notifications list" at bounding box center [649, 12] width 6 height 8
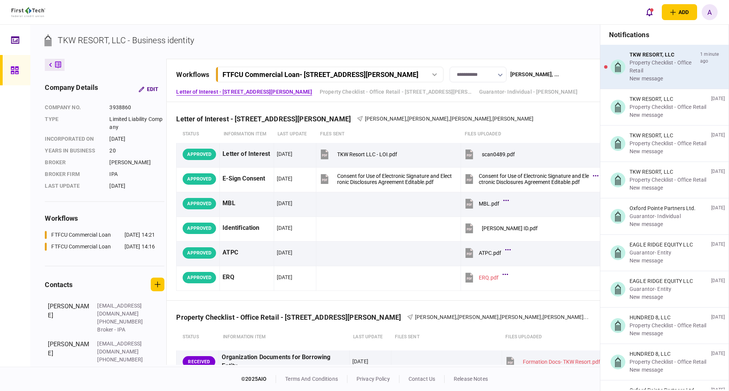
click at [650, 71] on div "Property Checklist - Office Retail" at bounding box center [664, 67] width 68 height 16
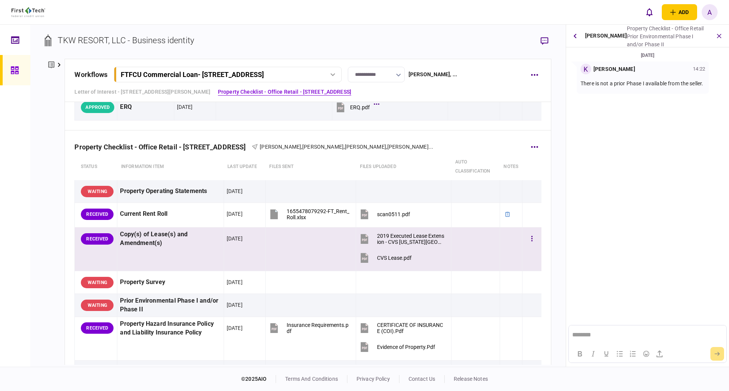
scroll to position [228, 0]
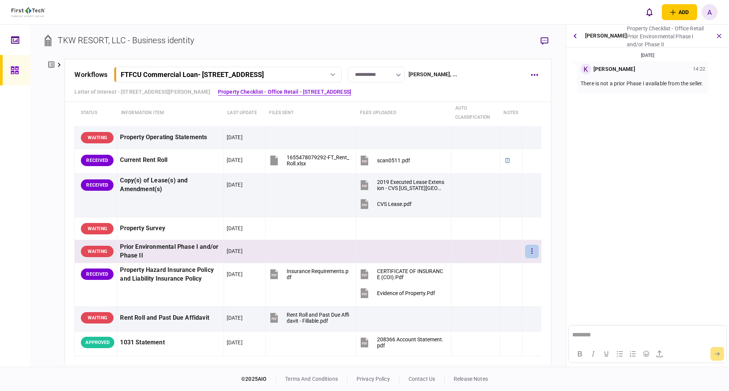
click at [531, 251] on icon "button" at bounding box center [532, 251] width 2 height 7
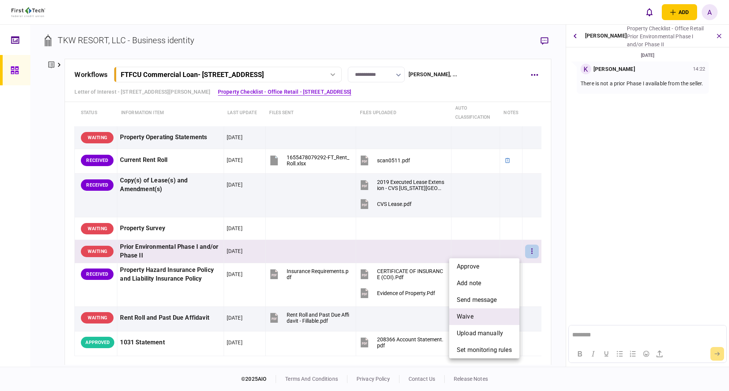
click at [474, 314] on li "waive" at bounding box center [484, 317] width 70 height 17
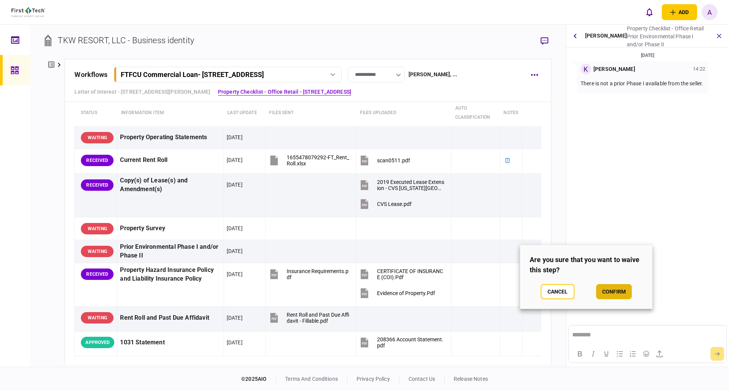
click at [614, 292] on button "confirm" at bounding box center [614, 291] width 36 height 15
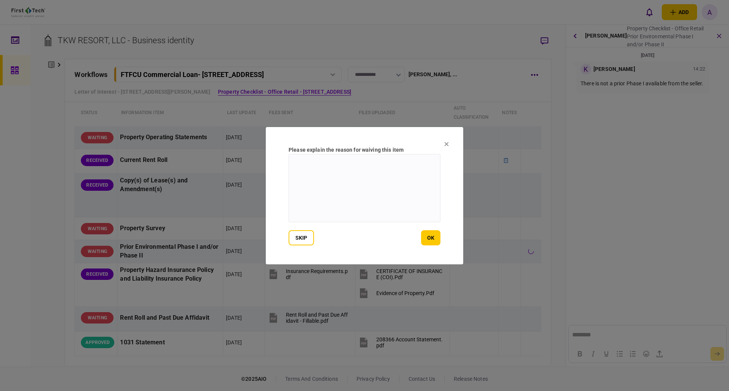
click at [350, 168] on textarea at bounding box center [365, 188] width 152 height 68
type textarea "**********"
click at [428, 237] on button "ok" at bounding box center [430, 237] width 19 height 15
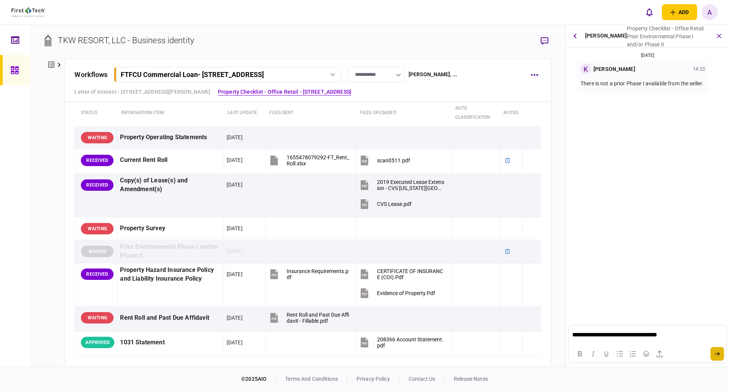
click at [715, 349] on button "submit" at bounding box center [717, 354] width 14 height 14
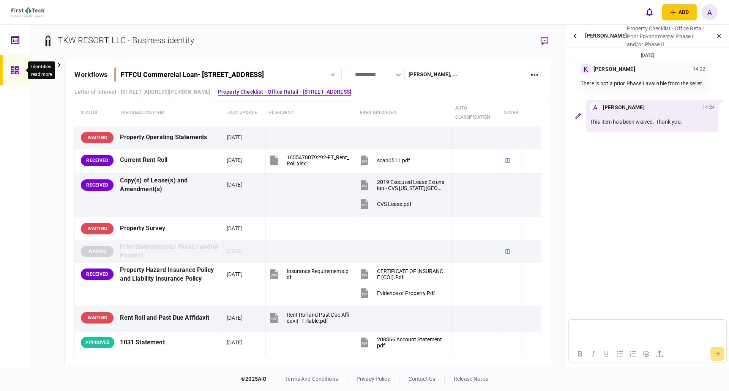
click at [14, 73] on icon at bounding box center [15, 70] width 8 height 9
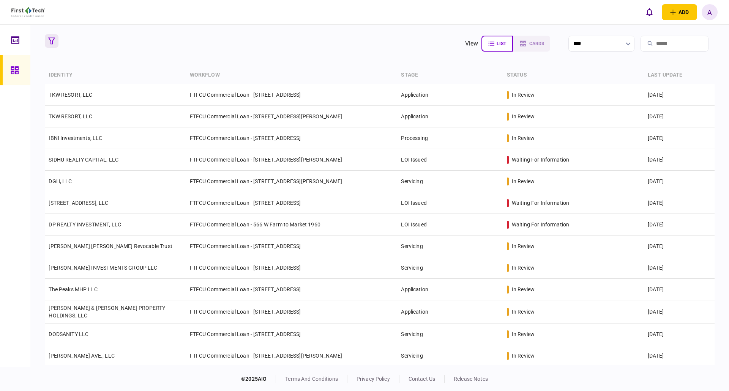
click at [49, 36] on button "button" at bounding box center [52, 41] width 14 height 14
